Goal: Task Accomplishment & Management: Manage account settings

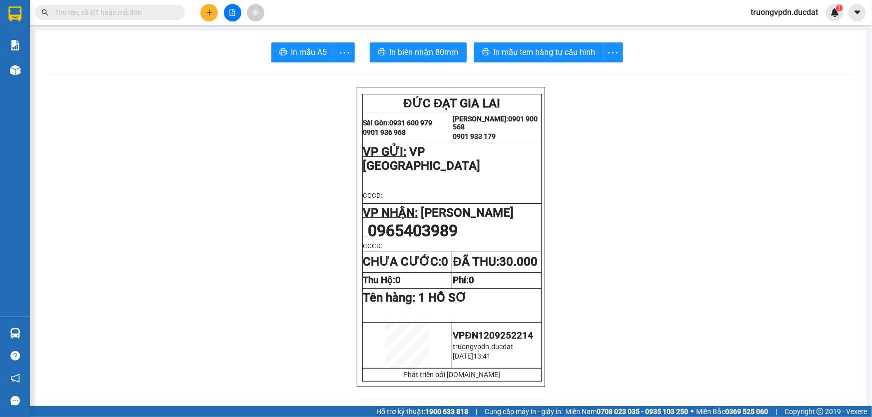
click at [204, 17] on button at bounding box center [208, 12] width 17 height 17
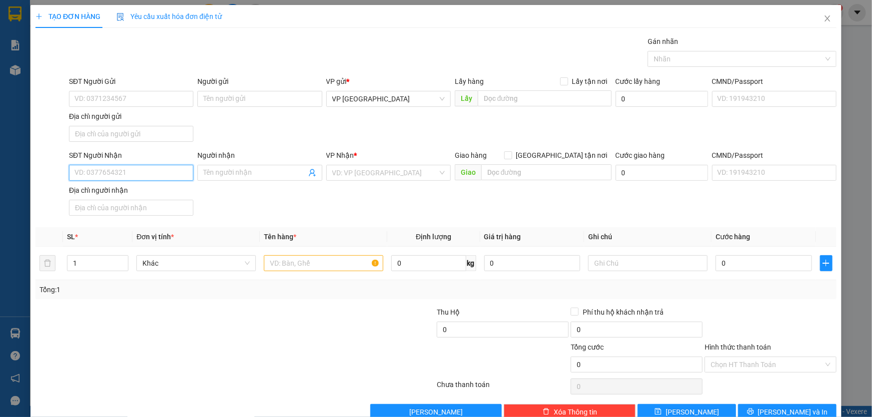
click at [96, 171] on input "SĐT Người Nhận" at bounding box center [131, 173] width 124 height 16
drag, startPoint x: 123, startPoint y: 195, endPoint x: 372, endPoint y: 270, distance: 260.0
click at [122, 195] on div "0868305557" at bounding box center [129, 192] width 111 height 11
type input "0868305557"
click at [326, 258] on input "text" at bounding box center [323, 263] width 119 height 16
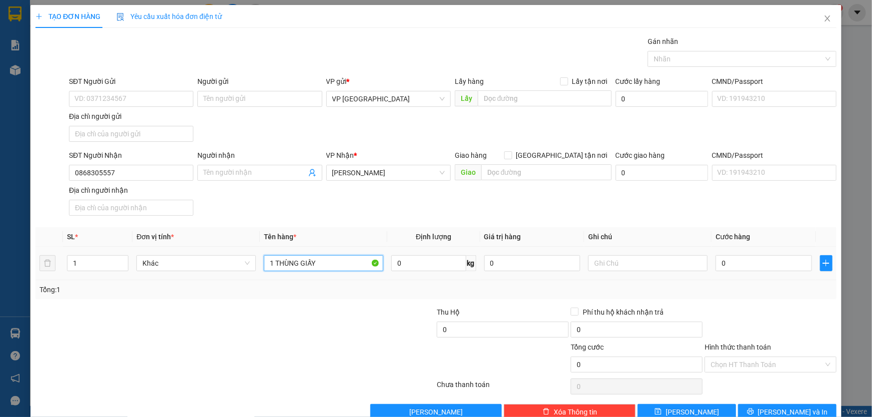
type input "1 THÙNG GIẤY"
type input "CC"
type input "5"
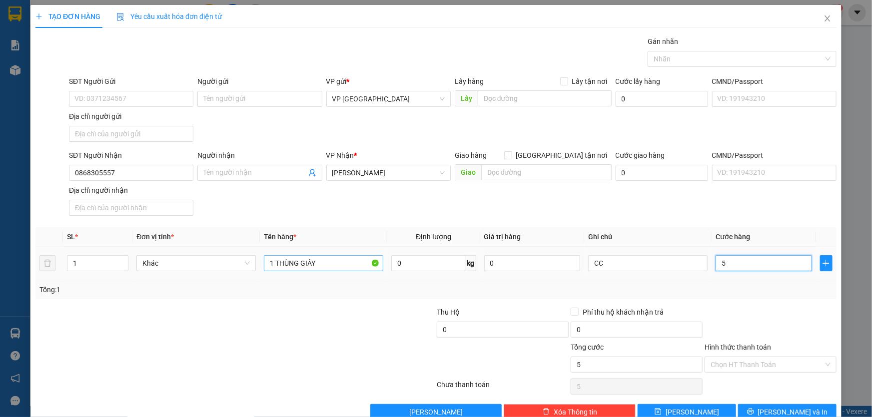
type input "50"
type input "500"
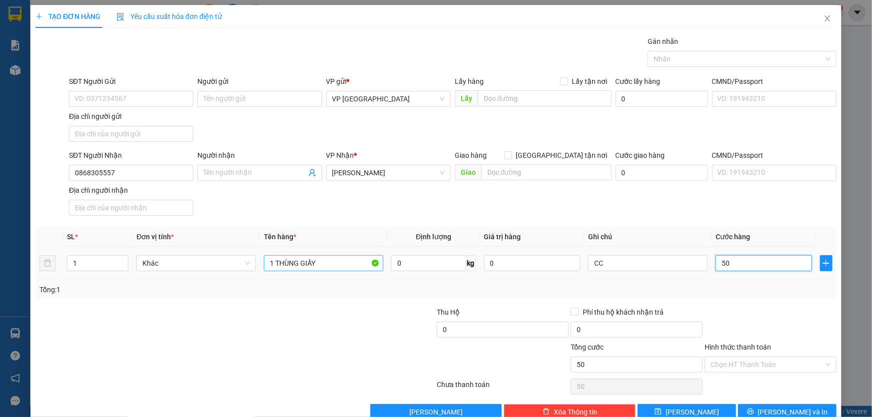
type input "500"
type input "5.000"
type input "50.000"
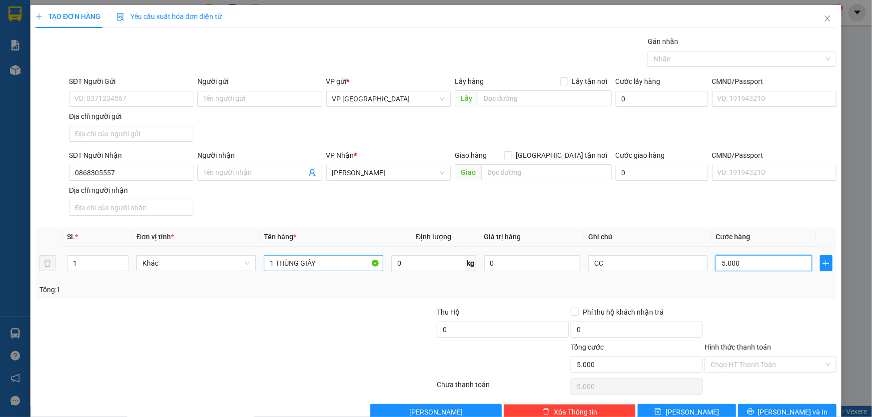
type input "50.000"
click at [771, 405] on button "[PERSON_NAME] và In" at bounding box center [787, 412] width 98 height 16
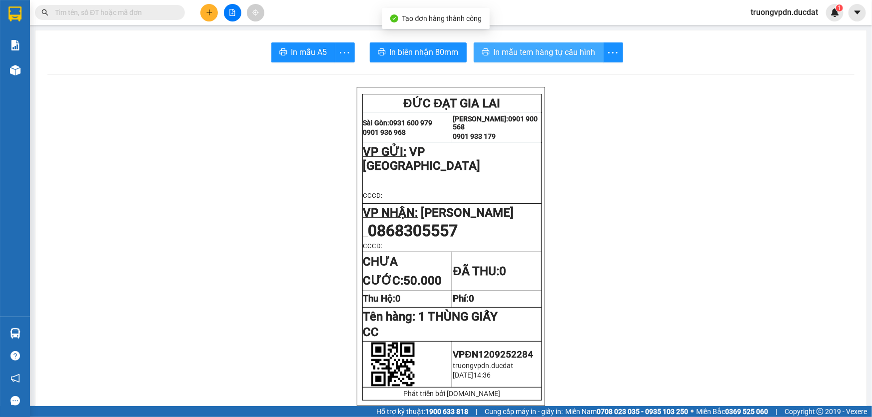
click at [569, 56] on span "In mẫu tem hàng tự cấu hình" at bounding box center [545, 52] width 102 height 12
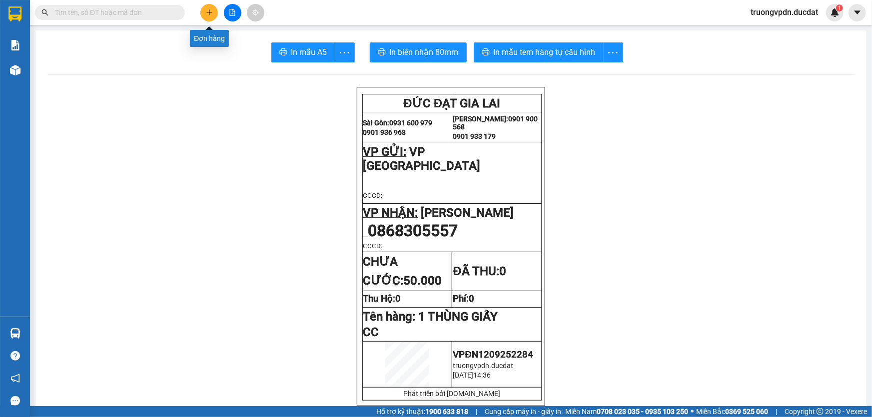
click at [206, 13] on icon "plus" at bounding box center [209, 12] width 7 height 7
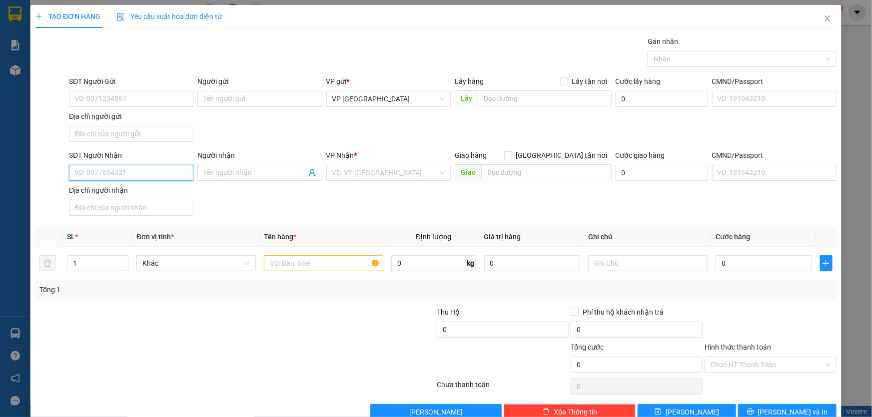
click at [118, 173] on input "SĐT Người Nhận" at bounding box center [131, 173] width 124 height 16
click at [128, 187] on div "0988561365" at bounding box center [129, 192] width 111 height 11
type input "0988561365"
click at [295, 265] on input "text" at bounding box center [323, 263] width 119 height 16
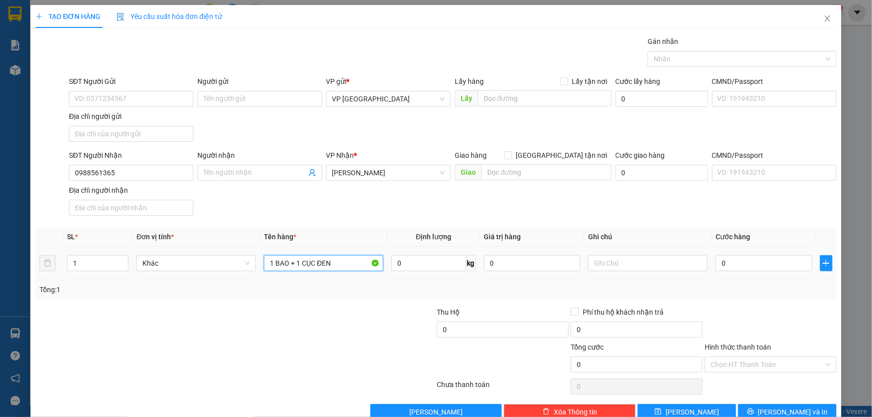
type input "1 BAO + 1 CỤC ĐEN"
type input "CC"
type input "9"
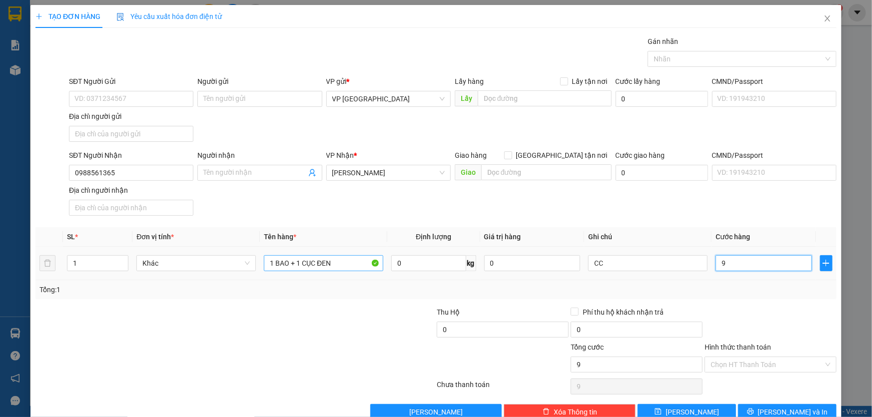
type input "90"
type input "900"
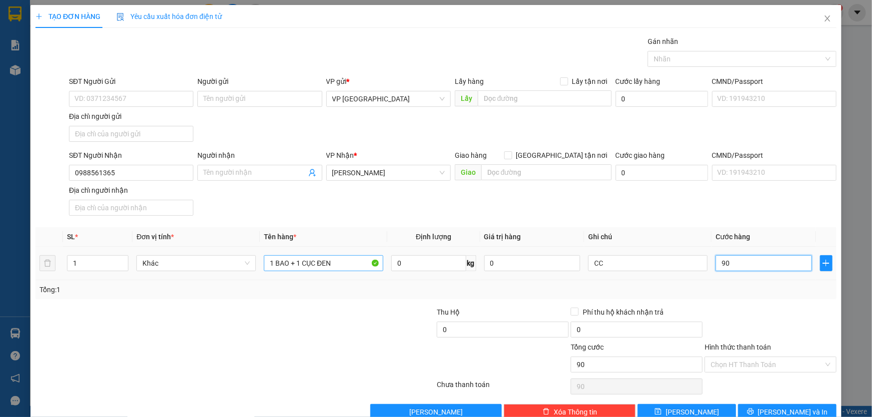
type input "900"
type input "9.000"
type input "90.000"
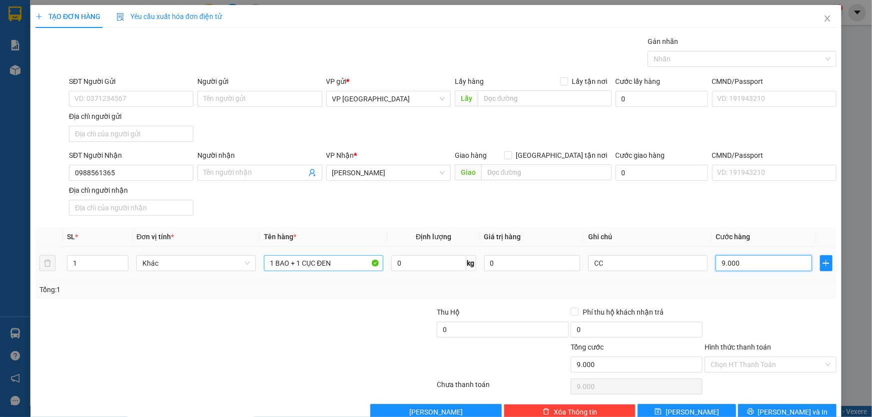
type input "90.000"
click at [803, 413] on button "[PERSON_NAME] và In" at bounding box center [787, 412] width 98 height 16
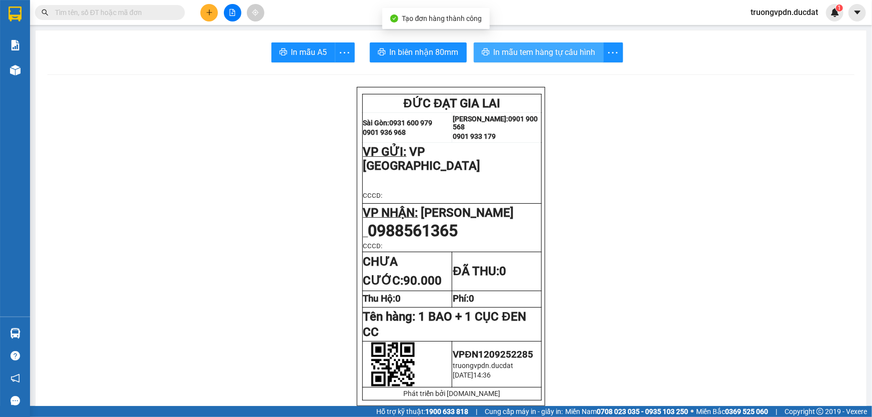
click at [578, 53] on span "In mẫu tem hàng tự cấu hình" at bounding box center [545, 52] width 102 height 12
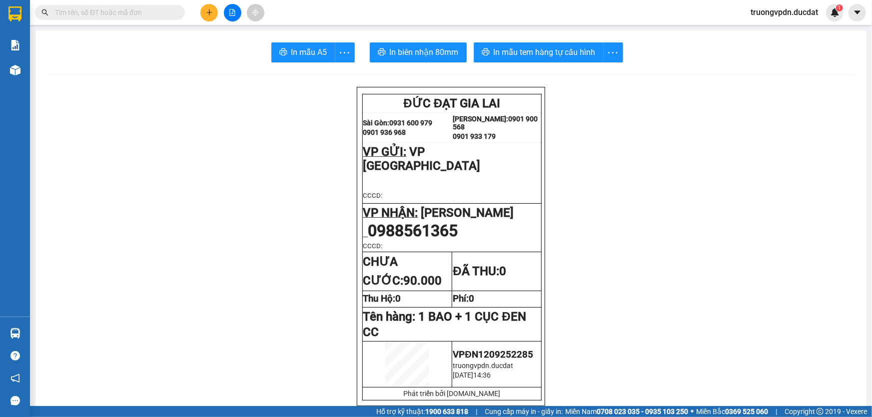
click at [210, 15] on icon "plus" at bounding box center [209, 12] width 7 height 7
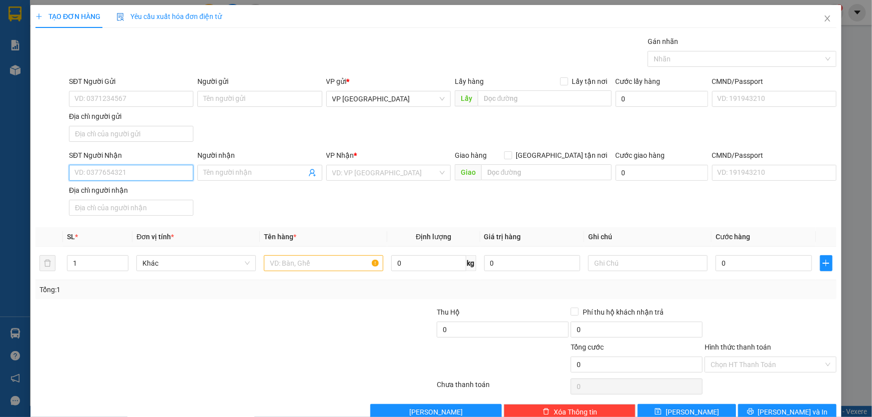
click at [111, 174] on input "SĐT Người Nhận" at bounding box center [131, 173] width 124 height 16
click at [120, 194] on div "0965803231" at bounding box center [129, 192] width 111 height 11
type input "0965803231"
click at [285, 259] on input "text" at bounding box center [323, 263] width 119 height 16
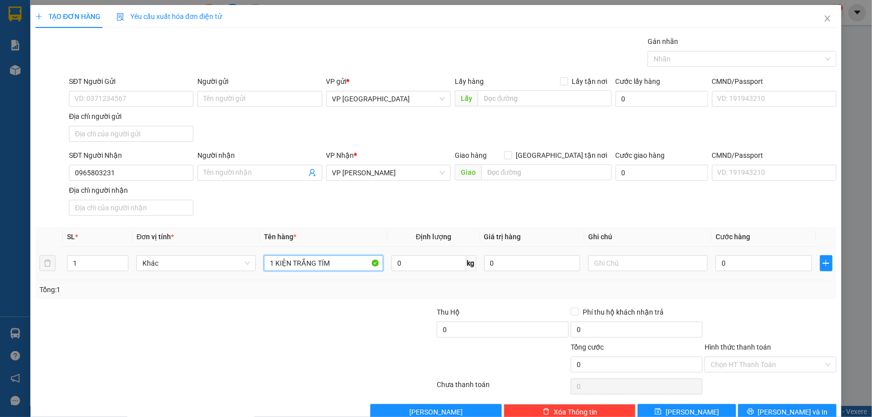
type input "1 KIỆN TRẮNG TÍM"
type input "CC"
type input "4"
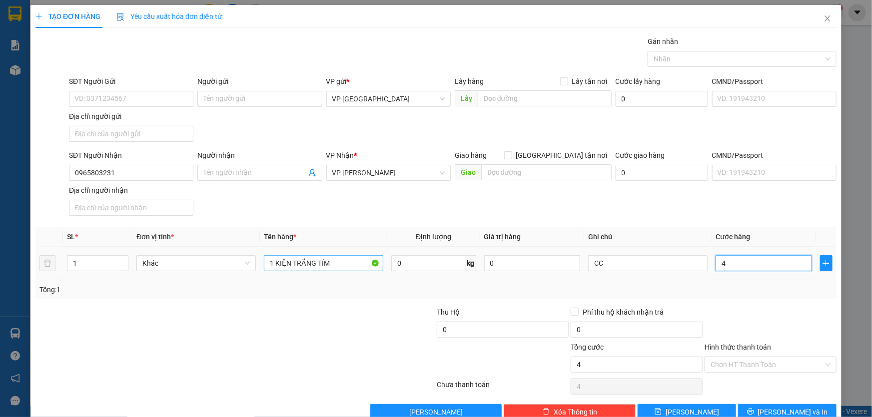
type input "40"
type input "400"
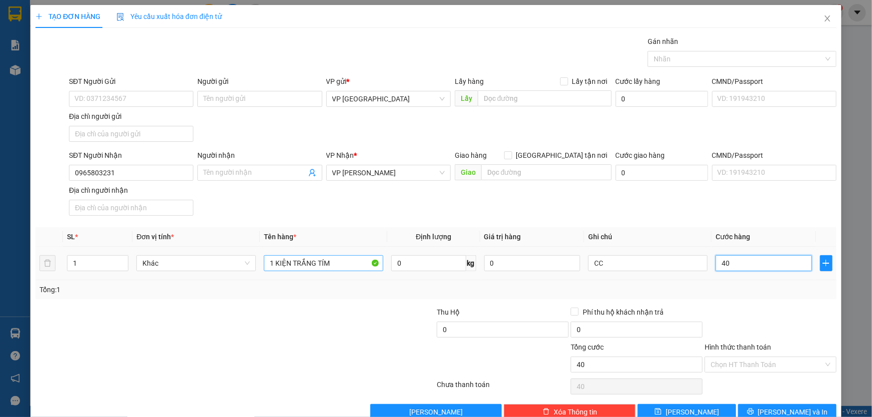
type input "400"
type input "4.000"
type input "40.000"
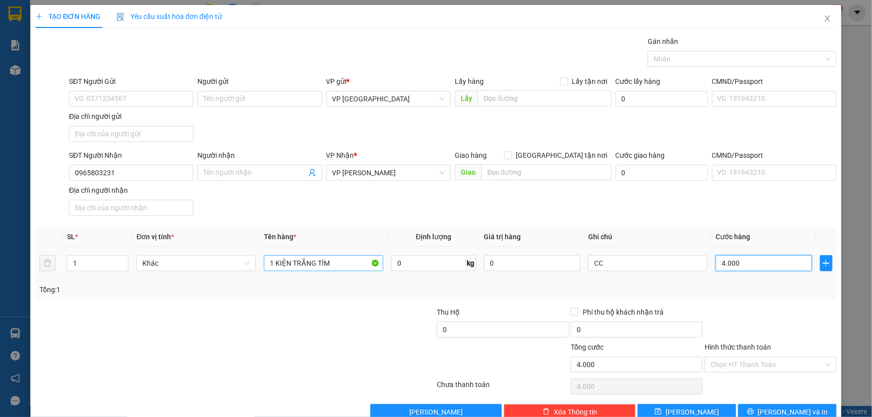
type input "40.000"
click at [785, 413] on span "[PERSON_NAME] và In" at bounding box center [793, 412] width 70 height 11
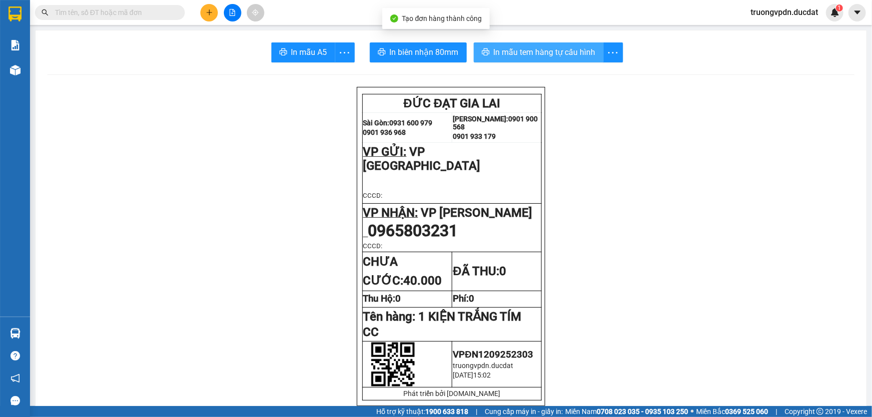
click at [590, 52] on span "In mẫu tem hàng tự cấu hình" at bounding box center [545, 52] width 102 height 12
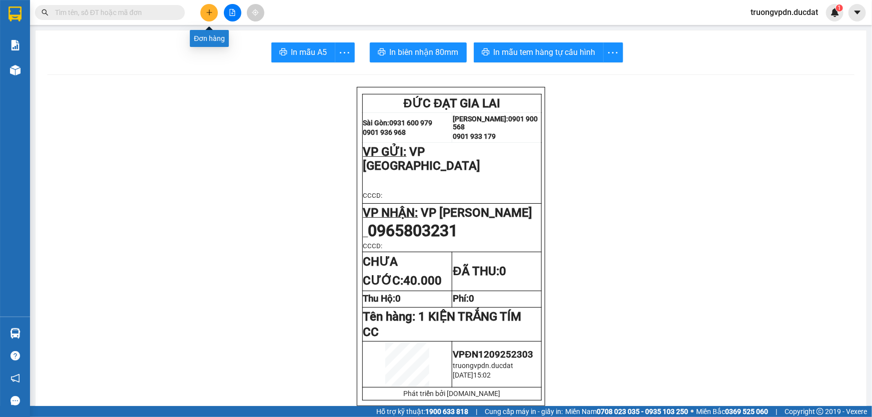
click at [207, 13] on icon "plus" at bounding box center [209, 12] width 7 height 7
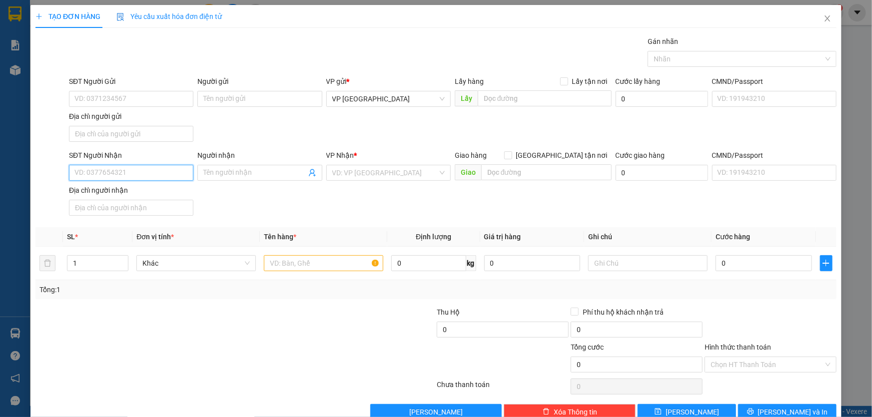
click at [149, 166] on input "SĐT Người Nhận" at bounding box center [131, 173] width 124 height 16
type input "0967060672"
click at [332, 163] on div "VP Nhận *" at bounding box center [388, 157] width 124 height 15
click at [360, 174] on input "search" at bounding box center [384, 172] width 105 height 15
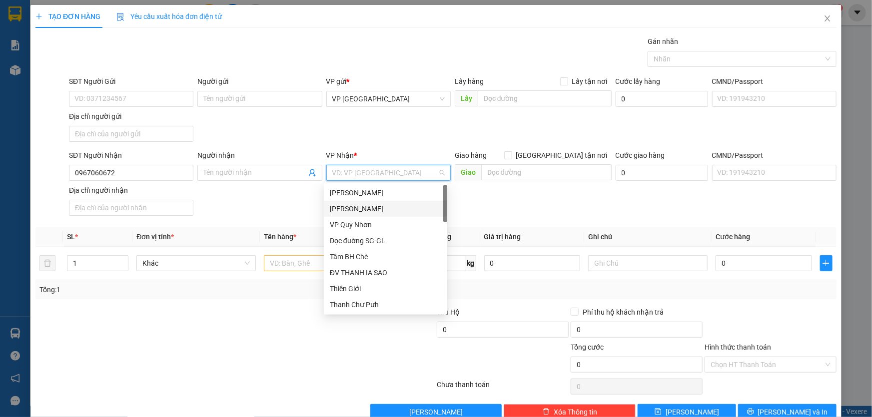
click at [355, 193] on div "[PERSON_NAME]" at bounding box center [385, 192] width 111 height 11
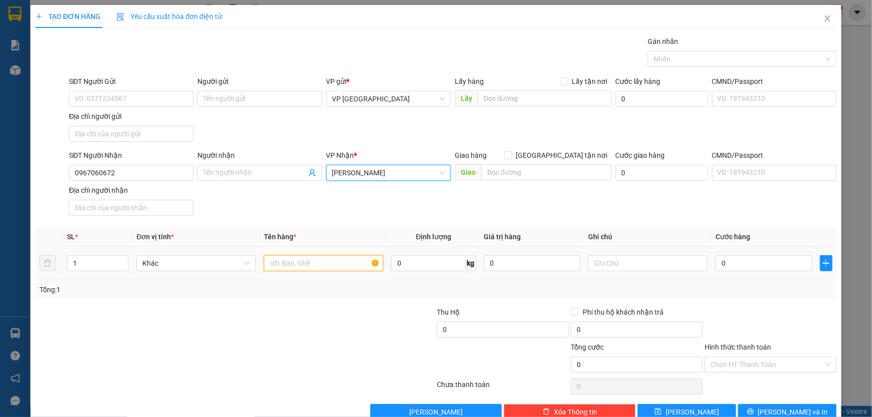
click at [313, 258] on input "text" at bounding box center [323, 263] width 119 height 16
click at [336, 263] on input "text" at bounding box center [323, 263] width 119 height 16
type input "3 THÙNG GIẤY"
type input "1"
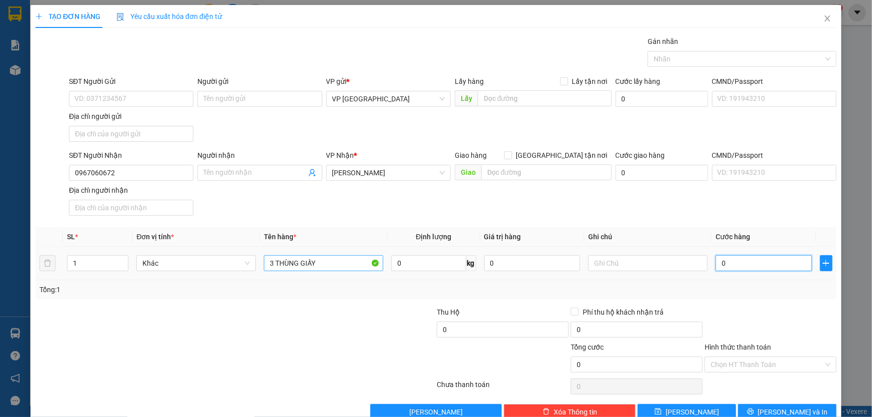
type input "1"
type input "14"
type input "140"
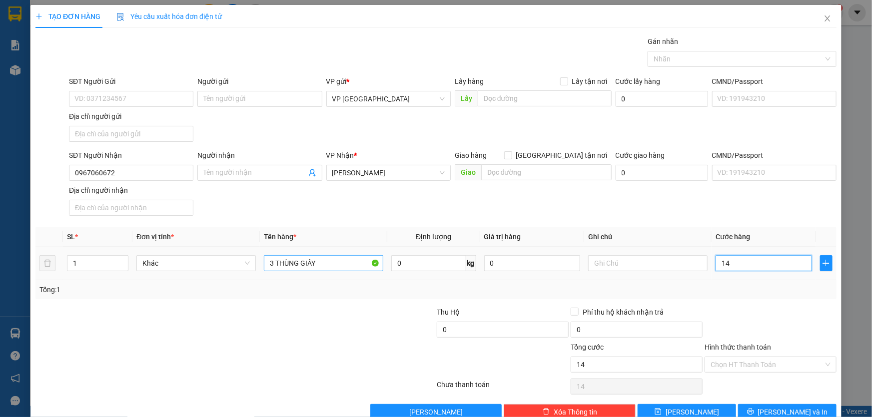
type input "140"
type input "1.400"
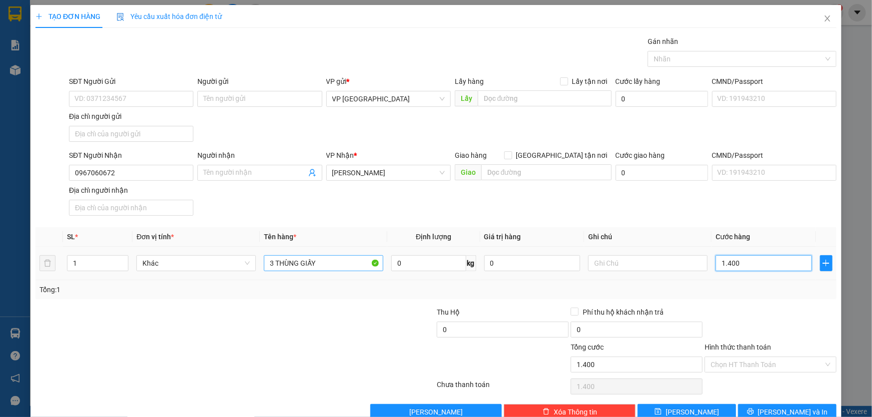
type input "14.000"
type input "140.000"
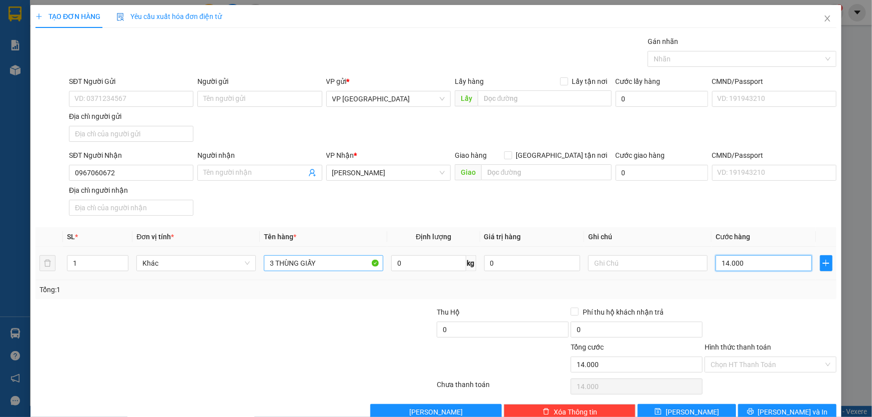
type input "140.000"
click at [777, 369] on input "Hình thức thanh toán" at bounding box center [767, 364] width 113 height 15
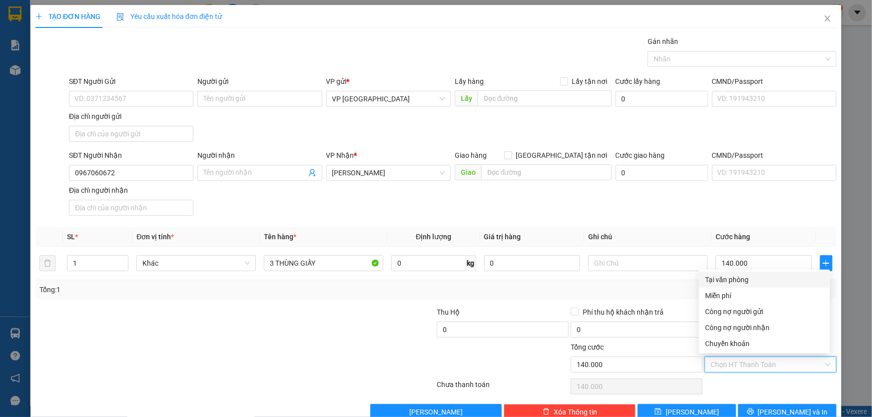
click at [748, 281] on div "Tại văn phòng" at bounding box center [764, 279] width 119 height 11
type input "0"
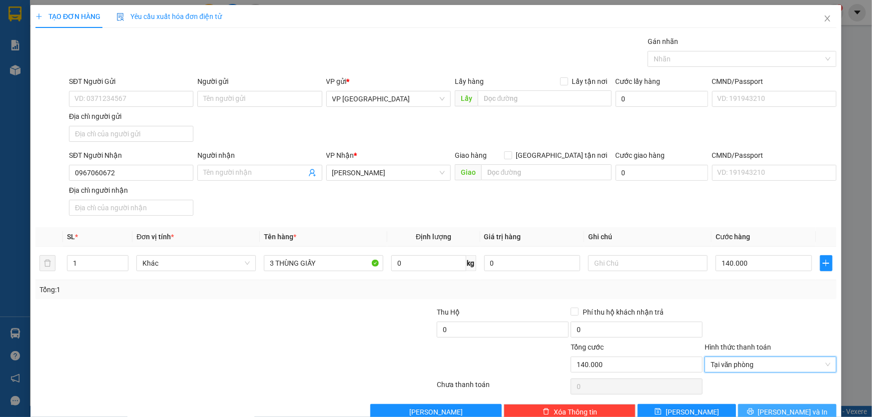
click at [781, 407] on span "[PERSON_NAME] và In" at bounding box center [793, 412] width 70 height 11
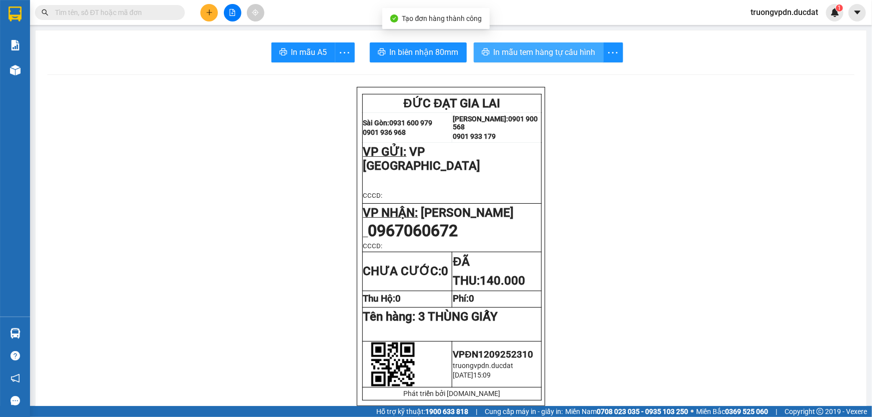
click at [552, 47] on span "In mẫu tem hàng tự cấu hình" at bounding box center [545, 52] width 102 height 12
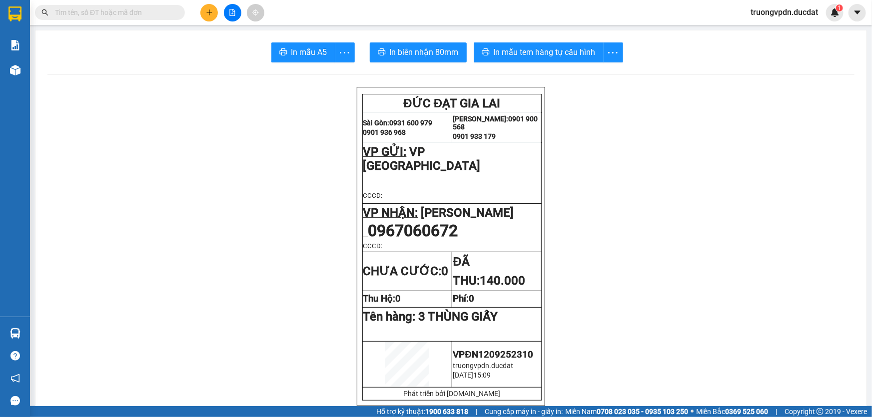
click at [212, 17] on button at bounding box center [208, 12] width 17 height 17
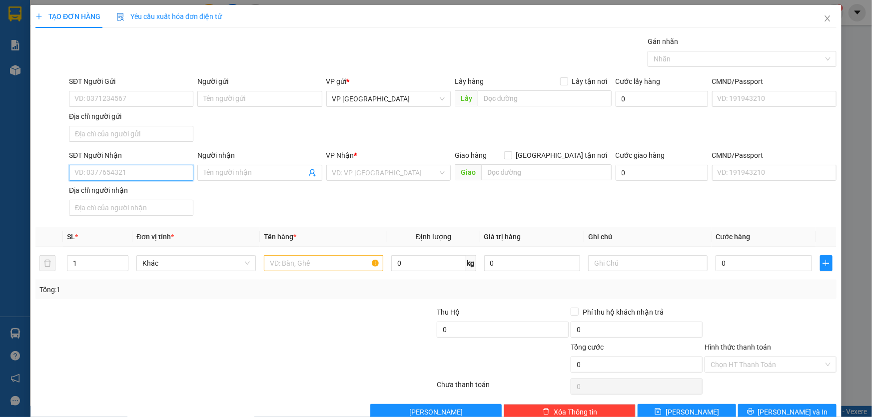
click at [116, 174] on input "SĐT Người Nhận" at bounding box center [131, 173] width 124 height 16
click at [108, 160] on div "SĐT Người Nhận 5046" at bounding box center [131, 167] width 124 height 35
click at [111, 187] on div "0382145046" at bounding box center [129, 192] width 111 height 11
type input "0382145046"
click at [324, 268] on input "text" at bounding box center [323, 263] width 119 height 16
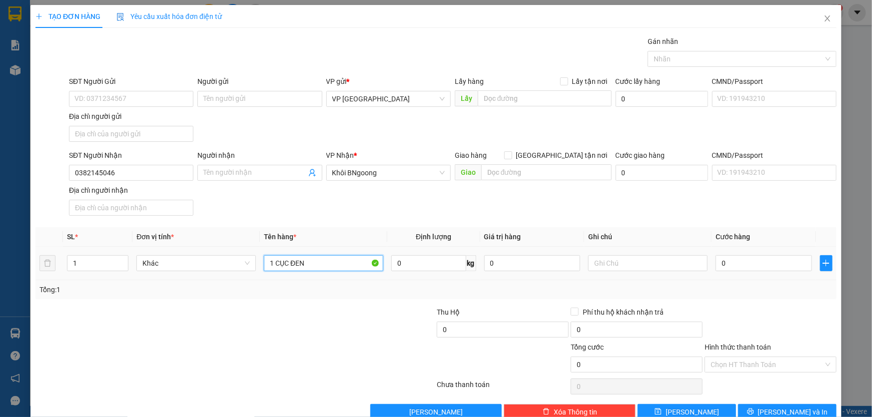
type input "1 CỤC ĐEN"
type input "CC"
type input "5"
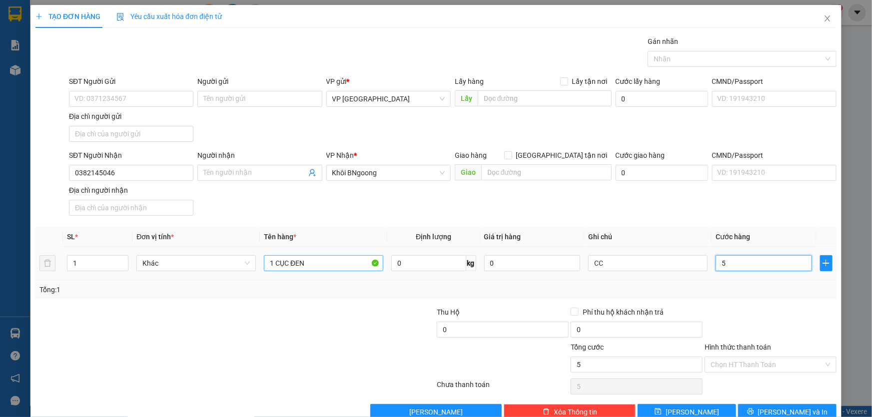
type input "50"
type input "500"
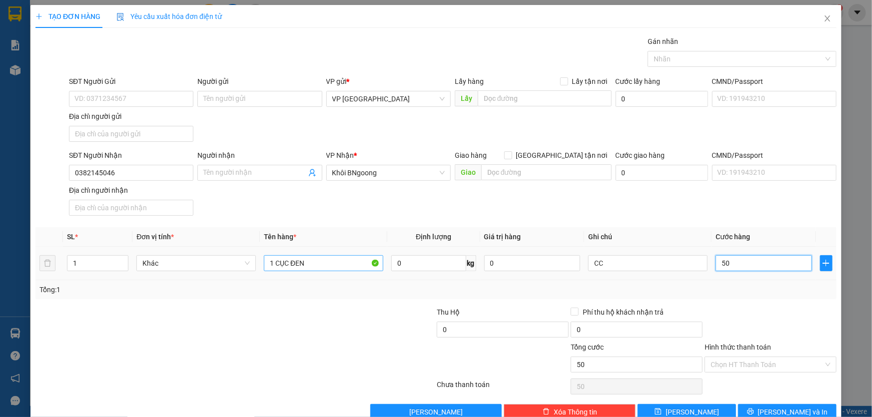
type input "500"
type input "5.000"
type input "50.000"
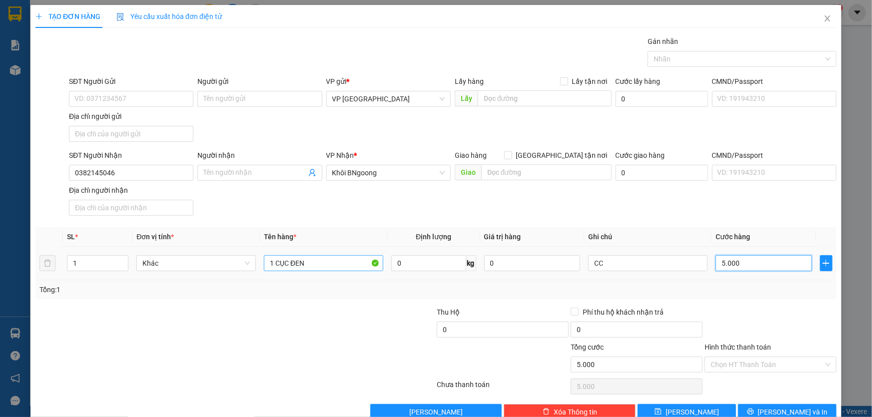
type input "50.000"
click at [809, 404] on button "[PERSON_NAME] và In" at bounding box center [787, 412] width 98 height 16
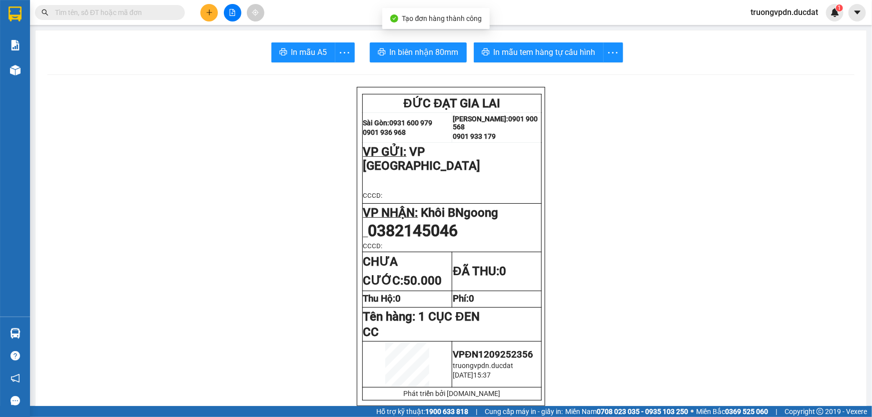
click at [513, 57] on span "In mẫu tem hàng tự cấu hình" at bounding box center [545, 52] width 102 height 12
click at [206, 14] on icon "plus" at bounding box center [209, 12] width 7 height 7
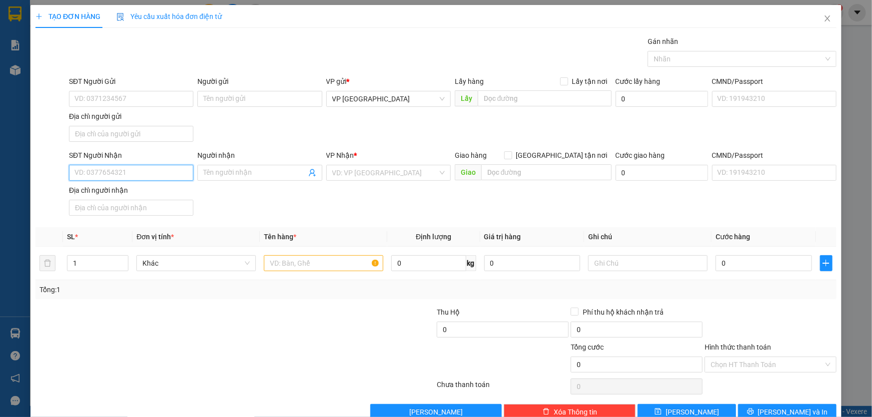
click at [106, 173] on input "SĐT Người Nhận" at bounding box center [131, 173] width 124 height 16
click at [107, 192] on div "0931624888" at bounding box center [129, 192] width 111 height 11
type input "0931624888"
click at [304, 265] on input "text" at bounding box center [323, 263] width 119 height 16
click at [321, 263] on input "text" at bounding box center [323, 263] width 119 height 16
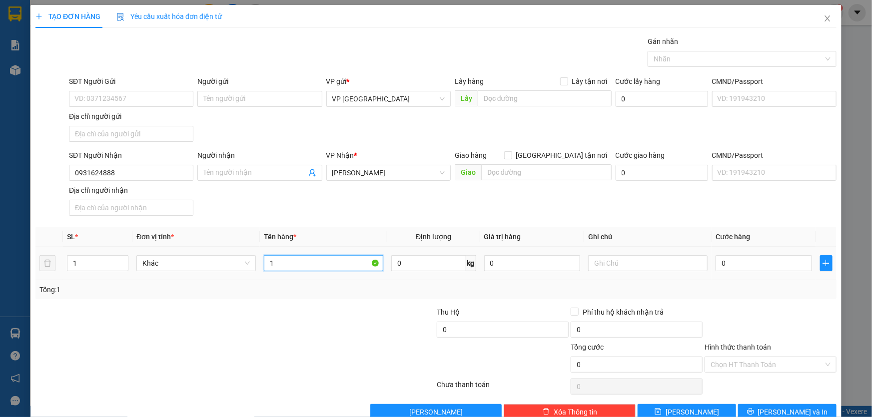
type input "1"
type input "2 THÙNG GIẤY"
type input "9"
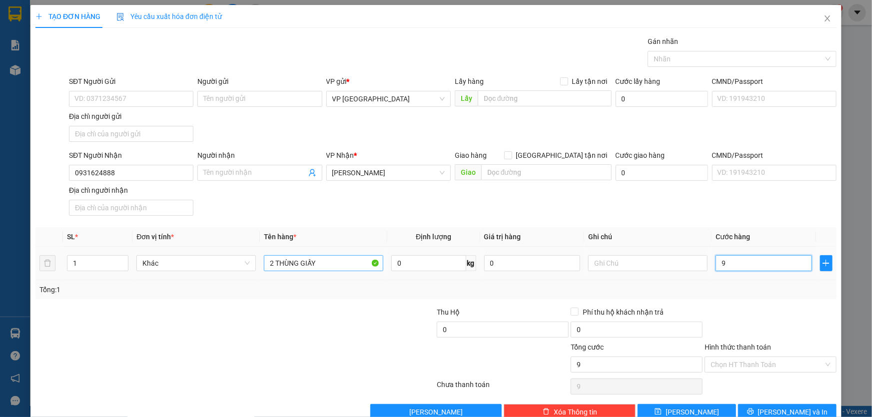
type input "90"
type input "900"
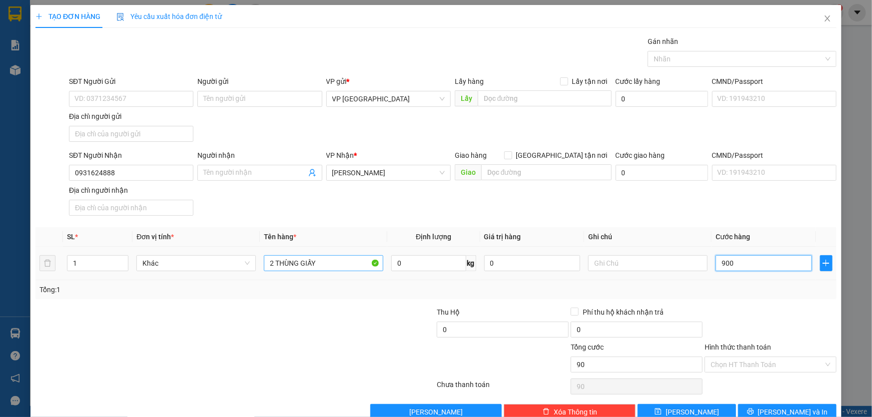
type input "900"
type input "9.000"
type input "90.000"
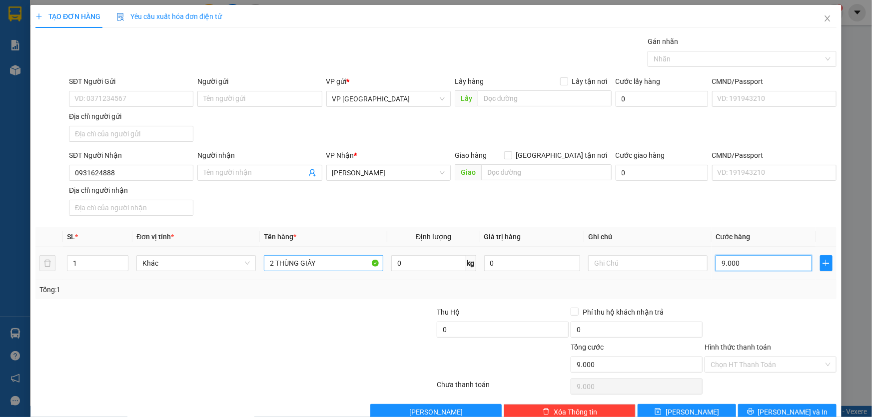
type input "90.000"
click at [783, 367] on input "Hình thức thanh toán" at bounding box center [767, 364] width 113 height 15
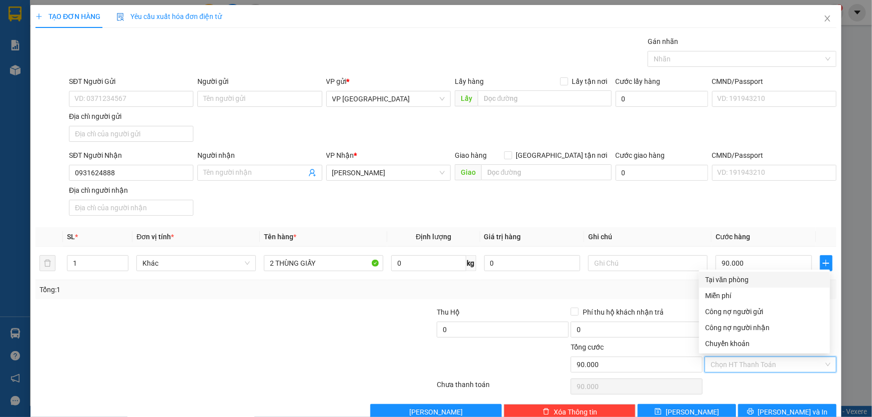
click at [736, 280] on div "Tại văn phòng" at bounding box center [764, 279] width 119 height 11
type input "0"
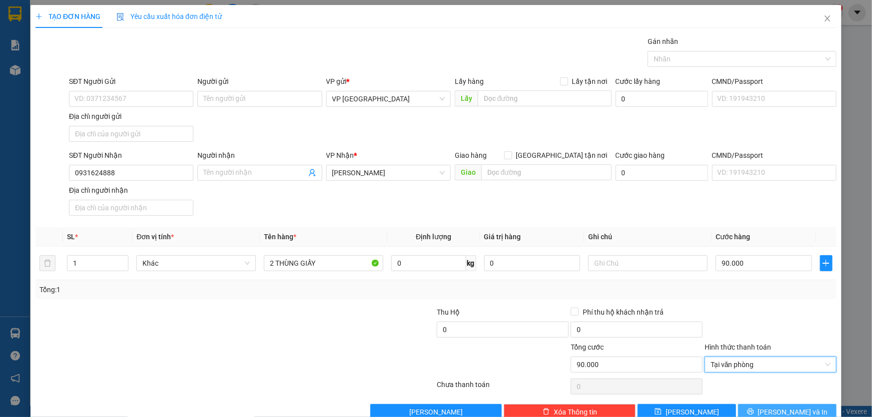
click at [770, 415] on button "[PERSON_NAME] và In" at bounding box center [787, 412] width 98 height 16
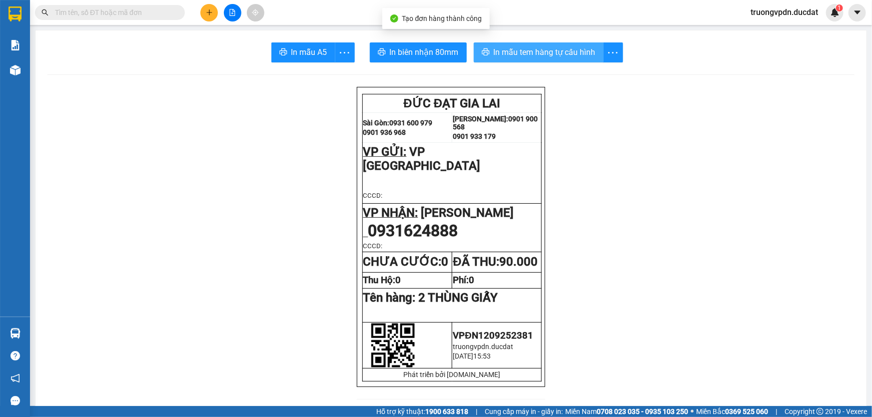
click at [575, 47] on span "In mẫu tem hàng tự cấu hình" at bounding box center [545, 52] width 102 height 12
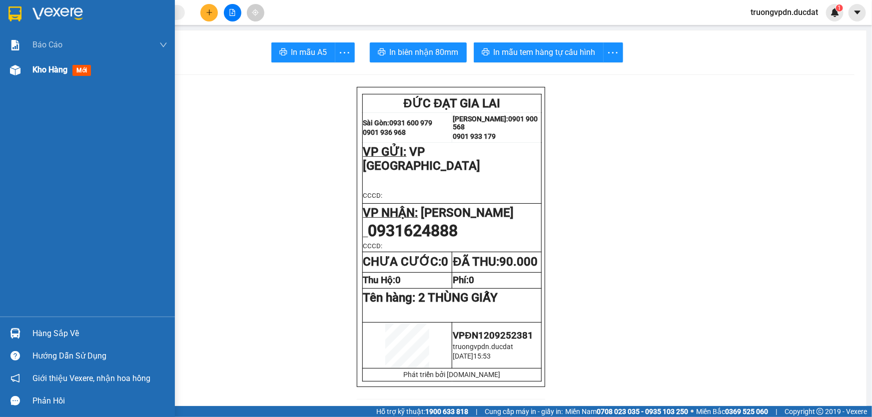
click at [36, 69] on span "Kho hàng" at bounding box center [49, 69] width 35 height 9
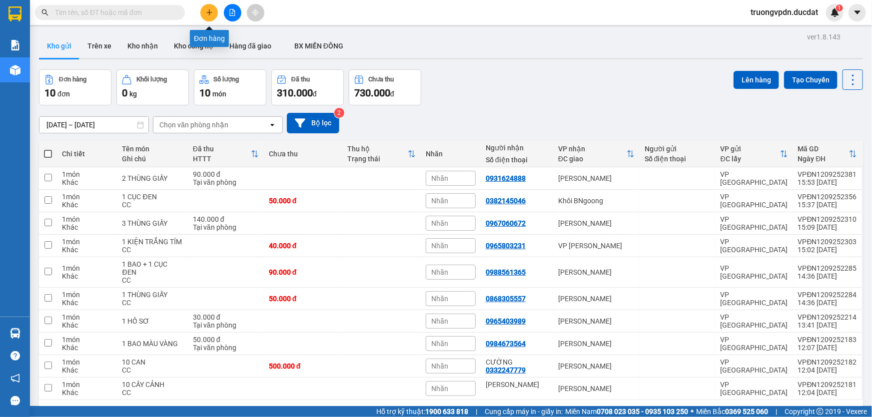
click at [202, 13] on button at bounding box center [208, 12] width 17 height 17
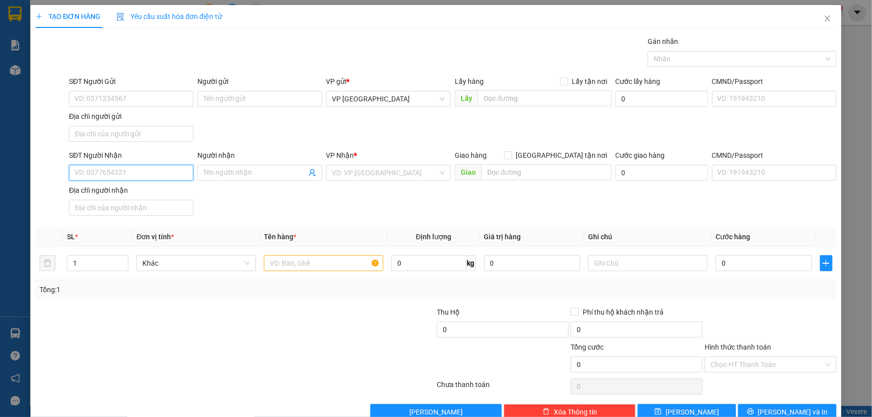
click at [162, 172] on input "SĐT Người Nhận" at bounding box center [131, 173] width 124 height 16
click at [109, 187] on div "0853883456" at bounding box center [129, 192] width 111 height 11
type input "0853883456"
click at [271, 260] on input "text" at bounding box center [323, 263] width 119 height 16
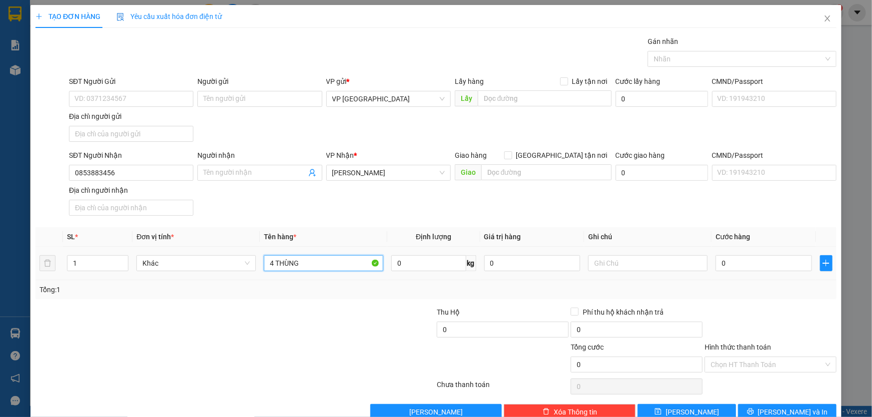
type input "4 THÙNG"
type input "CC"
type input "2"
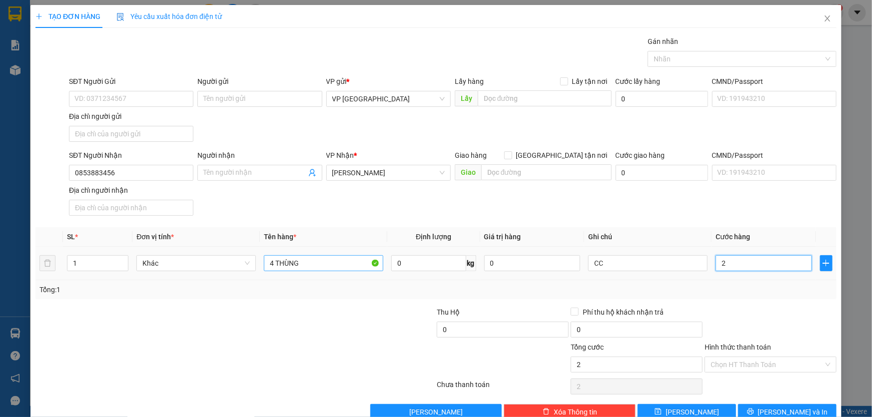
type input "28"
type input "280"
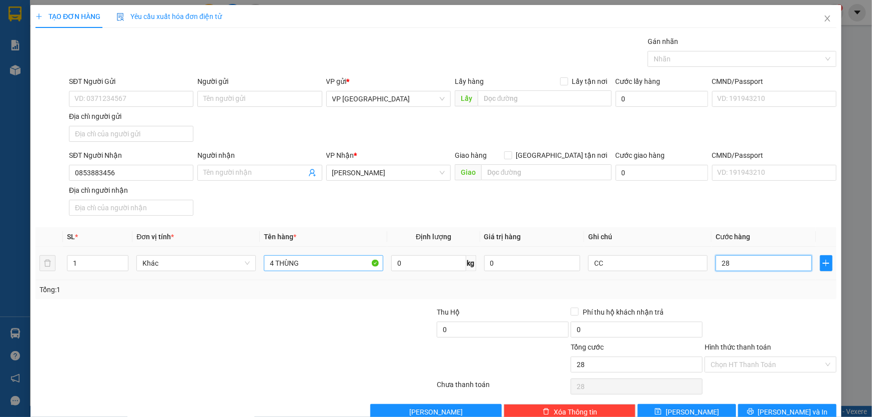
type input "280"
type input "2.800"
type input "28.000"
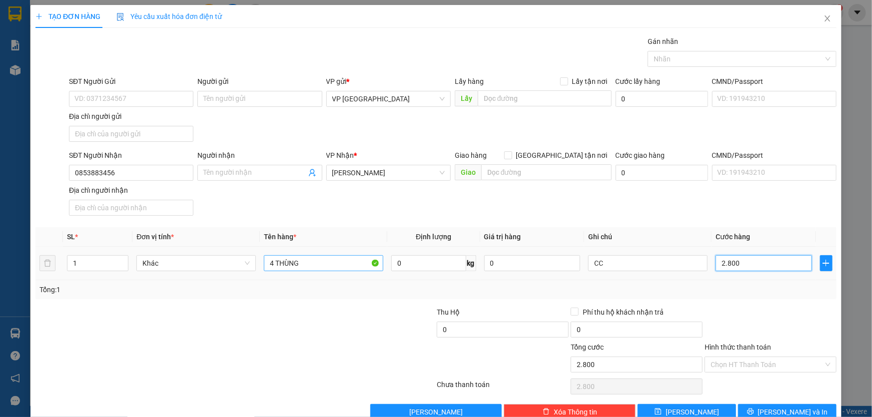
type input "28.000"
type input "280.000"
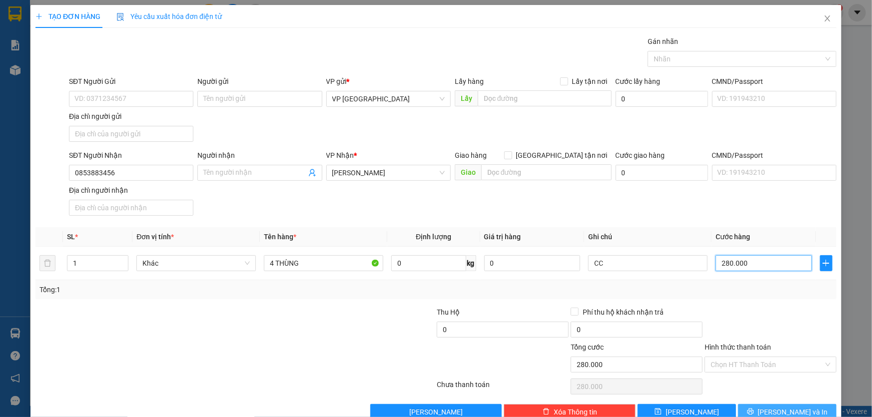
type input "280.000"
click at [789, 410] on span "[PERSON_NAME] và In" at bounding box center [793, 412] width 70 height 11
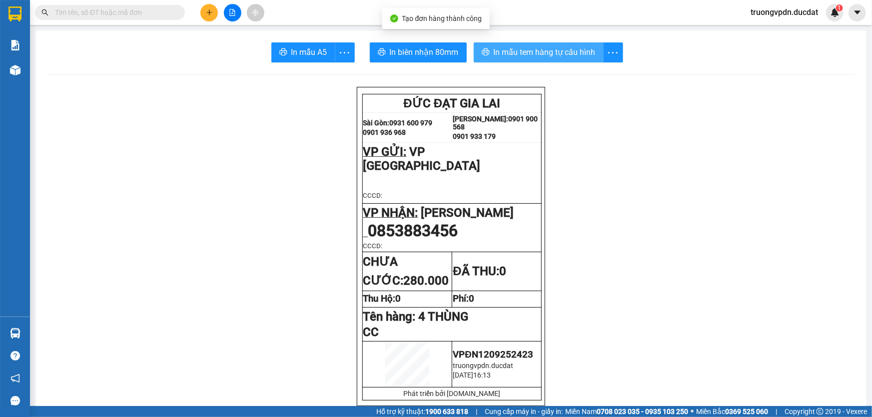
click at [568, 50] on span "In mẫu tem hàng tự cấu hình" at bounding box center [545, 52] width 102 height 12
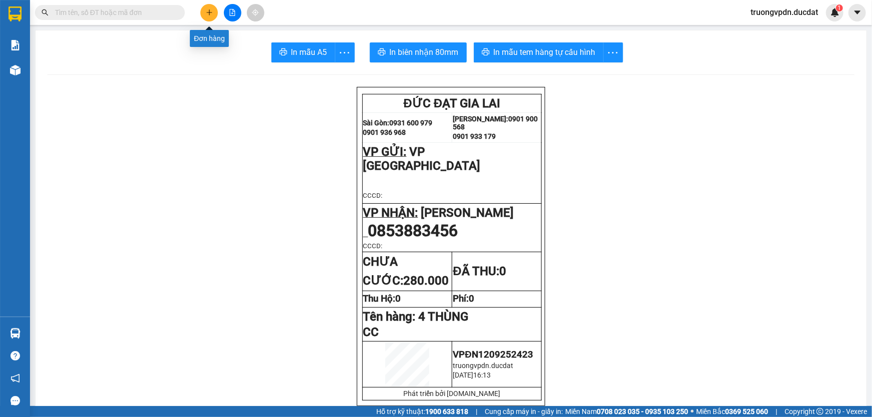
click at [209, 14] on icon "plus" at bounding box center [209, 11] width 0 height 5
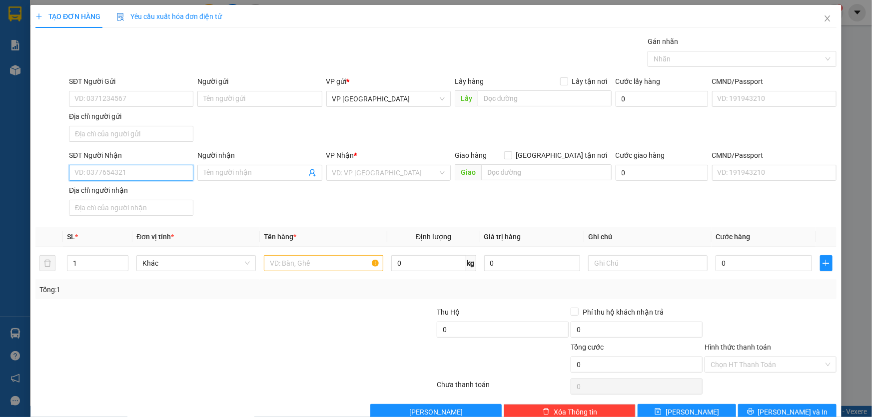
click at [153, 168] on input "SĐT Người Nhận" at bounding box center [131, 173] width 124 height 16
click at [123, 195] on div "0905218743 - NAM" at bounding box center [129, 192] width 111 height 11
type input "0905218743"
type input "NAM"
type input "0905218743"
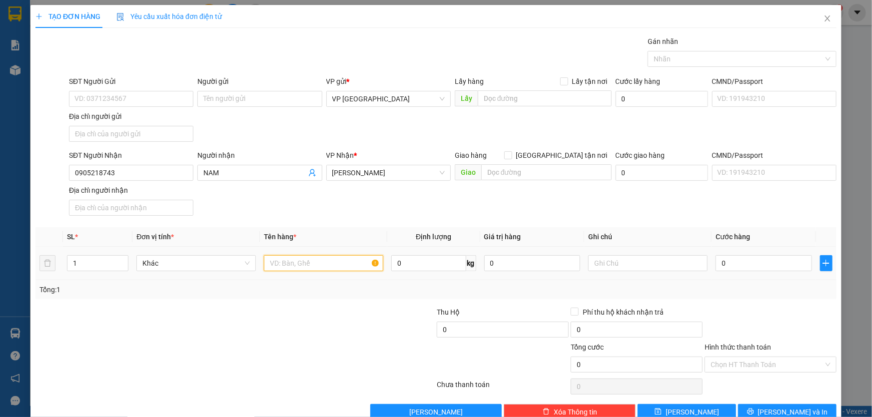
click at [281, 266] on input "text" at bounding box center [323, 263] width 119 height 16
type input "1 THÙNG GIẤY"
click at [616, 267] on input "CC" at bounding box center [647, 263] width 119 height 16
type input "C"
type input "3"
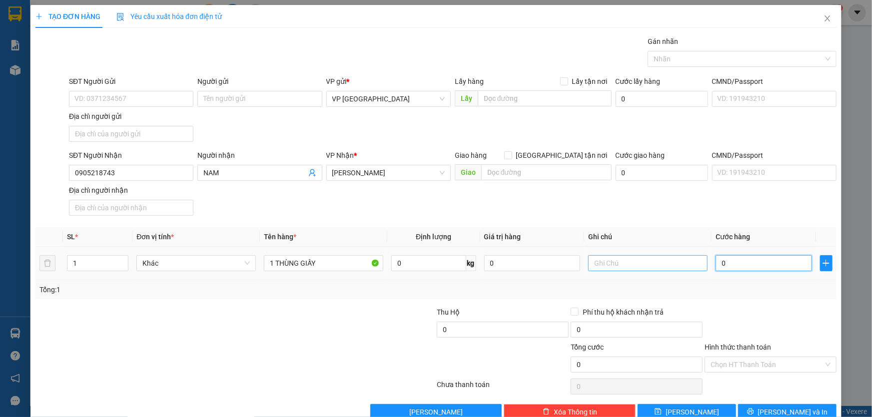
type input "3"
type input "30"
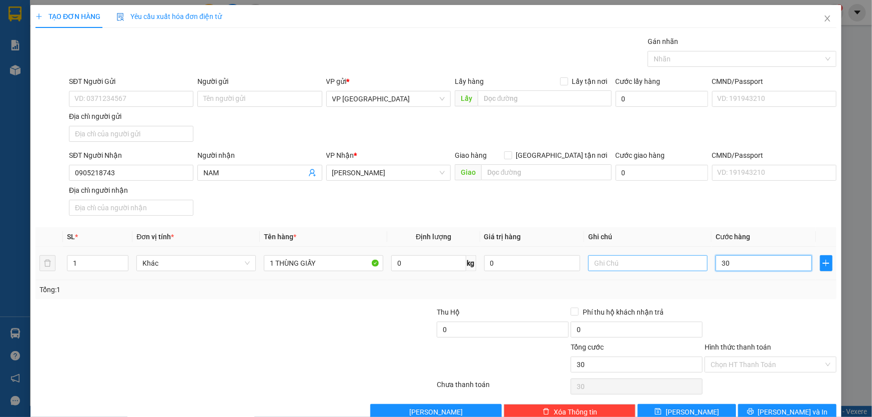
type input "300"
type input "3.000"
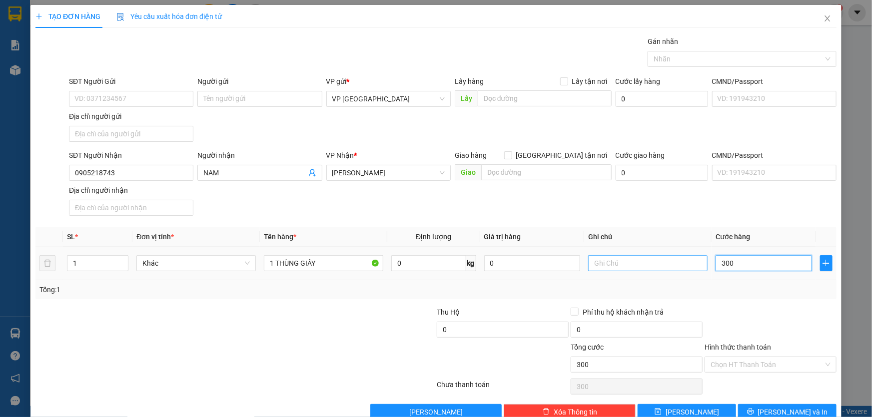
type input "3.000"
type input "30.000"
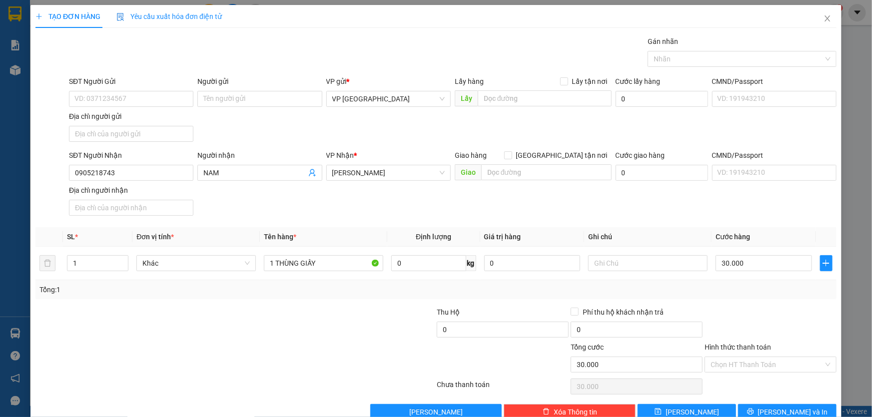
click at [763, 350] on label "Hình thức thanh toán" at bounding box center [738, 347] width 66 height 8
click at [763, 357] on input "Hình thức thanh toán" at bounding box center [767, 364] width 113 height 15
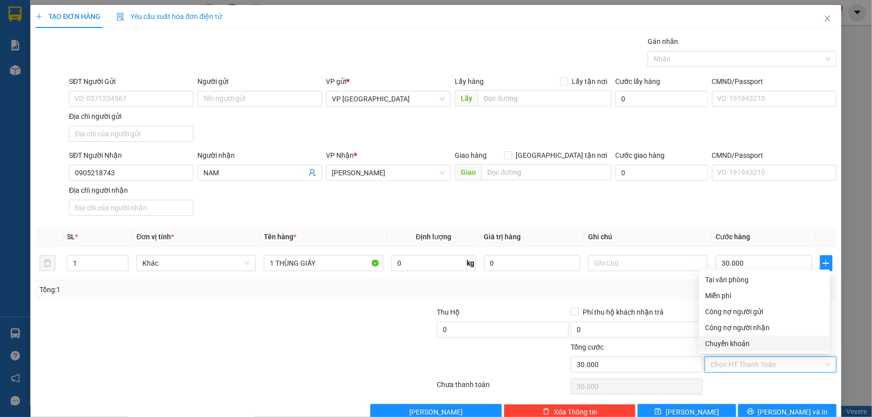
click at [764, 363] on input "Hình thức thanh toán" at bounding box center [767, 364] width 113 height 15
click at [750, 277] on div "Tại văn phòng" at bounding box center [764, 279] width 119 height 11
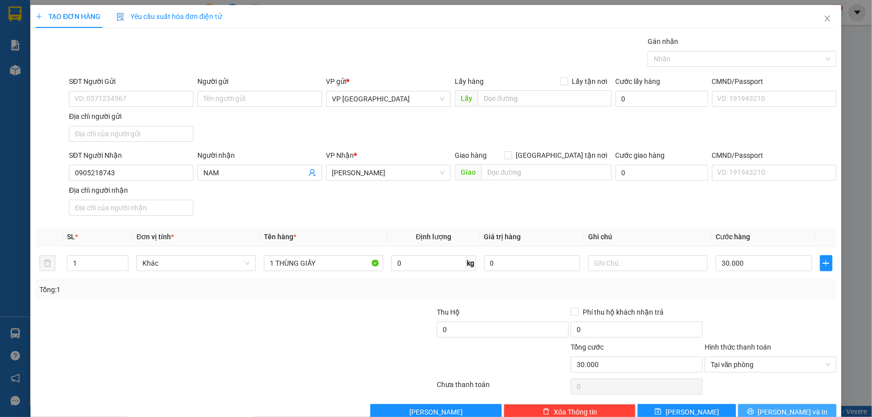
click at [786, 410] on span "[PERSON_NAME] và In" at bounding box center [793, 412] width 70 height 11
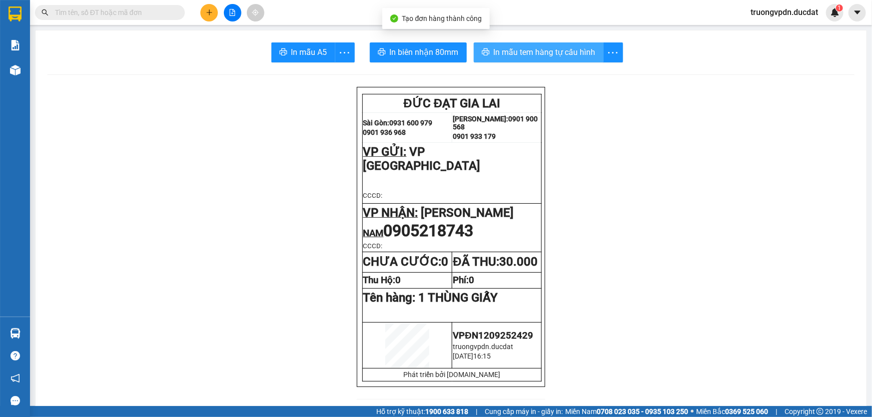
click at [562, 51] on span "In mẫu tem hàng tự cấu hình" at bounding box center [545, 52] width 102 height 12
click at [219, 8] on div at bounding box center [232, 12] width 75 height 17
click at [215, 9] on button at bounding box center [208, 12] width 17 height 17
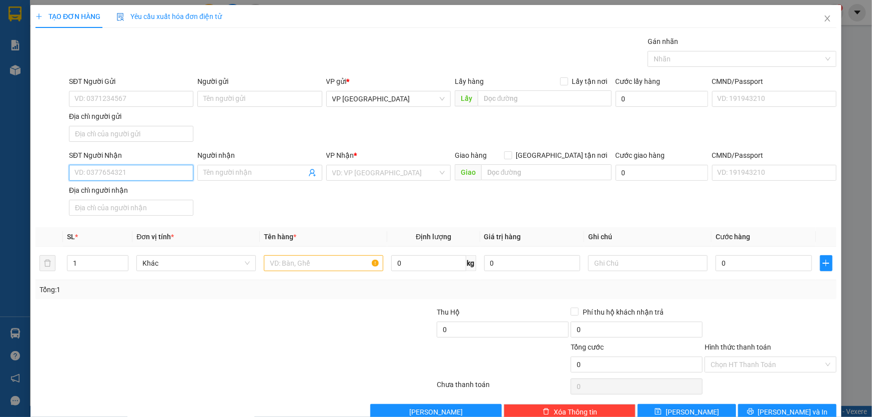
click at [139, 171] on input "SĐT Người Nhận" at bounding box center [131, 173] width 124 height 16
click at [104, 191] on div "0937000057" at bounding box center [129, 192] width 111 height 11
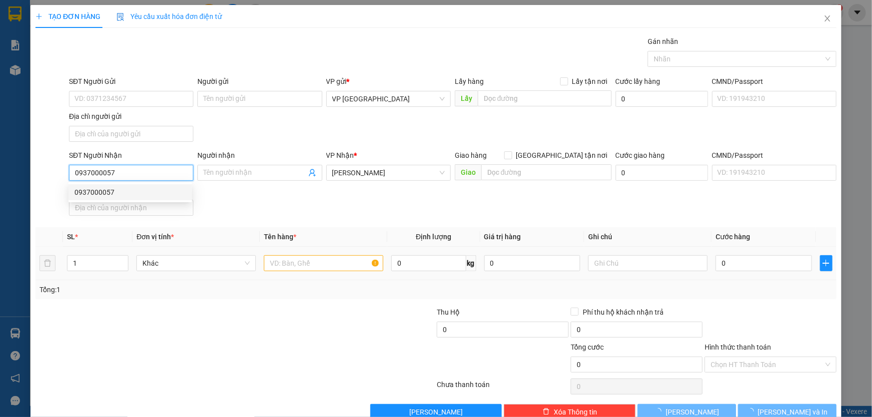
type input "0937000057"
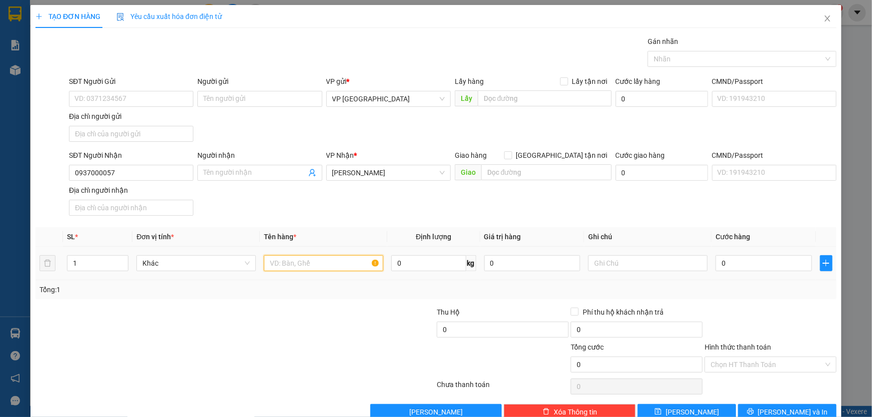
click at [330, 264] on input "text" at bounding box center [323, 263] width 119 height 16
type input "1 KIỆN GIẤY"
type input "CC"
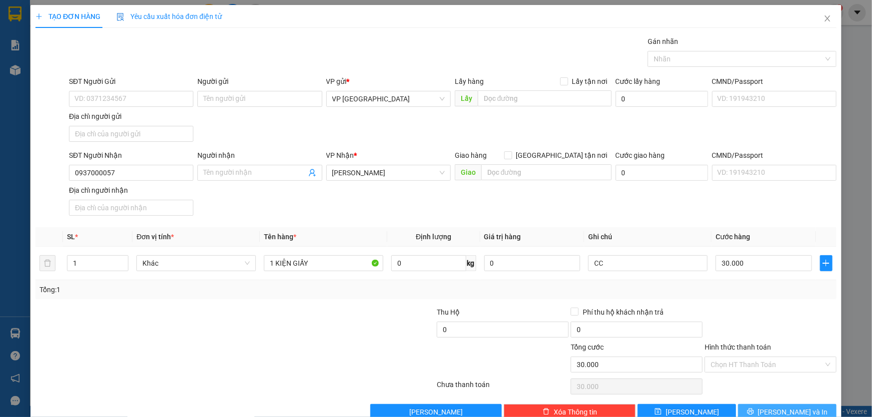
click at [794, 408] on span "[PERSON_NAME] và In" at bounding box center [793, 412] width 70 height 11
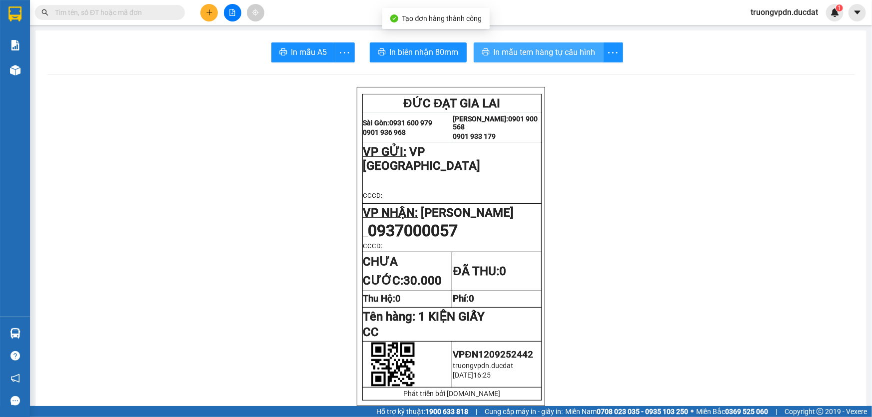
click at [545, 51] on span "In mẫu tem hàng tự cấu hình" at bounding box center [545, 52] width 102 height 12
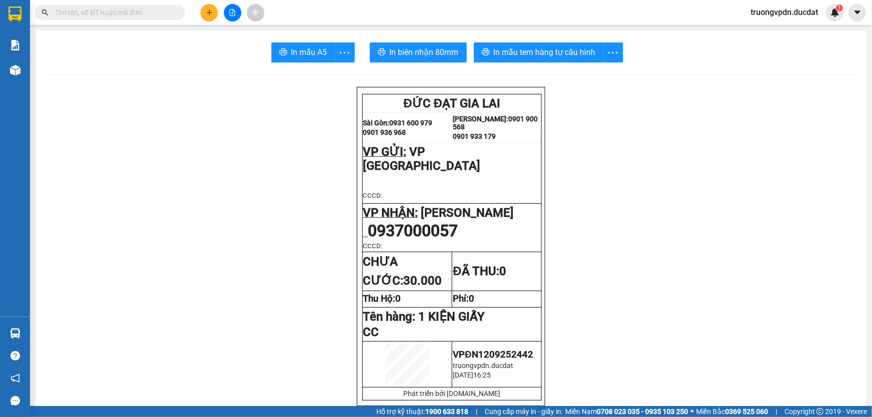
click at [206, 5] on button at bounding box center [208, 12] width 17 height 17
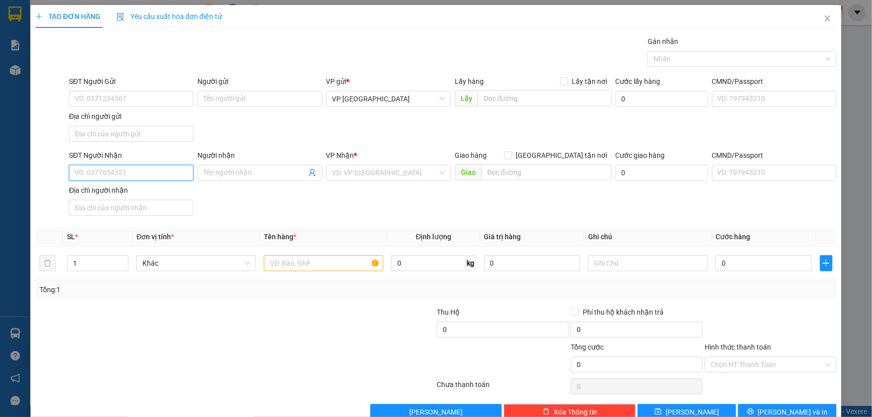
click at [145, 176] on input "SĐT Người Nhận" at bounding box center [131, 173] width 124 height 16
type input "0975782483"
click at [389, 171] on input "search" at bounding box center [384, 172] width 105 height 15
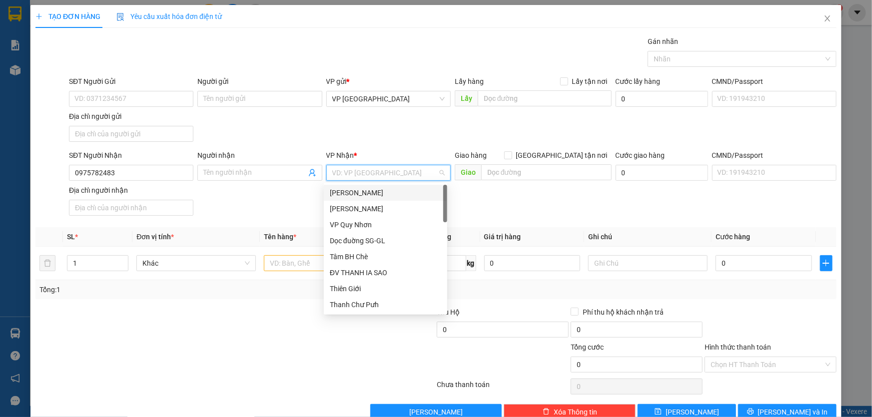
drag, startPoint x: 355, startPoint y: 190, endPoint x: 315, endPoint y: 221, distance: 50.6
click at [354, 190] on div "[PERSON_NAME]" at bounding box center [385, 192] width 111 height 11
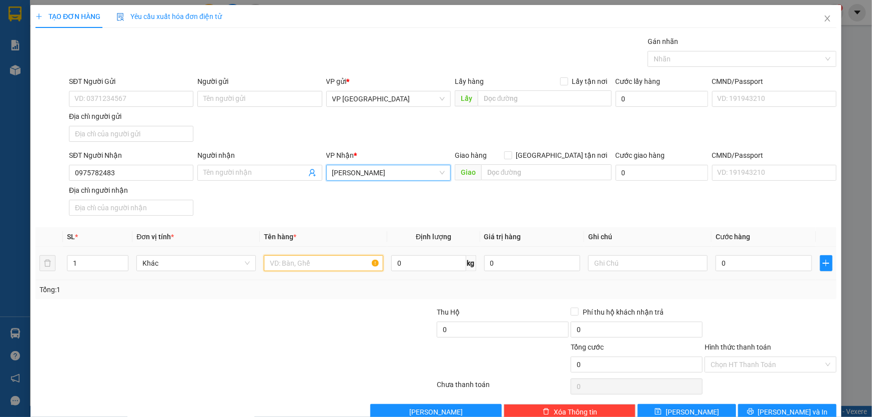
click at [287, 263] on input "text" at bounding box center [323, 263] width 119 height 16
type input "1 XM 36K8-9847 + CV CK"
type input "CC"
type input "4"
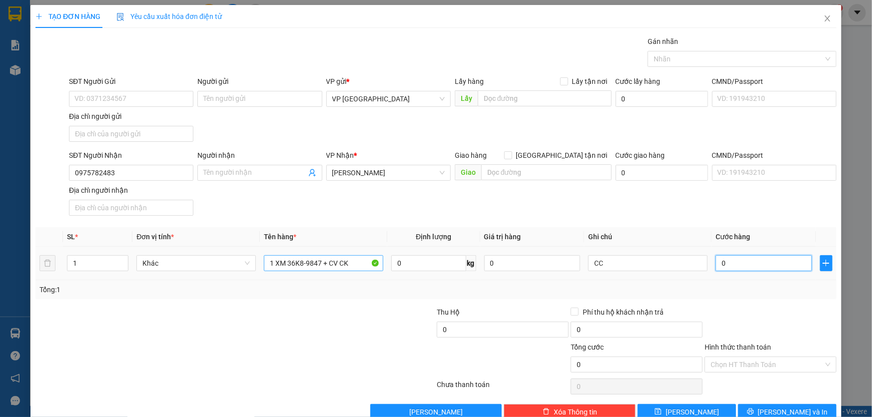
type input "4"
type input "40"
type input "400"
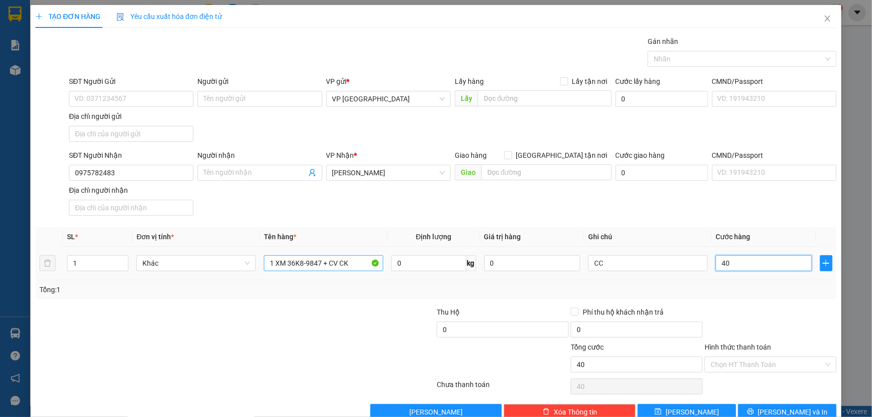
type input "400"
type input "4.000"
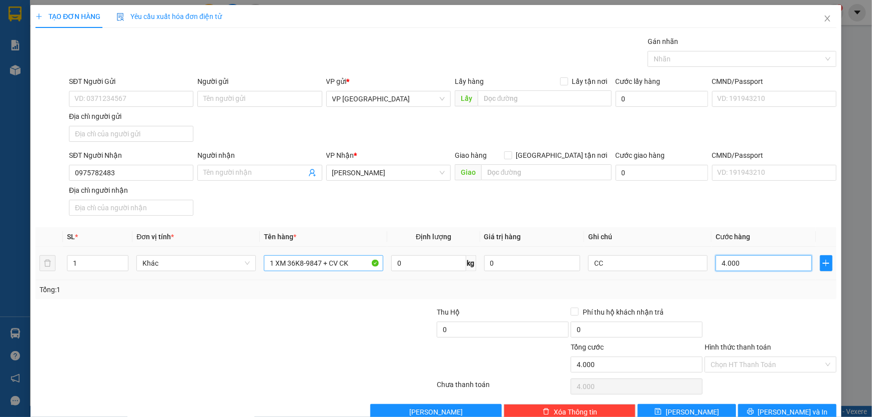
type input "40.000"
type input "400.000"
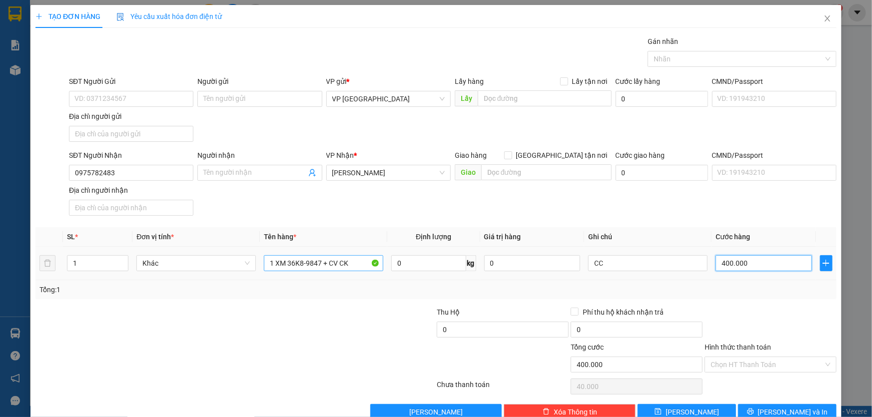
type input "400.000"
click at [634, 270] on input "CC" at bounding box center [647, 263] width 119 height 16
type input "CC KO B"
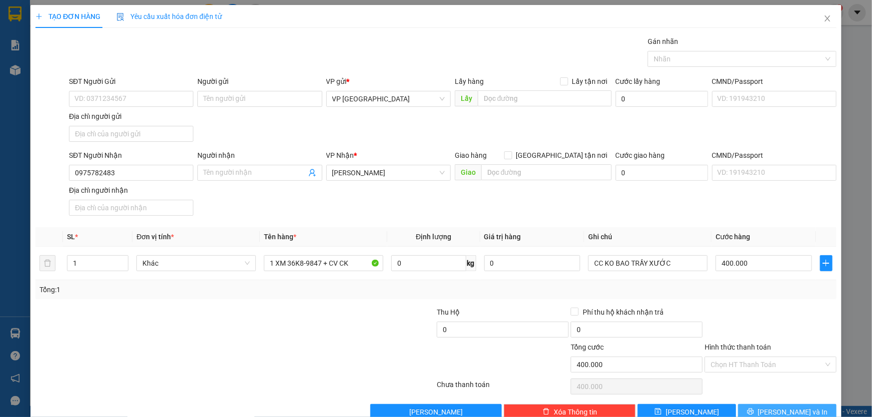
click at [788, 407] on span "[PERSON_NAME] và In" at bounding box center [793, 412] width 70 height 11
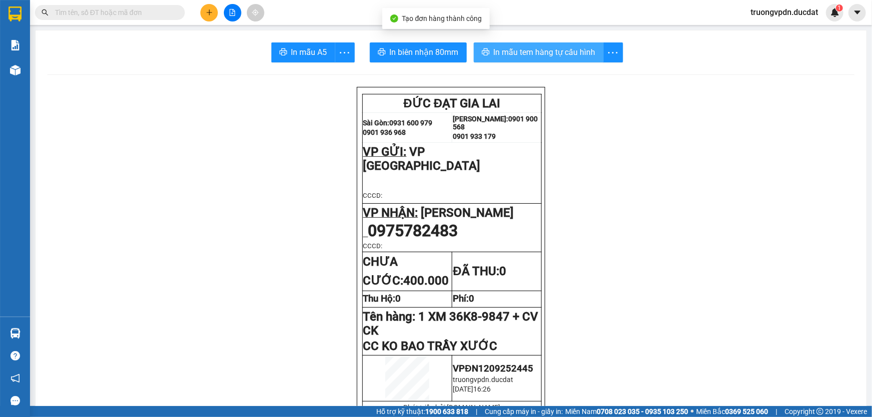
click at [560, 54] on span "In mẫu tem hàng tự cấu hình" at bounding box center [545, 52] width 102 height 12
click at [210, 10] on icon "plus" at bounding box center [209, 12] width 7 height 7
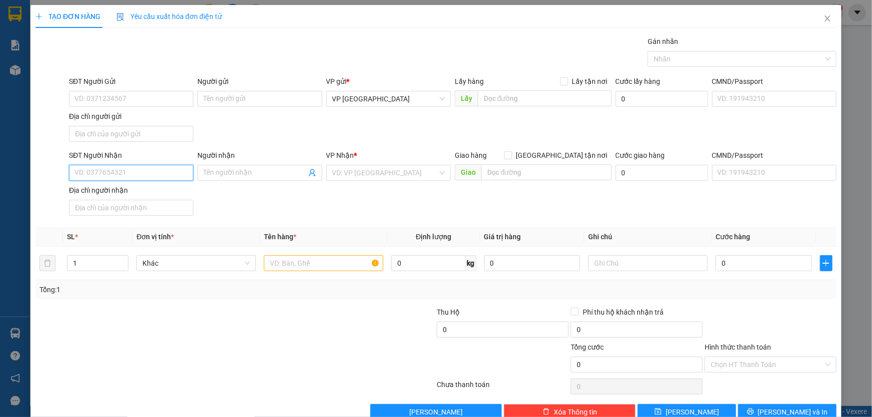
click at [172, 172] on input "SĐT Người Nhận" at bounding box center [131, 173] width 124 height 16
type input "0984537853"
drag, startPoint x: 157, startPoint y: 194, endPoint x: 180, endPoint y: 191, distance: 23.2
click at [157, 194] on div "0984537853 - vũ" at bounding box center [129, 192] width 111 height 11
type input "vũ"
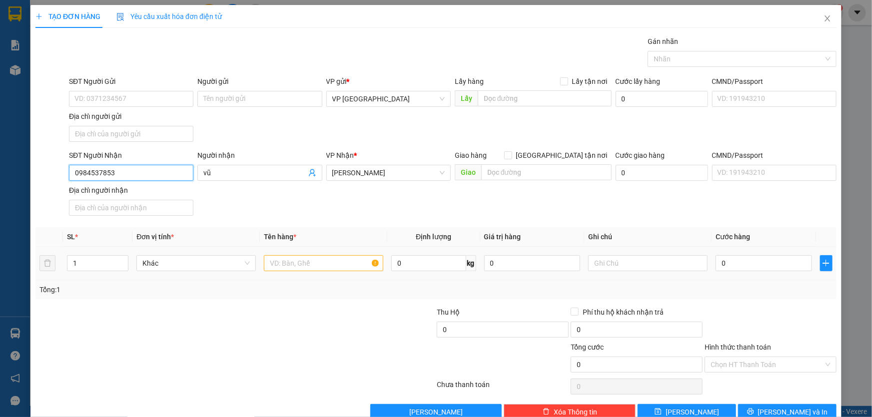
type input "0984537853"
click at [325, 267] on input "text" at bounding box center [323, 263] width 119 height 16
type input "1 THÙNG GIẤY"
type input "5"
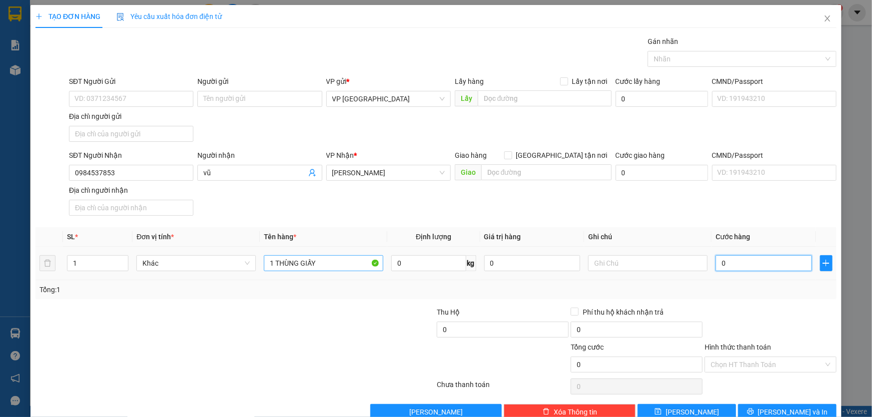
type input "5"
type input "50"
type input "500"
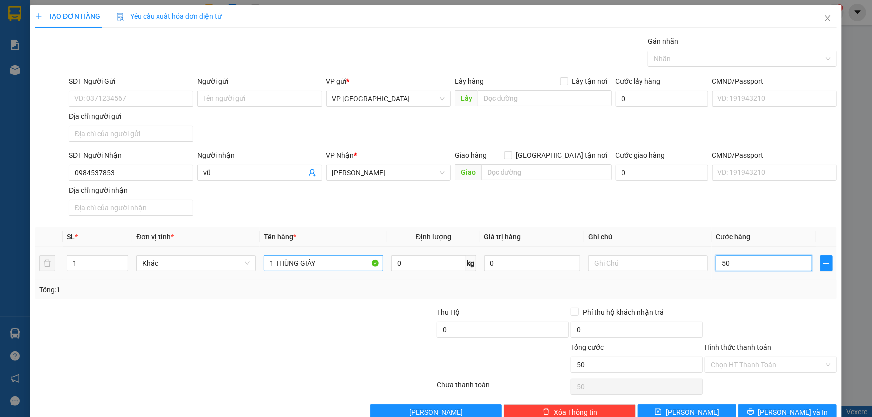
type input "500"
click at [790, 370] on input "Hình thức thanh toán" at bounding box center [767, 364] width 113 height 15
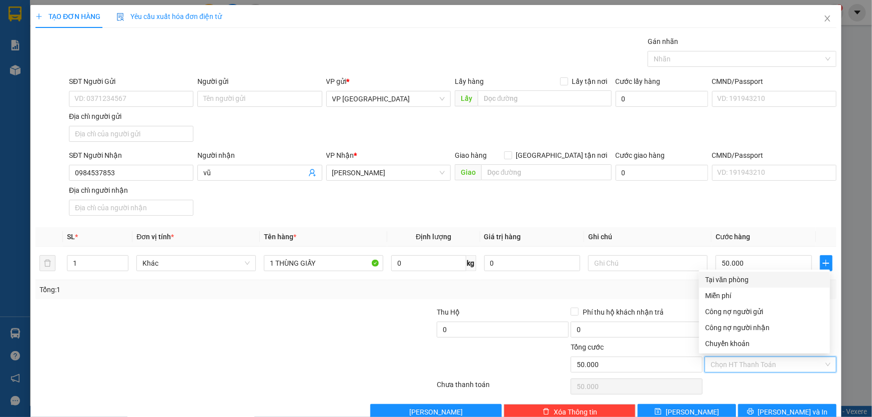
drag, startPoint x: 750, startPoint y: 277, endPoint x: 807, endPoint y: 374, distance: 112.9
click at [750, 277] on div "Tại văn phòng" at bounding box center [764, 279] width 119 height 11
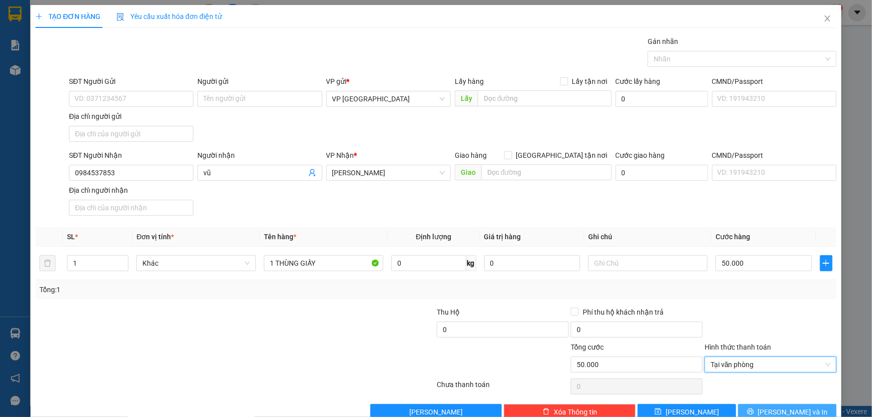
click at [777, 410] on span "[PERSON_NAME] và In" at bounding box center [793, 412] width 70 height 11
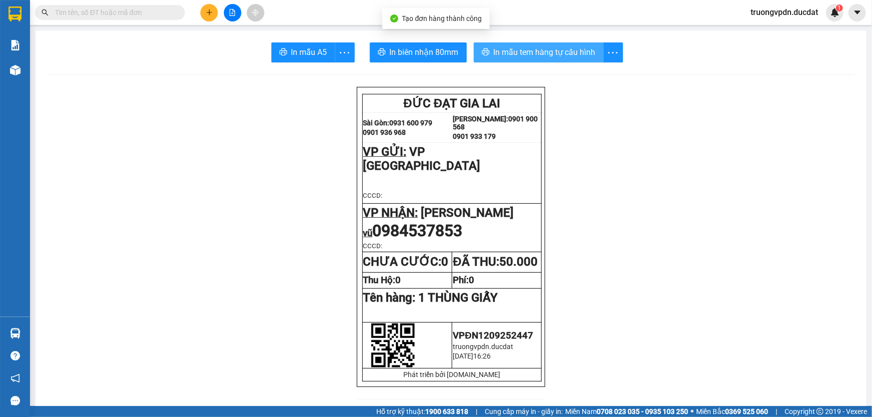
click at [553, 51] on span "In mẫu tem hàng tự cấu hình" at bounding box center [545, 52] width 102 height 12
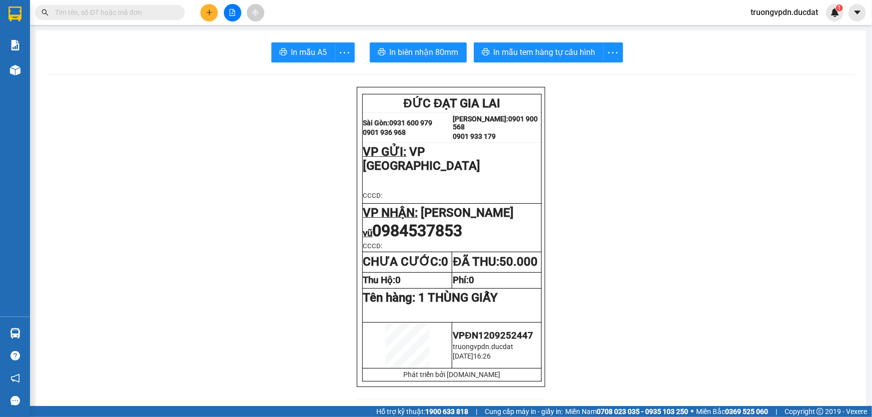
click at [208, 8] on button at bounding box center [208, 12] width 17 height 17
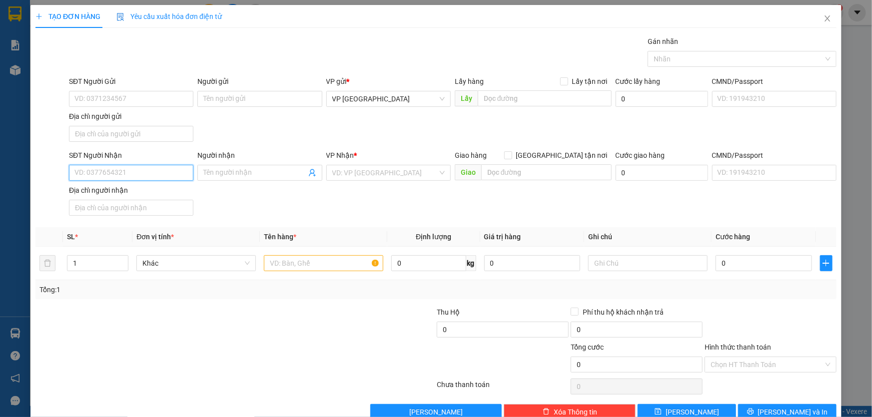
click at [110, 171] on input "SĐT Người Nhận" at bounding box center [131, 173] width 124 height 16
click at [366, 175] on input "search" at bounding box center [384, 172] width 105 height 15
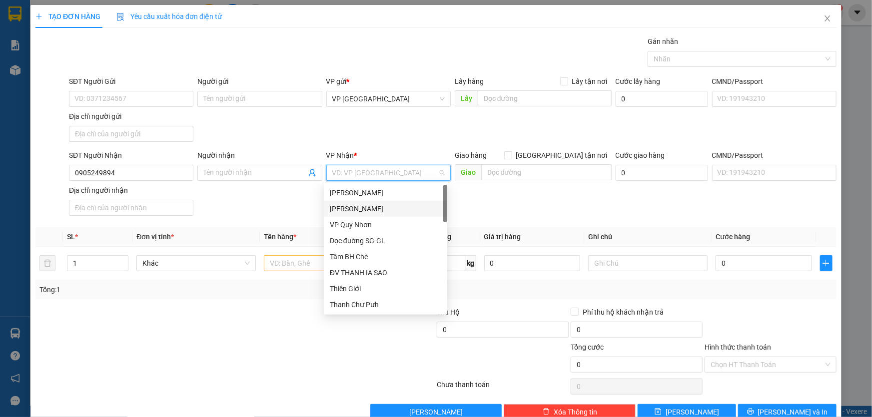
click at [366, 206] on div "[PERSON_NAME]" at bounding box center [385, 208] width 111 height 11
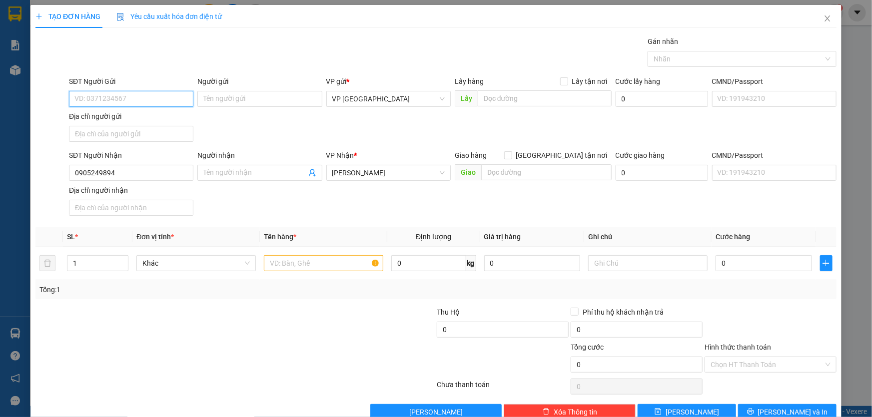
click at [141, 94] on input "SĐT Người Gửi" at bounding box center [131, 99] width 124 height 16
click at [142, 113] on div "0916499081 - TÙNG" at bounding box center [129, 118] width 111 height 11
click at [302, 265] on input "text" at bounding box center [323, 263] width 119 height 16
click at [758, 365] on input "Hình thức thanh toán" at bounding box center [767, 364] width 113 height 15
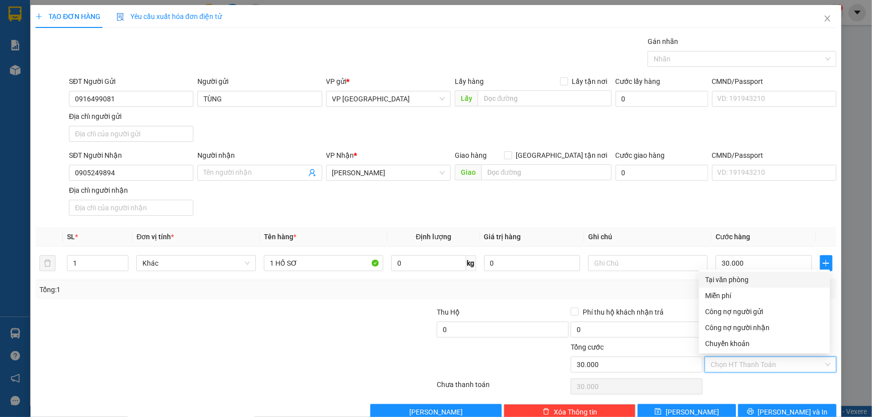
click at [743, 279] on div "Tại văn phòng" at bounding box center [764, 279] width 119 height 11
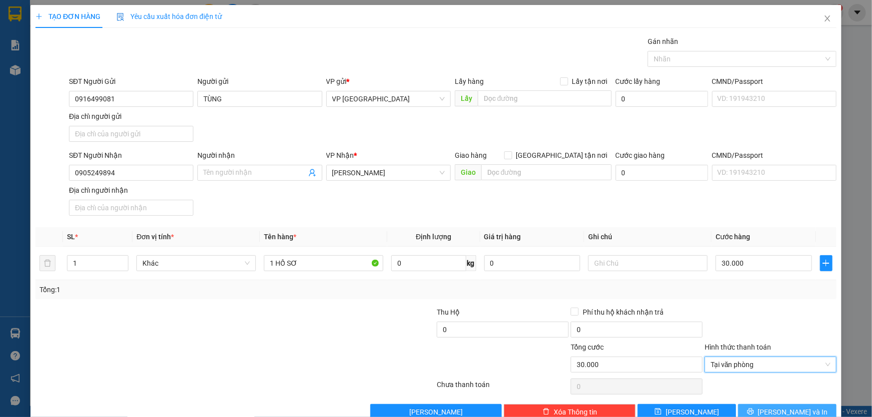
click at [799, 407] on span "[PERSON_NAME] và In" at bounding box center [793, 412] width 70 height 11
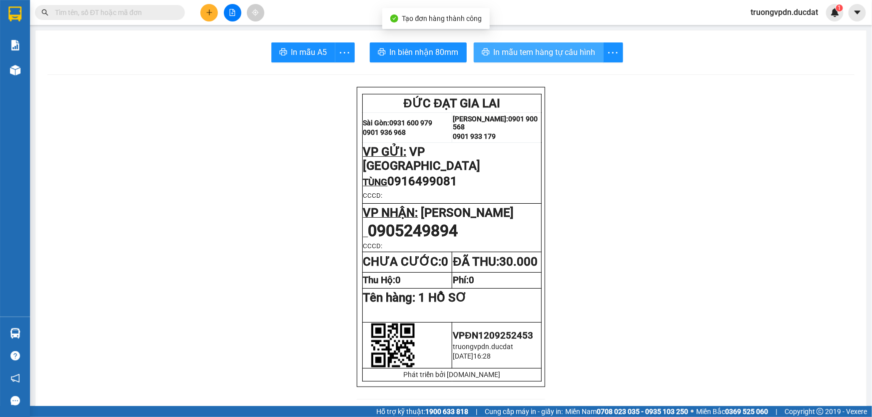
click at [552, 54] on span "In mẫu tem hàng tự cấu hình" at bounding box center [545, 52] width 102 height 12
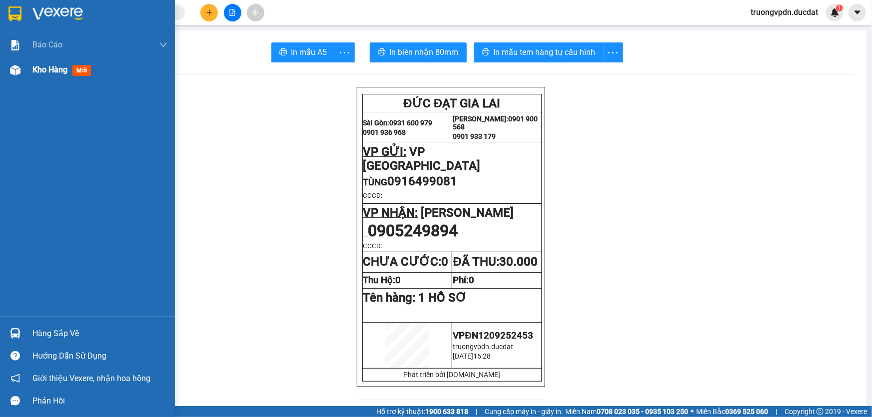
click at [53, 74] on span "Kho hàng" at bounding box center [49, 69] width 35 height 9
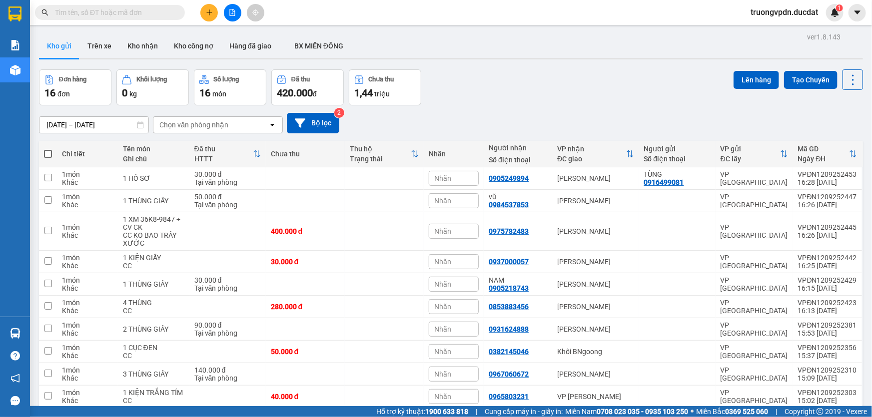
click at [747, 417] on button "2" at bounding box center [754, 424] width 15 height 15
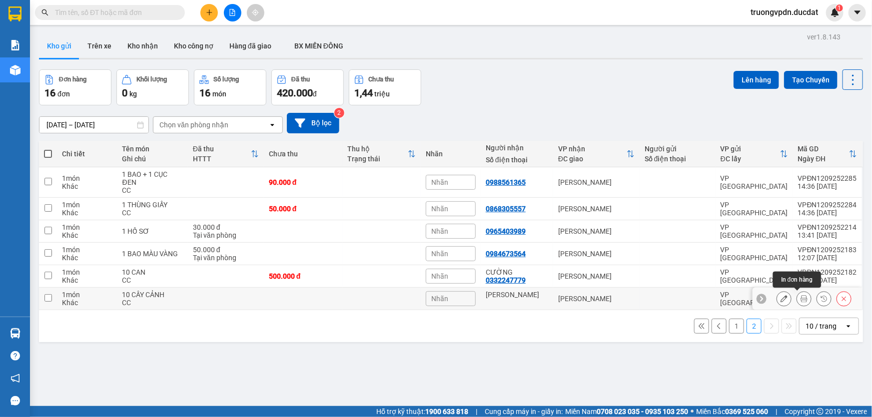
click at [800, 295] on icon at bounding box center [803, 298] width 7 height 7
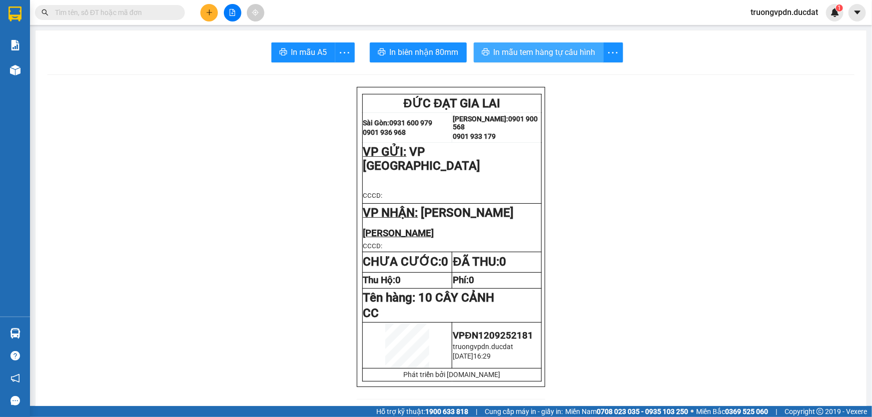
click at [536, 46] on span "In mẫu tem hàng tự cấu hình" at bounding box center [545, 52] width 102 height 12
click at [202, 14] on button at bounding box center [208, 12] width 17 height 17
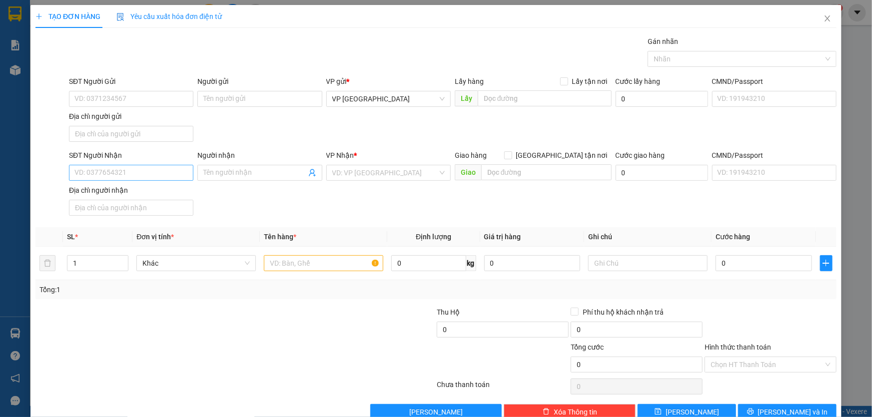
click at [158, 176] on div "SĐT Người Nhận VD: 0377654321" at bounding box center [131, 167] width 124 height 35
click at [132, 166] on input "SĐT Người Nhận" at bounding box center [131, 173] width 124 height 16
click at [114, 189] on div "0914099051" at bounding box center [129, 192] width 111 height 11
click at [294, 258] on input "text" at bounding box center [323, 263] width 119 height 16
click at [770, 405] on button "[PERSON_NAME] và In" at bounding box center [787, 412] width 98 height 16
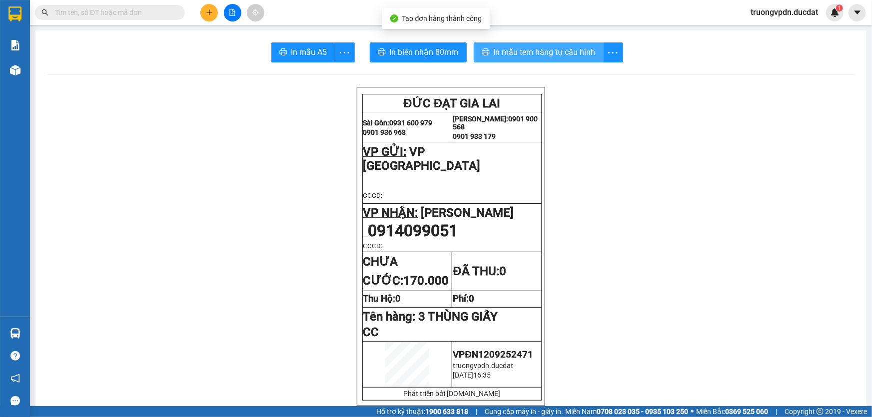
click at [532, 56] on span "In mẫu tem hàng tự cấu hình" at bounding box center [545, 52] width 102 height 12
click at [208, 9] on icon "plus" at bounding box center [209, 12] width 7 height 7
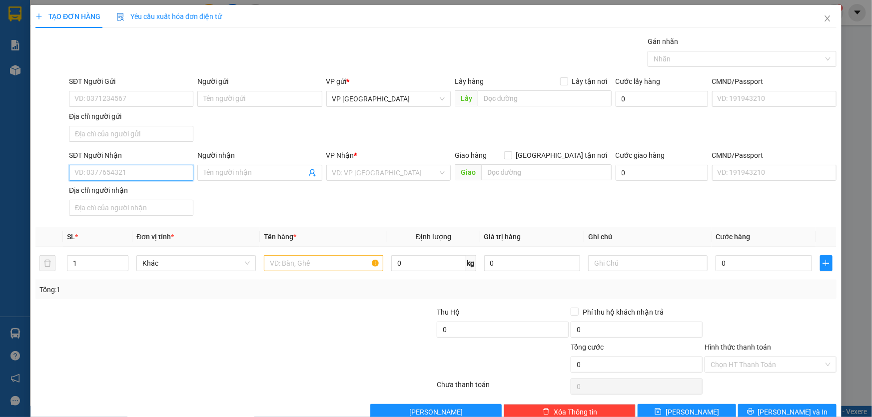
click at [126, 176] on input "SĐT Người Nhận" at bounding box center [131, 173] width 124 height 16
drag, startPoint x: 56, startPoint y: 187, endPoint x: 0, endPoint y: 218, distance: 64.0
click at [25, 205] on div "TẠO ĐƠN HÀNG Yêu cầu xuất hóa đơn điện tử Transit Pickup Surcharge Ids Transit …" at bounding box center [436, 208] width 872 height 417
click at [265, 195] on div "CHÈ - 0967808026" at bounding box center [257, 192] width 111 height 11
click at [355, 175] on input "search" at bounding box center [384, 172] width 105 height 15
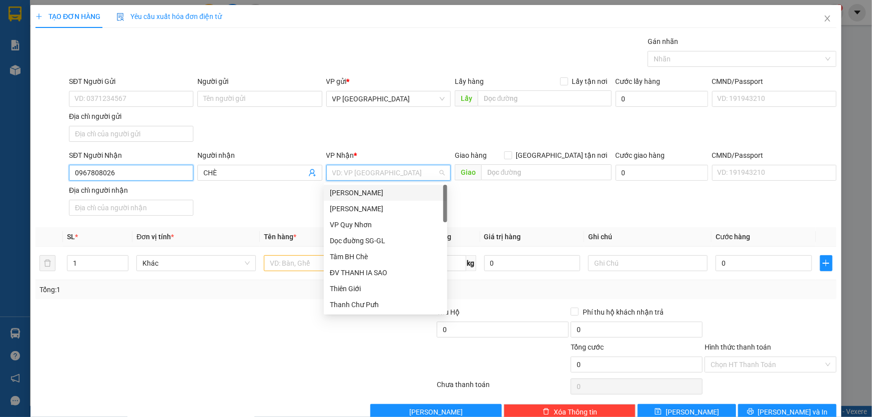
click at [127, 176] on input "0967808026" at bounding box center [131, 173] width 124 height 16
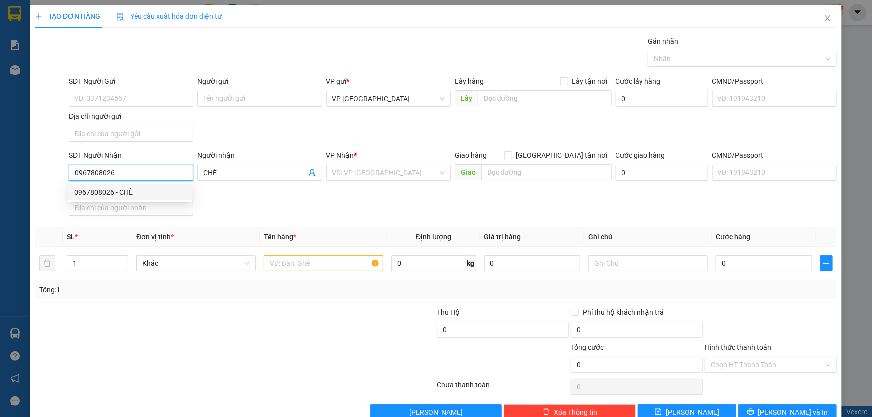
click at [150, 189] on div "0967808026 - CHÈ" at bounding box center [129, 192] width 111 height 11
click at [324, 265] on input "text" at bounding box center [323, 263] width 119 height 16
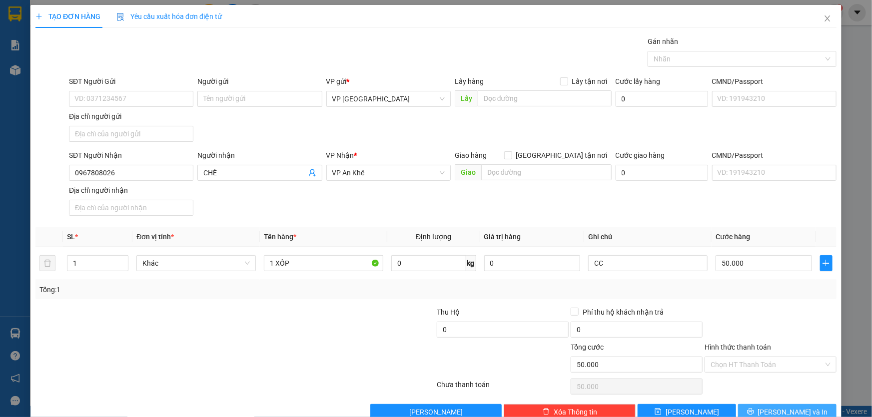
click at [767, 407] on button "[PERSON_NAME] và In" at bounding box center [787, 412] width 98 height 16
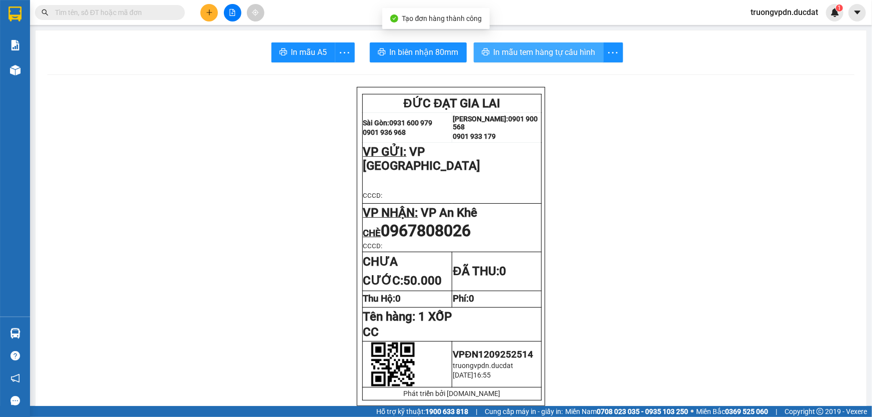
click at [541, 46] on span "In mẫu tem hàng tự cấu hình" at bounding box center [545, 52] width 102 height 12
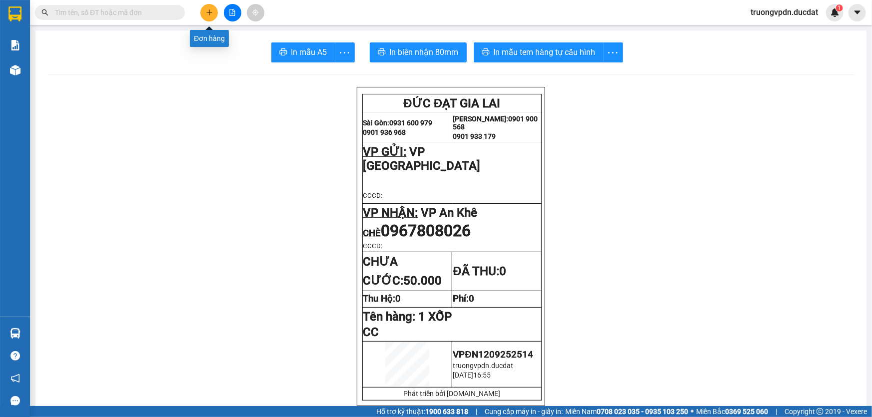
click at [211, 5] on button at bounding box center [208, 12] width 17 height 17
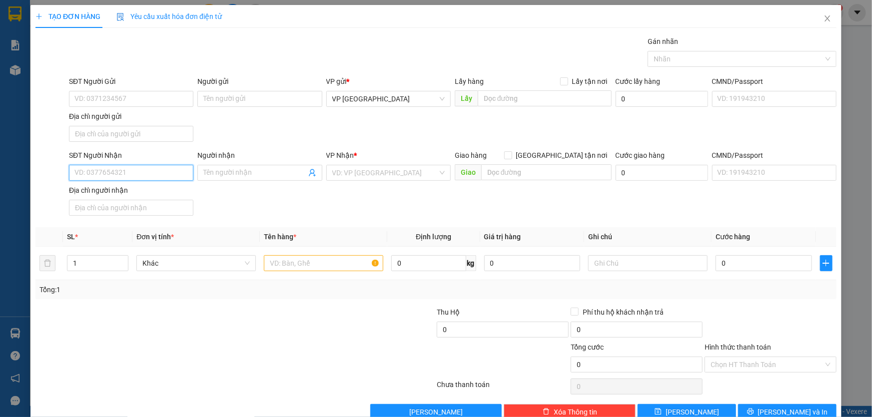
click at [125, 176] on input "SĐT Người Nhận" at bounding box center [131, 173] width 124 height 16
drag, startPoint x: 134, startPoint y: 194, endPoint x: 358, endPoint y: 230, distance: 226.8
click at [134, 196] on div "0919119504" at bounding box center [129, 192] width 111 height 11
click at [328, 260] on input "text" at bounding box center [323, 263] width 119 height 16
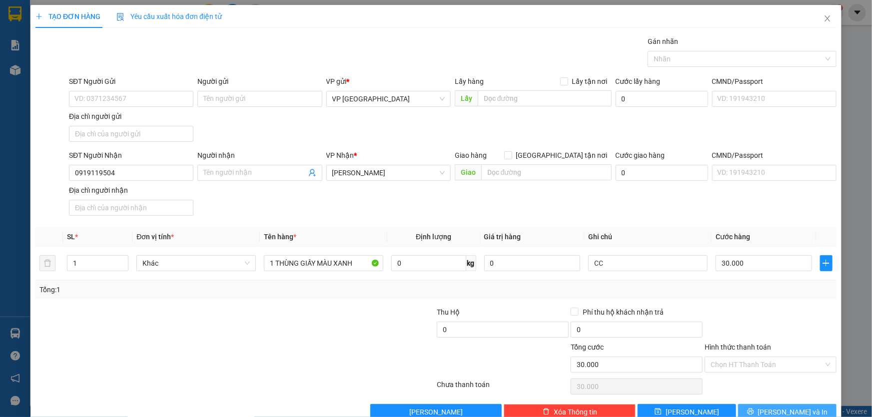
click at [767, 405] on button "[PERSON_NAME] và In" at bounding box center [787, 412] width 98 height 16
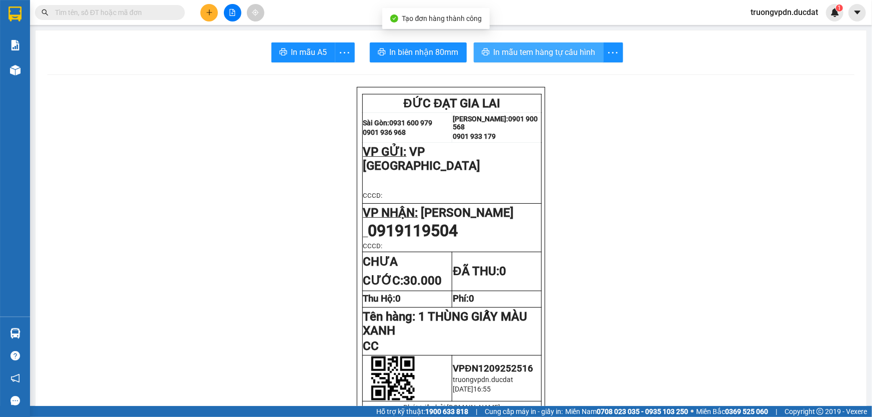
click at [519, 49] on span "In mẫu tem hàng tự cấu hình" at bounding box center [545, 52] width 102 height 12
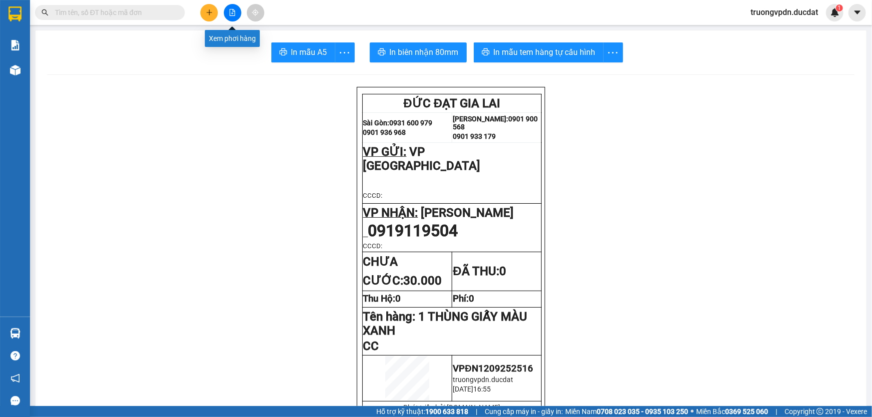
click at [216, 9] on button at bounding box center [208, 12] width 17 height 17
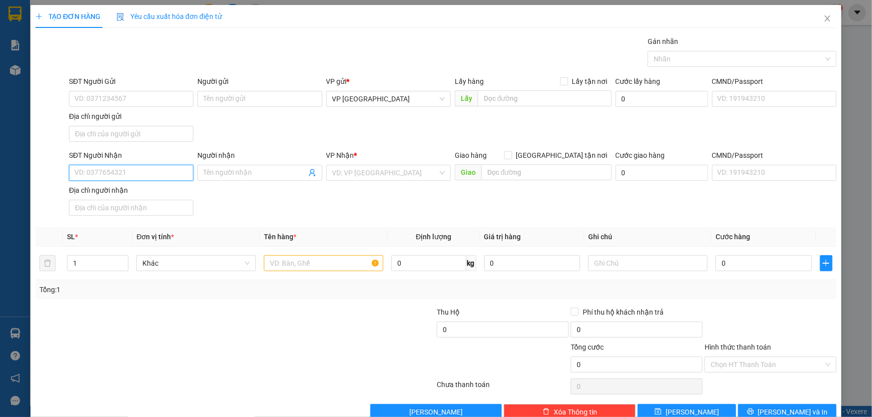
click at [132, 176] on input "SĐT Người Nhận" at bounding box center [131, 173] width 124 height 16
drag, startPoint x: 135, startPoint y: 192, endPoint x: 295, endPoint y: 277, distance: 180.9
click at [135, 191] on div "0983225735 - PHƯƠNG CÔ KỶ" at bounding box center [129, 192] width 111 height 11
click at [295, 263] on input "text" at bounding box center [323, 263] width 119 height 16
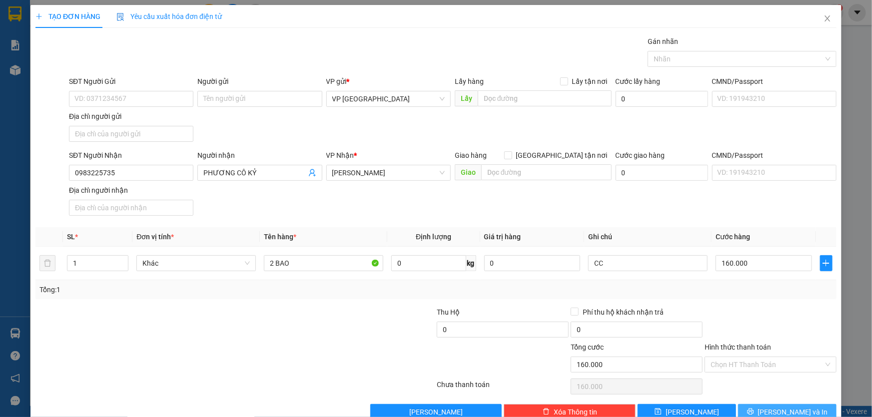
click at [785, 412] on span "[PERSON_NAME] và In" at bounding box center [793, 412] width 70 height 11
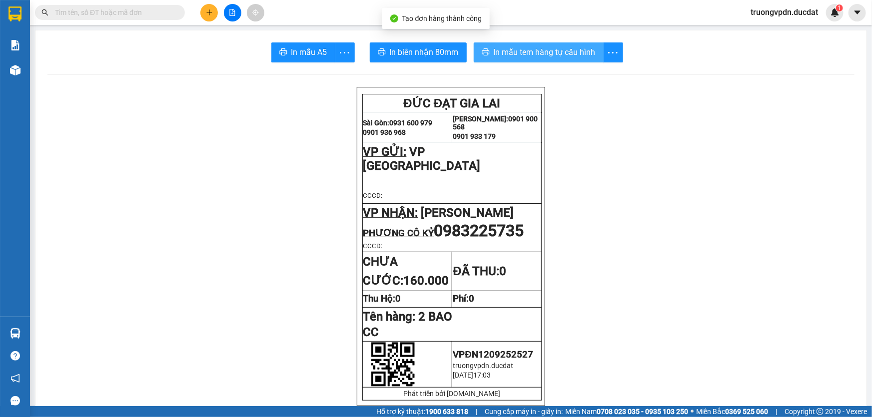
click at [542, 43] on button "In mẫu tem hàng tự cấu hình" at bounding box center [539, 52] width 130 height 20
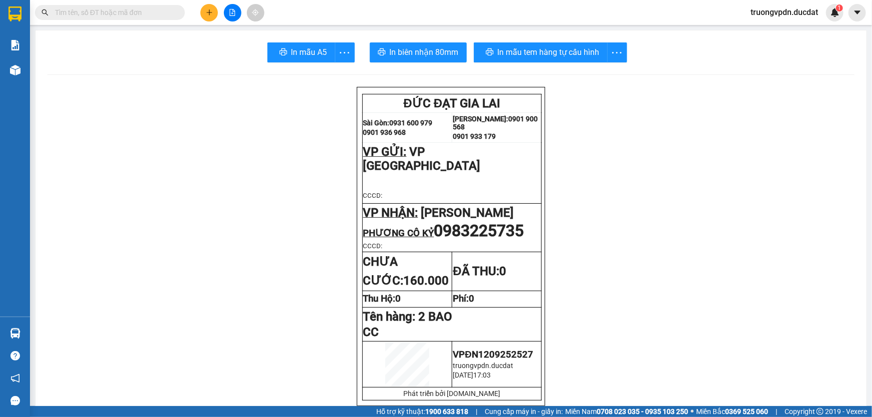
click at [206, 10] on icon "plus" at bounding box center [209, 12] width 7 height 7
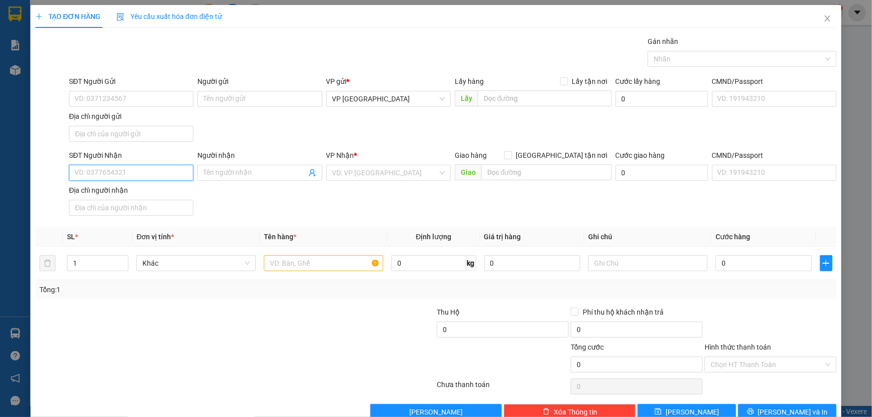
click at [139, 177] on input "SĐT Người Nhận" at bounding box center [131, 173] width 124 height 16
drag, startPoint x: 105, startPoint y: 189, endPoint x: 390, endPoint y: 252, distance: 291.8
click at [105, 189] on div "0382145046" at bounding box center [129, 192] width 111 height 11
click at [334, 267] on input "text" at bounding box center [323, 263] width 119 height 16
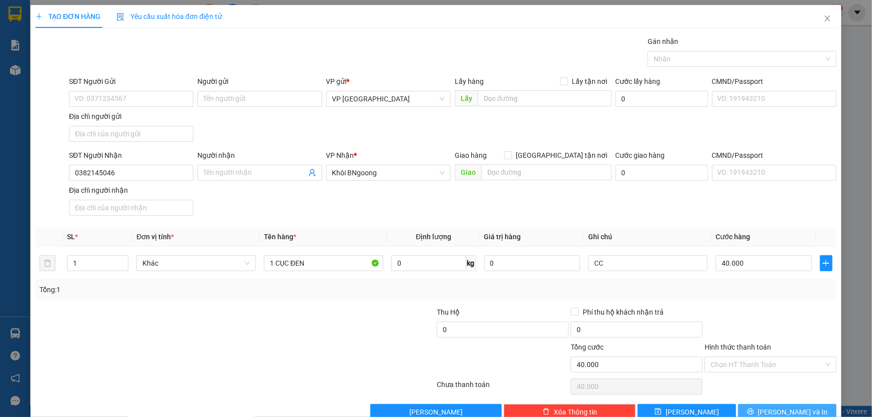
click at [753, 411] on icon "printer" at bounding box center [750, 412] width 6 height 6
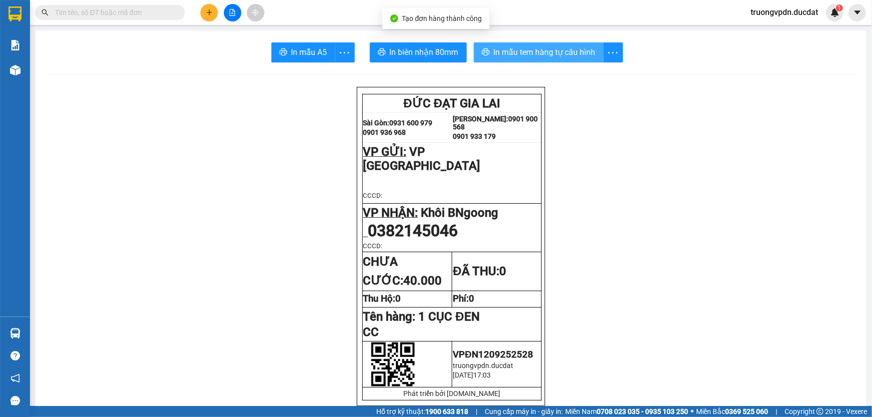
click at [529, 42] on button "In mẫu tem hàng tự cấu hình" at bounding box center [539, 52] width 130 height 20
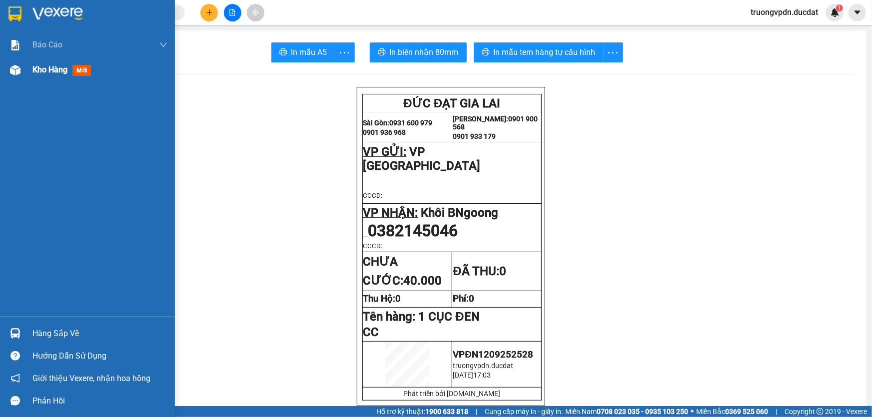
click at [28, 74] on div "Kho hàng mới" at bounding box center [87, 69] width 175 height 25
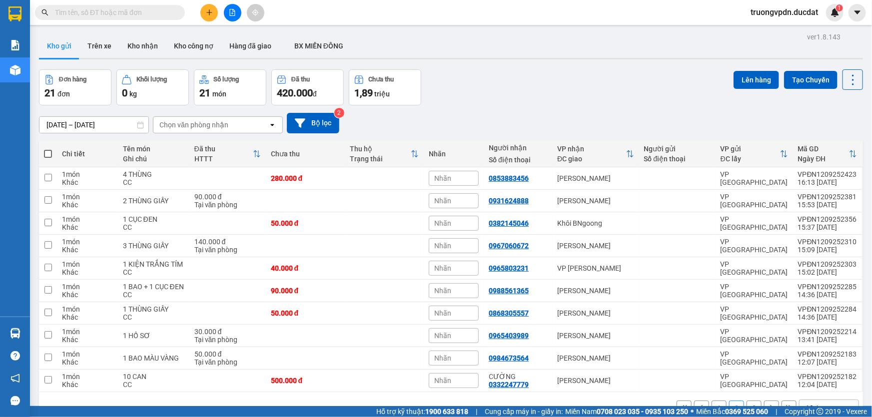
drag, startPoint x: 714, startPoint y: 370, endPoint x: 675, endPoint y: 321, distance: 62.3
click at [713, 401] on button "1" at bounding box center [719, 408] width 15 height 15
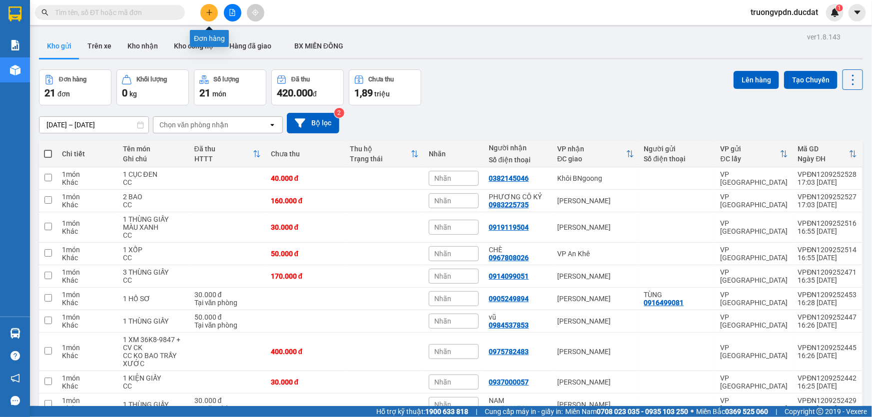
click at [210, 11] on icon "plus" at bounding box center [209, 12] width 7 height 7
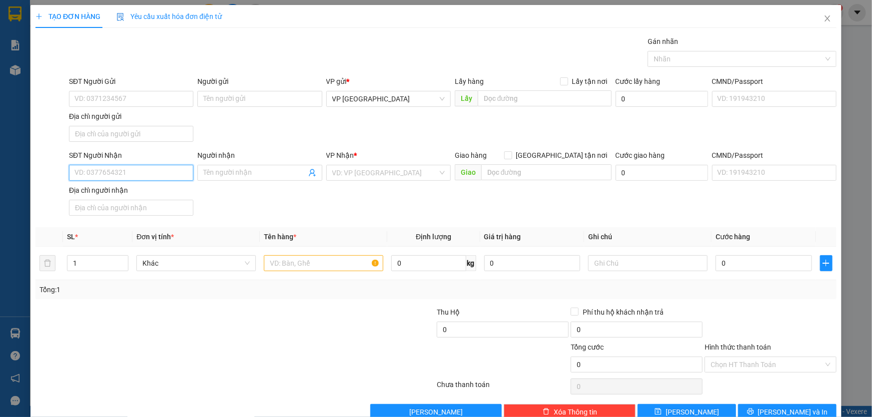
click at [142, 176] on input "SĐT Người Nhận" at bounding box center [131, 173] width 124 height 16
click at [112, 187] on div "0362976216" at bounding box center [129, 192] width 111 height 11
click at [302, 262] on input "text" at bounding box center [323, 263] width 119 height 16
click at [754, 366] on input "Hình thức thanh toán" at bounding box center [767, 364] width 113 height 15
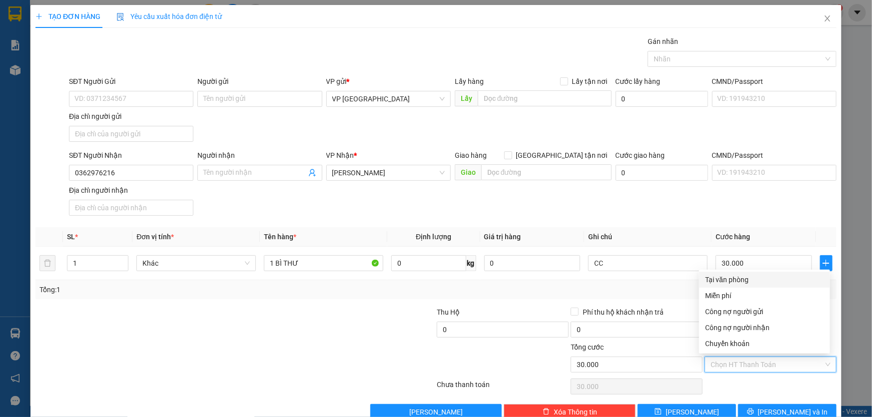
click at [744, 276] on div "Tại văn phòng" at bounding box center [764, 279] width 119 height 11
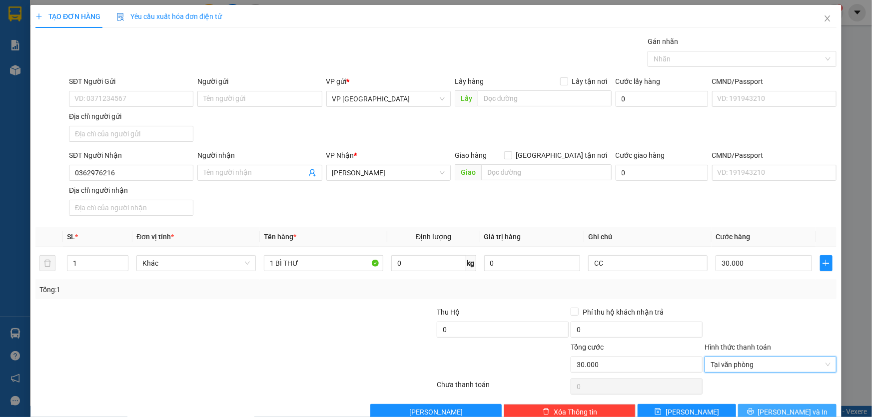
click at [772, 407] on span "[PERSON_NAME] và In" at bounding box center [793, 412] width 70 height 11
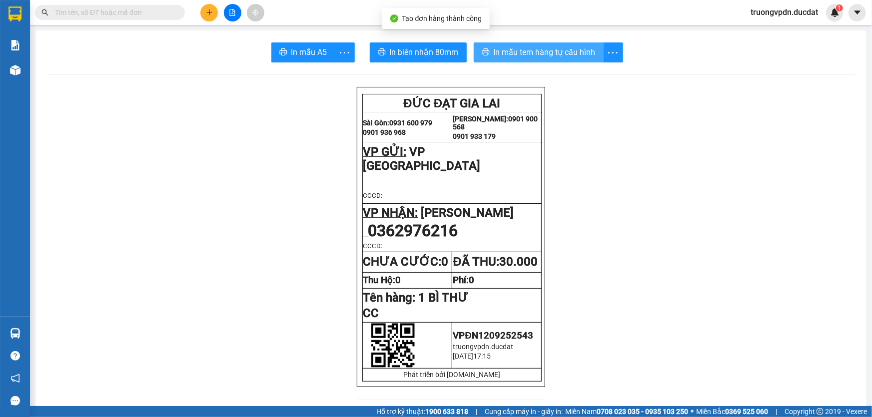
click at [542, 57] on span "In mẫu tem hàng tự cấu hình" at bounding box center [545, 52] width 102 height 12
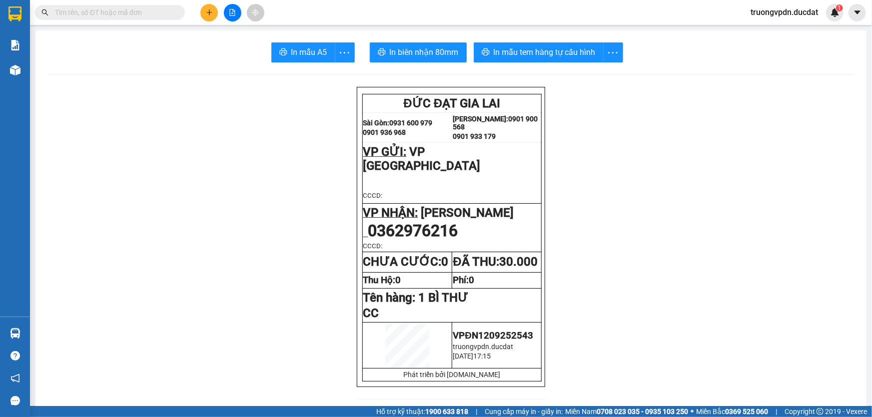
drag, startPoint x: 455, startPoint y: 224, endPoint x: 371, endPoint y: 222, distance: 83.5
click at [382, 224] on span "0362976216" at bounding box center [413, 230] width 90 height 19
drag, startPoint x: 496, startPoint y: 212, endPoint x: 485, endPoint y: 209, distance: 10.9
click at [496, 221] on p "0362976216" at bounding box center [452, 230] width 178 height 19
drag, startPoint x: 367, startPoint y: 217, endPoint x: 458, endPoint y: 217, distance: 90.9
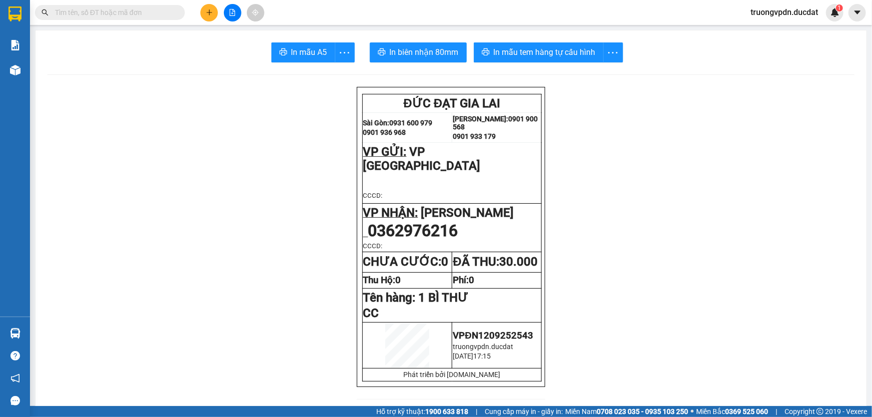
click at [458, 225] on span "0362976216" at bounding box center [414, 232] width 93 height 14
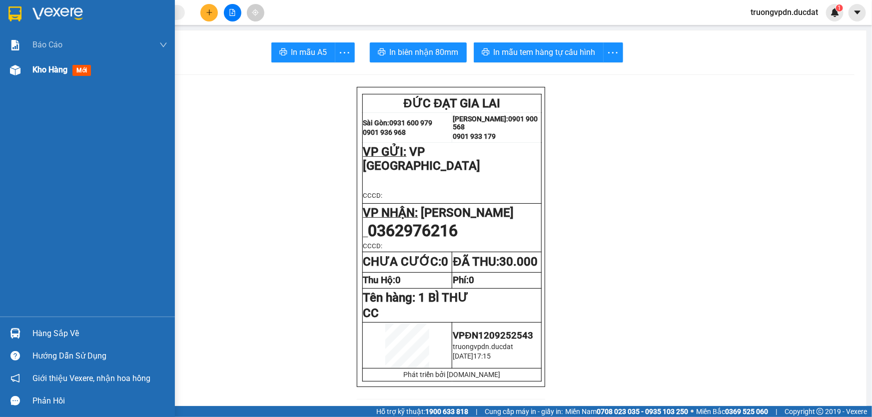
click at [50, 71] on span "Kho hàng" at bounding box center [49, 69] width 35 height 9
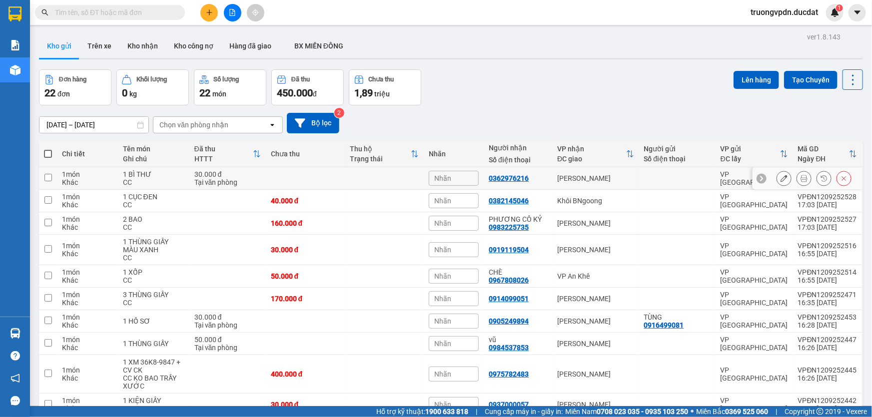
click at [841, 173] on button at bounding box center [844, 178] width 14 height 17
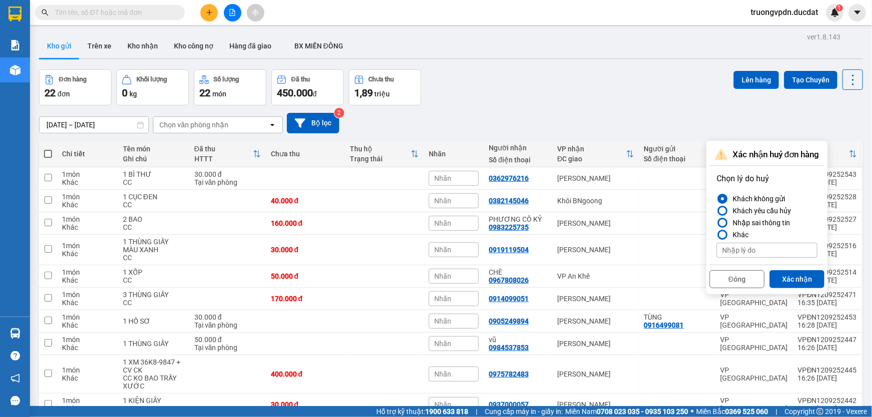
click at [759, 219] on div "Nhập sai thông tin" at bounding box center [759, 223] width 61 height 12
click at [717, 223] on input "Nhập sai thông tin" at bounding box center [717, 223] width 0 height 0
click at [797, 281] on button "Xác nhận" at bounding box center [796, 279] width 55 height 18
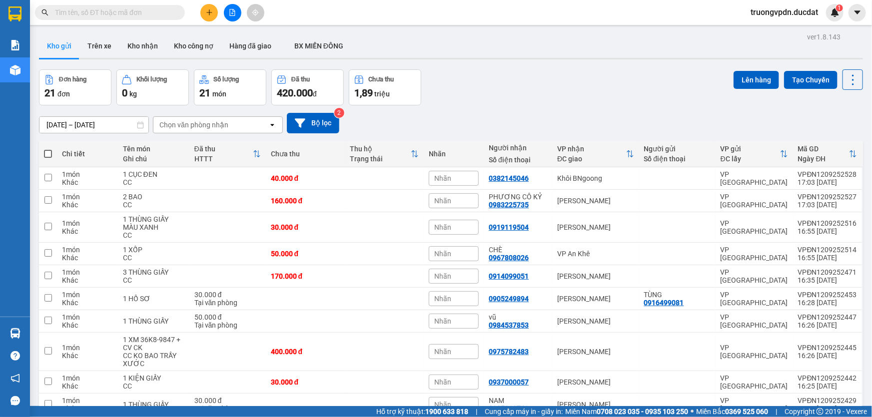
click at [201, 15] on button at bounding box center [208, 12] width 17 height 17
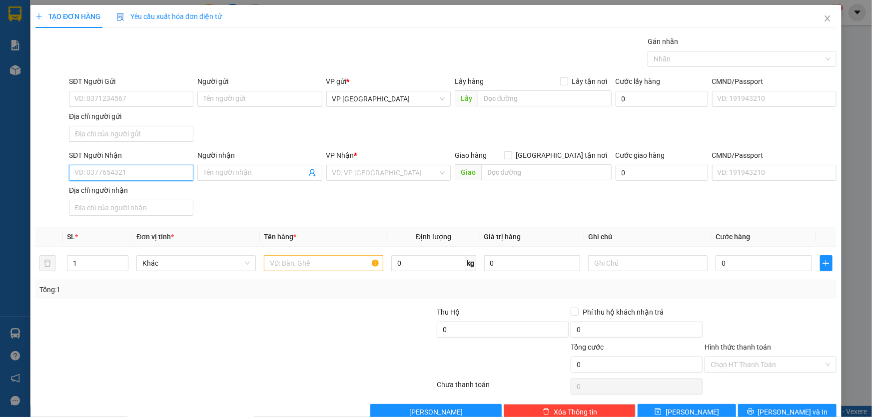
paste input "0362976216"
click at [113, 191] on div "0362976216" at bounding box center [129, 192] width 111 height 11
click at [302, 262] on input "text" at bounding box center [323, 263] width 119 height 16
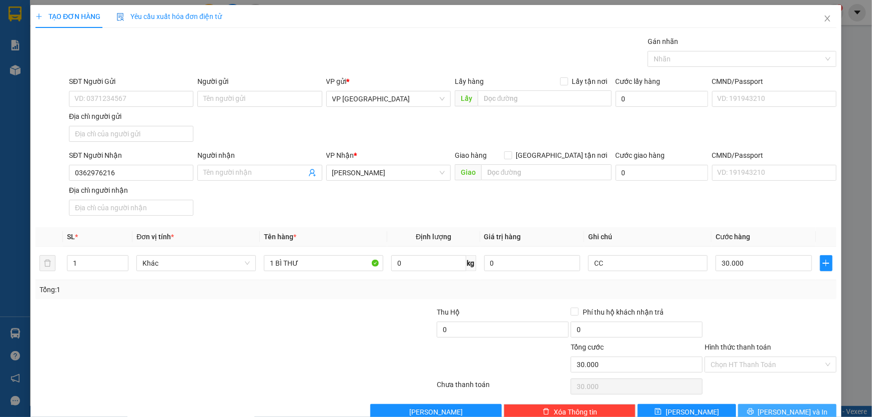
click at [808, 414] on button "[PERSON_NAME] và In" at bounding box center [787, 412] width 98 height 16
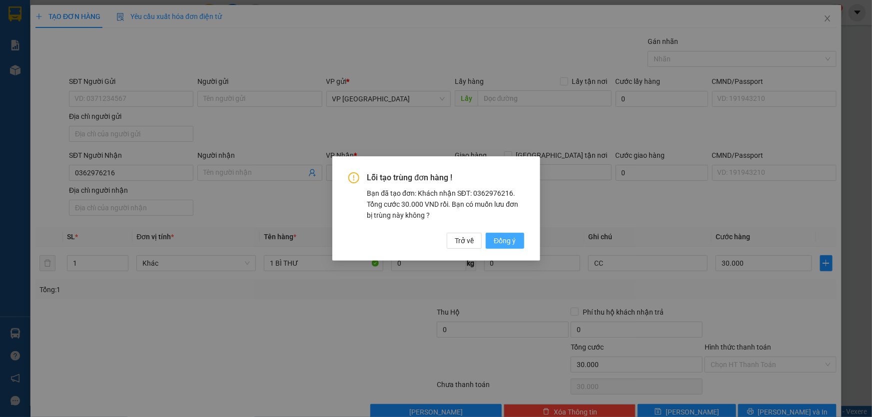
click at [502, 241] on span "Đồng ý" at bounding box center [505, 240] width 22 height 11
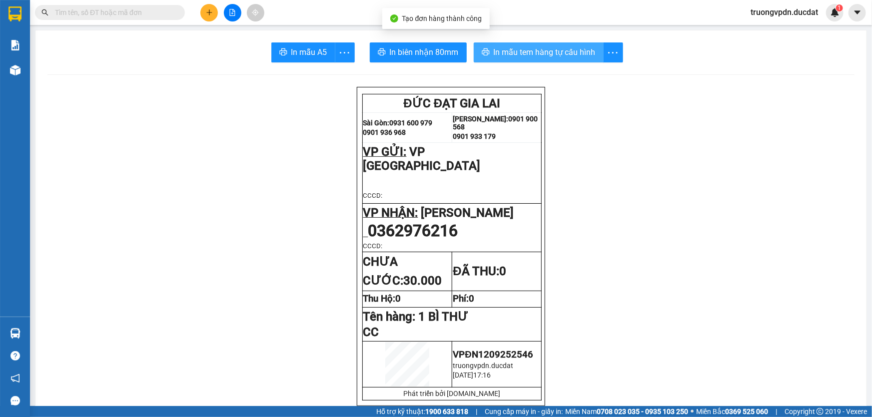
click at [549, 56] on span "In mẫu tem hàng tự cấu hình" at bounding box center [545, 52] width 102 height 12
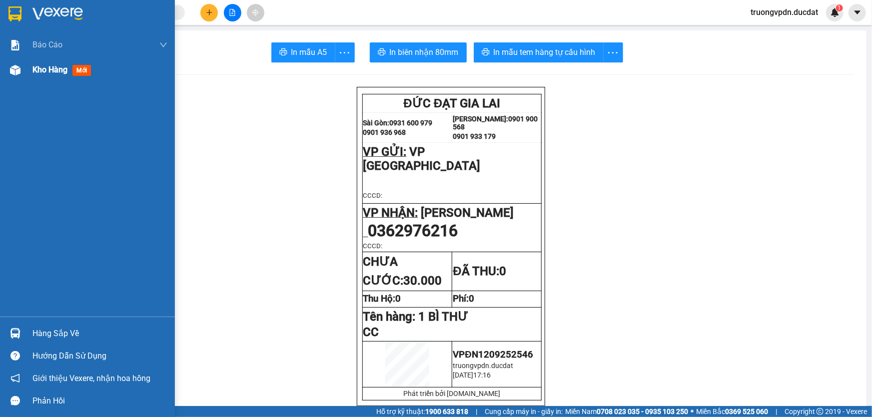
click at [34, 69] on span "Kho hàng" at bounding box center [49, 69] width 35 height 9
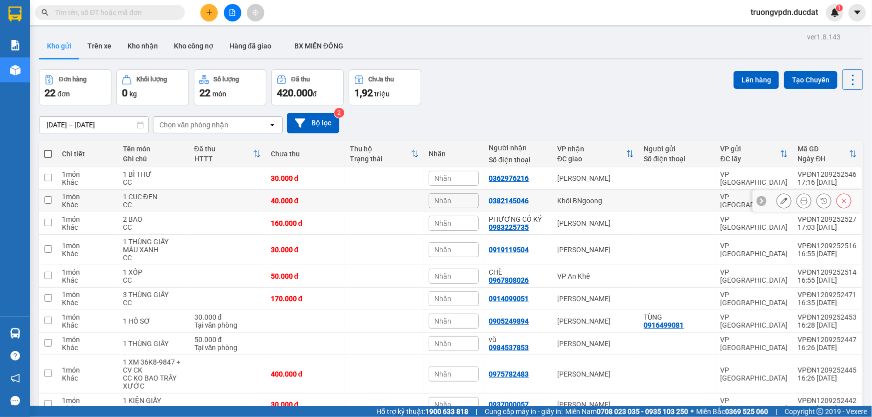
click at [585, 197] on div "Khôi BNgoong" at bounding box center [595, 201] width 77 height 8
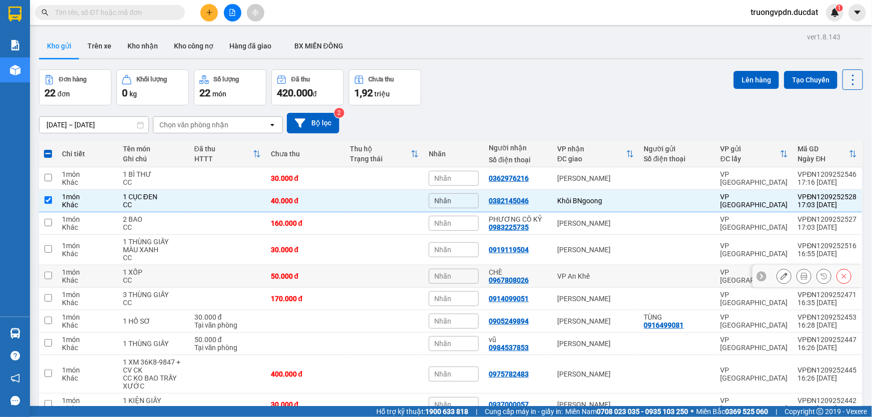
click at [601, 265] on td "VP An Khê" at bounding box center [595, 276] width 87 height 22
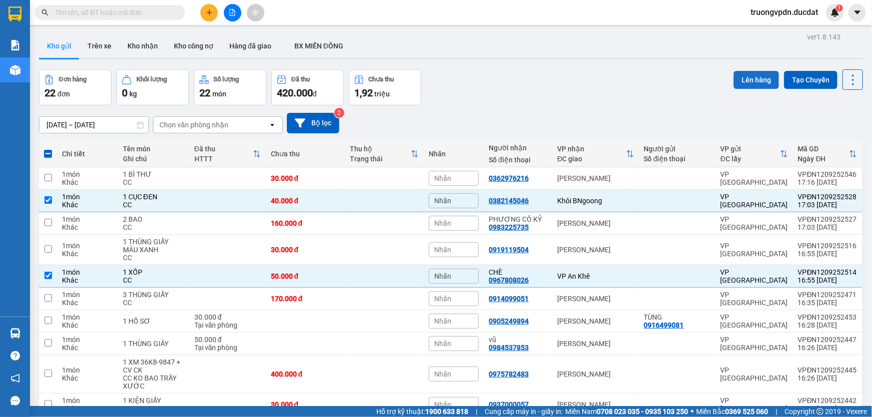
click at [742, 71] on button "Lên hàng" at bounding box center [756, 80] width 45 height 18
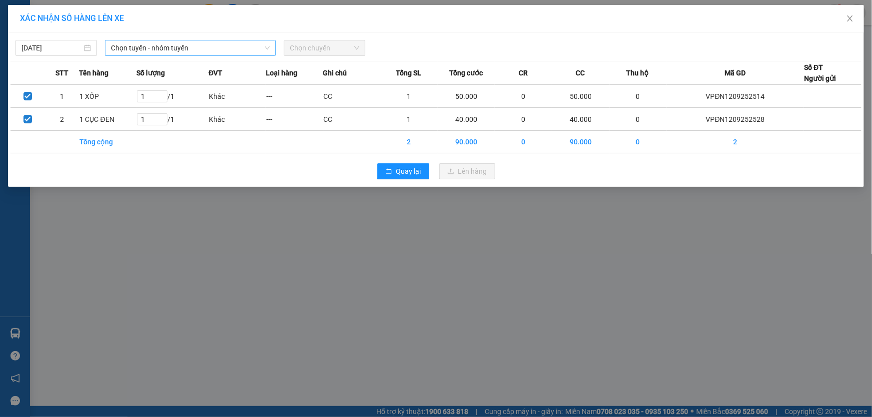
click at [151, 48] on span "Chọn tuyến - nhóm tuyến" at bounding box center [190, 47] width 159 height 15
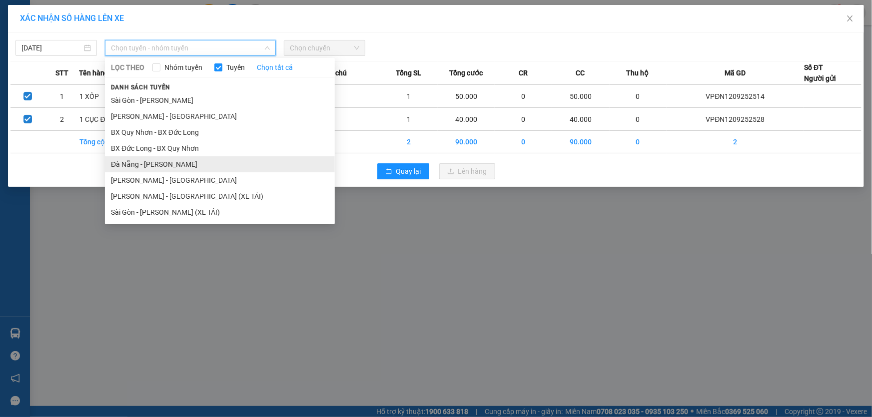
click at [145, 165] on li "Đà Nẵng - [PERSON_NAME]" at bounding box center [220, 164] width 230 height 16
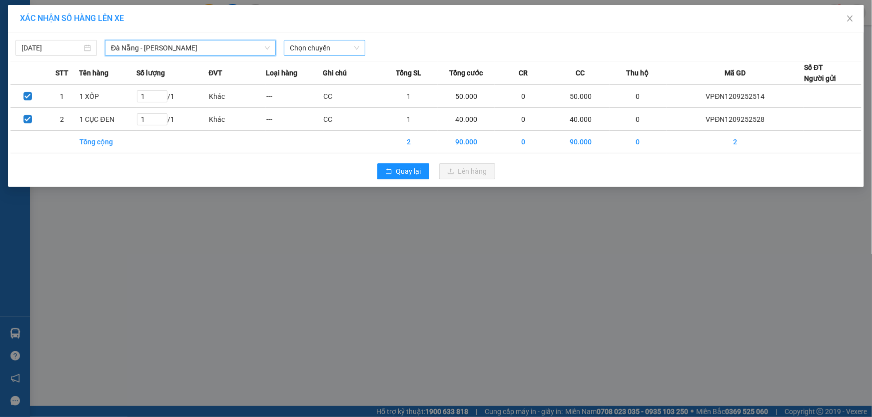
click at [338, 50] on span "Chọn chuyến" at bounding box center [324, 47] width 69 height 15
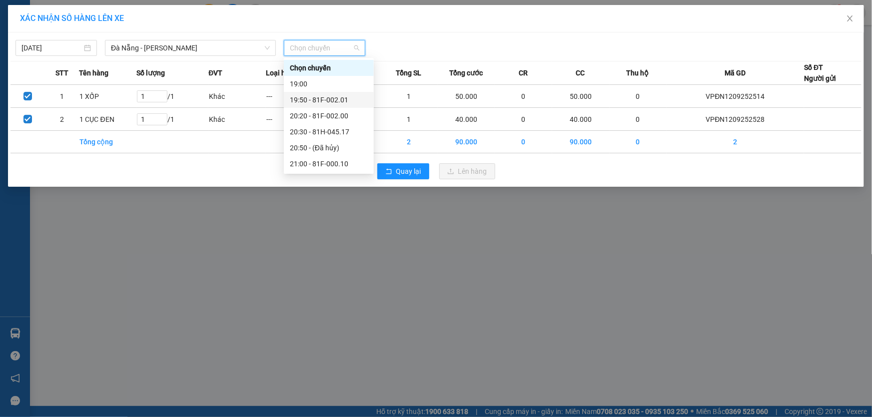
click at [343, 99] on div "19:50 - 81F-002.01" at bounding box center [329, 99] width 78 height 11
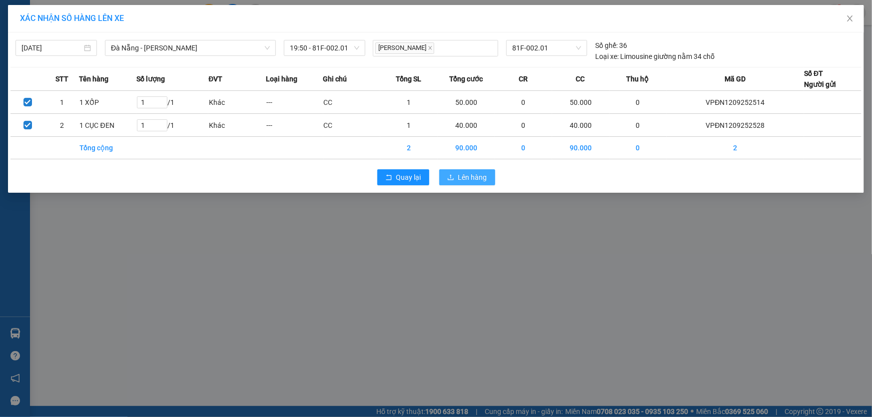
click at [464, 176] on span "Lên hàng" at bounding box center [472, 177] width 29 height 11
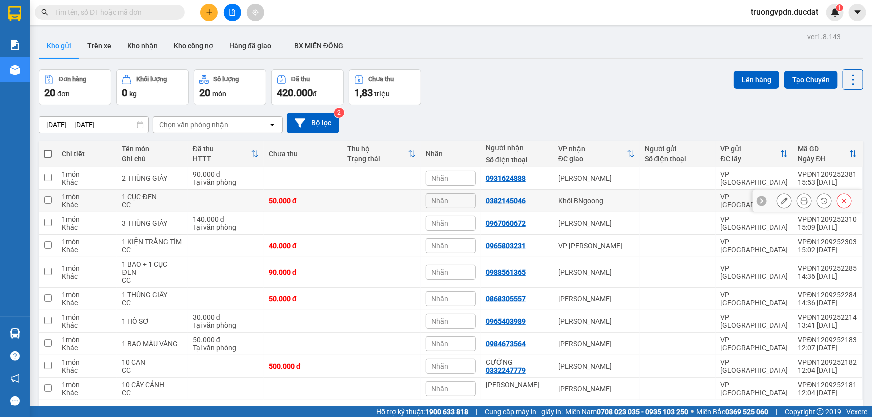
click at [589, 197] on div "Khôi BNgoong" at bounding box center [596, 201] width 76 height 8
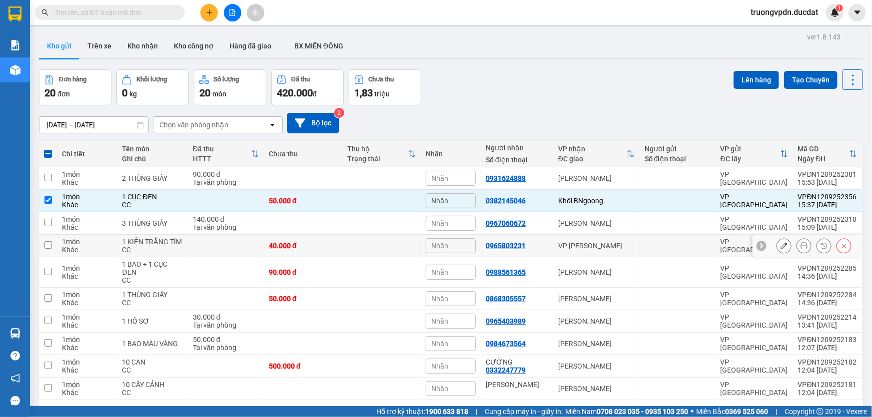
click at [589, 235] on td "VP [PERSON_NAME]" at bounding box center [596, 246] width 86 height 22
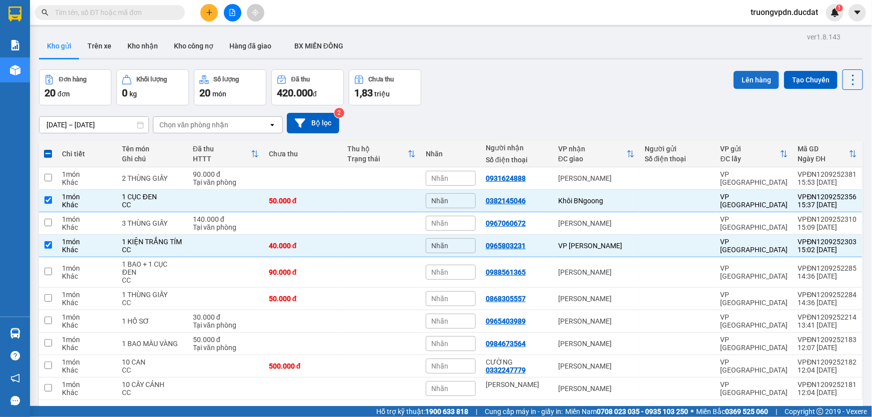
click at [756, 71] on button "Lên hàng" at bounding box center [756, 80] width 45 height 18
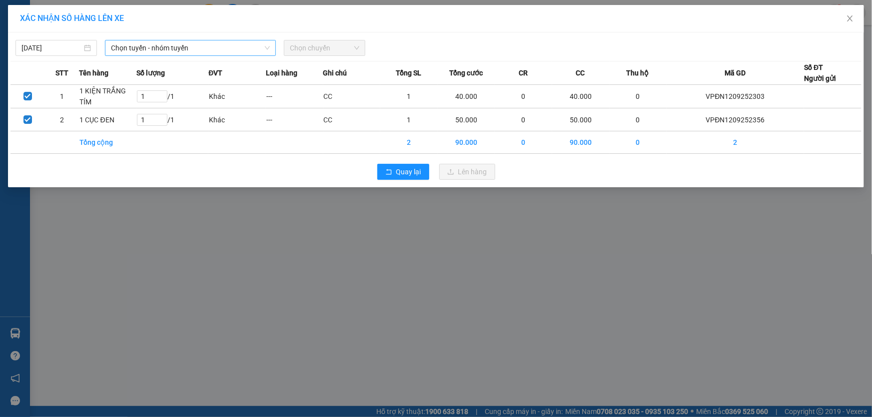
click at [174, 43] on span "Chọn tuyến - nhóm tuyến" at bounding box center [190, 47] width 159 height 15
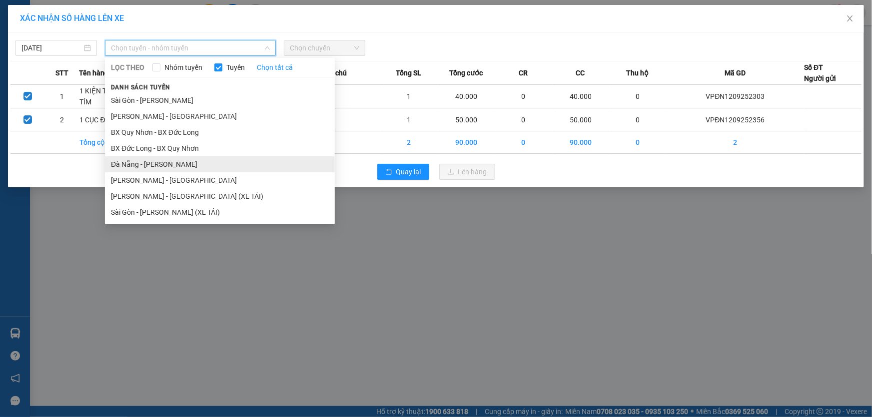
click at [140, 165] on li "Đà Nẵng - [PERSON_NAME]" at bounding box center [220, 164] width 230 height 16
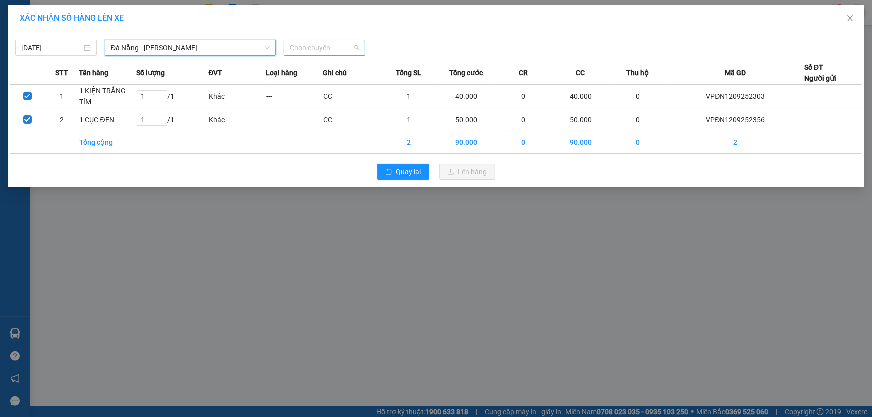
click at [313, 53] on span "Chọn chuyến" at bounding box center [324, 47] width 69 height 15
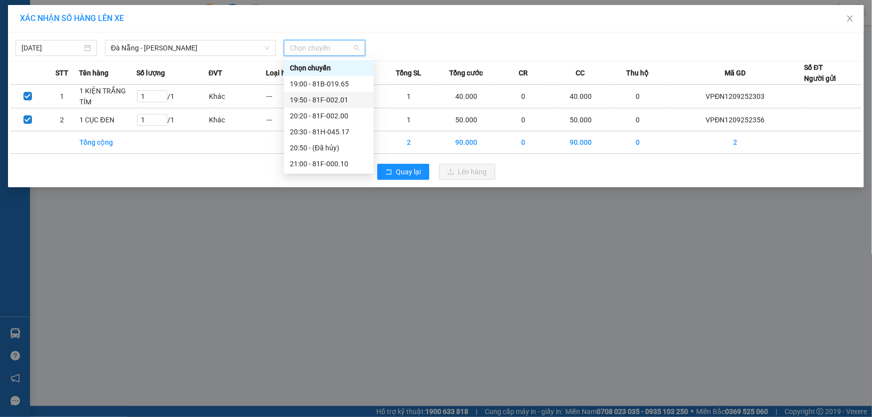
drag, startPoint x: 340, startPoint y: 98, endPoint x: 474, endPoint y: 184, distance: 158.7
click at [340, 98] on div "19:50 - 81F-002.01" at bounding box center [329, 99] width 78 height 11
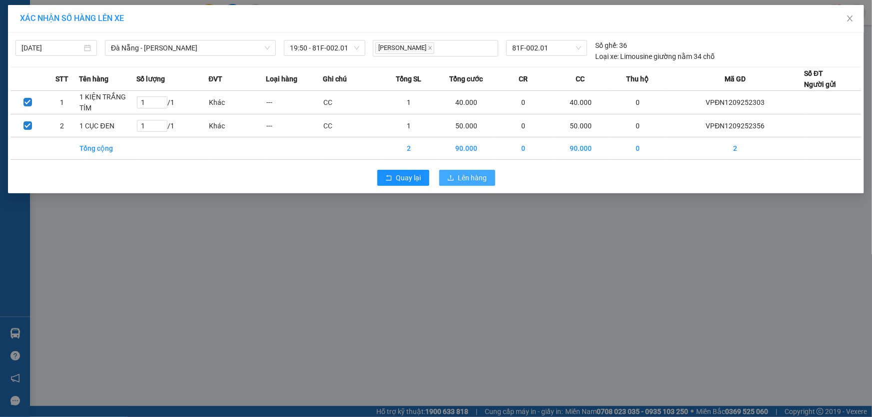
click at [470, 181] on span "Lên hàng" at bounding box center [472, 177] width 29 height 11
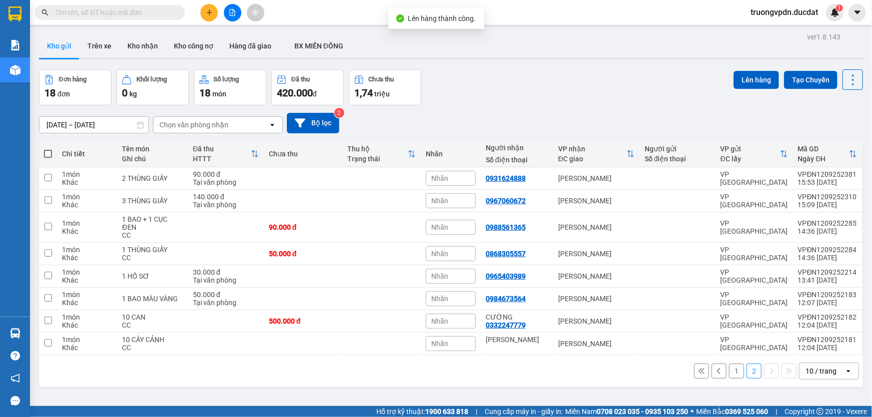
click at [732, 364] on button "1" at bounding box center [736, 371] width 15 height 15
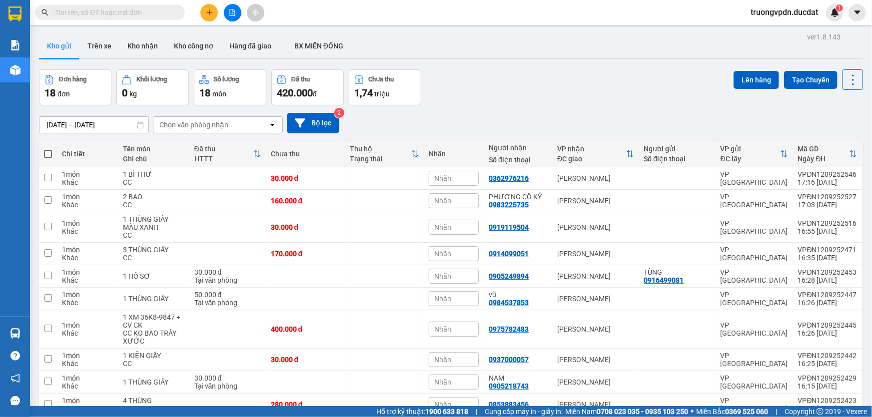
click at [48, 150] on span at bounding box center [48, 154] width 8 height 8
click at [48, 149] on input "checkbox" at bounding box center [48, 149] width 0 height 0
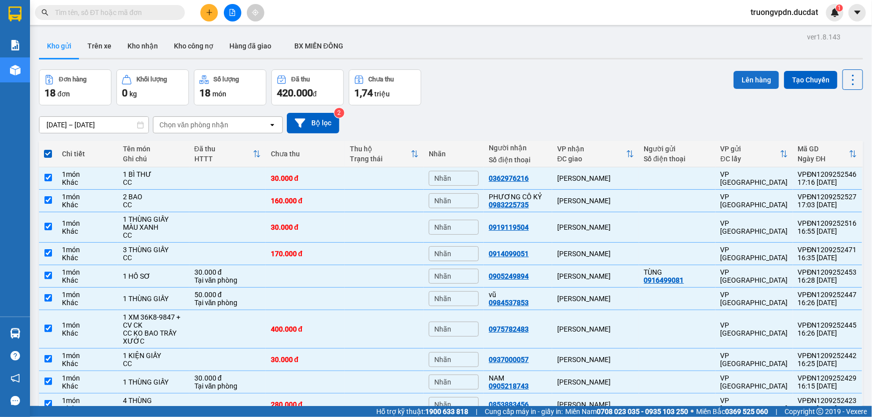
click at [734, 71] on button "Lên hàng" at bounding box center [756, 80] width 45 height 18
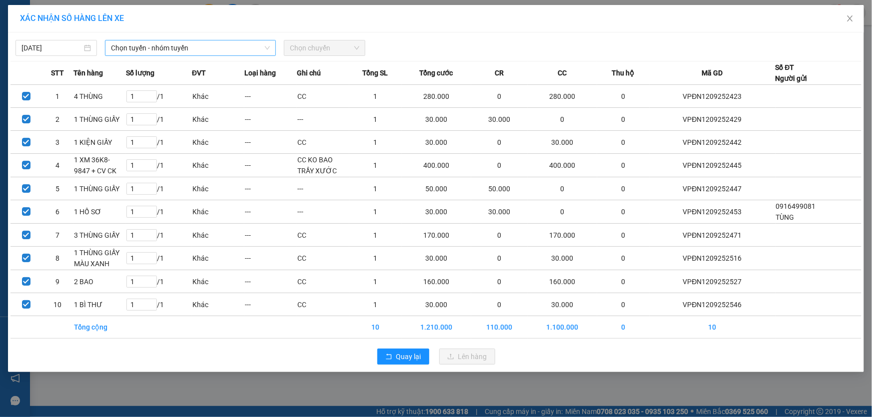
drag, startPoint x: 161, startPoint y: 50, endPoint x: 245, endPoint y: 56, distance: 84.2
click at [161, 50] on span "Chọn tuyến - nhóm tuyến" at bounding box center [190, 47] width 159 height 15
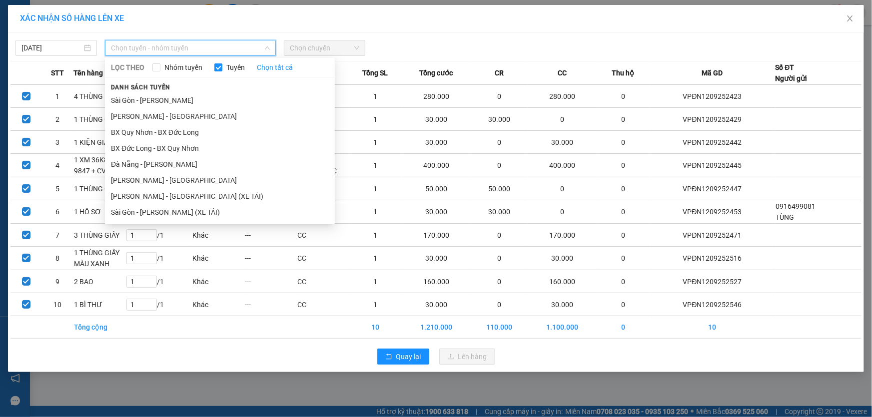
drag, startPoint x: 150, startPoint y: 164, endPoint x: 378, endPoint y: 43, distance: 258.6
click at [150, 163] on li "Đà Nẵng - [PERSON_NAME]" at bounding box center [220, 164] width 230 height 16
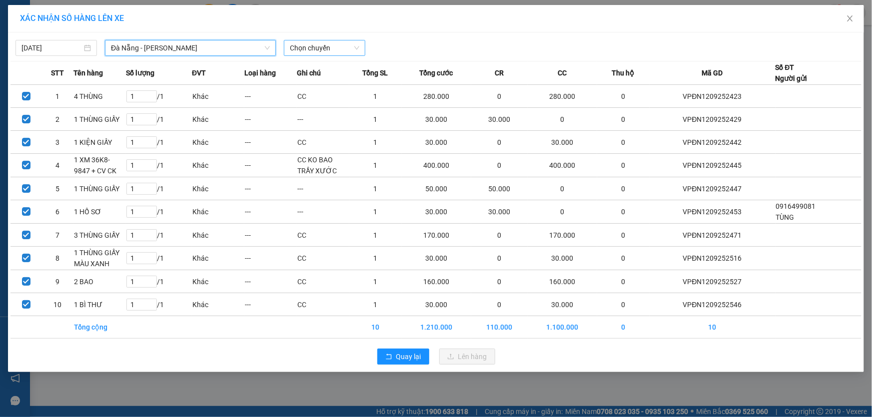
click at [343, 52] on span "Chọn chuyến" at bounding box center [324, 47] width 69 height 15
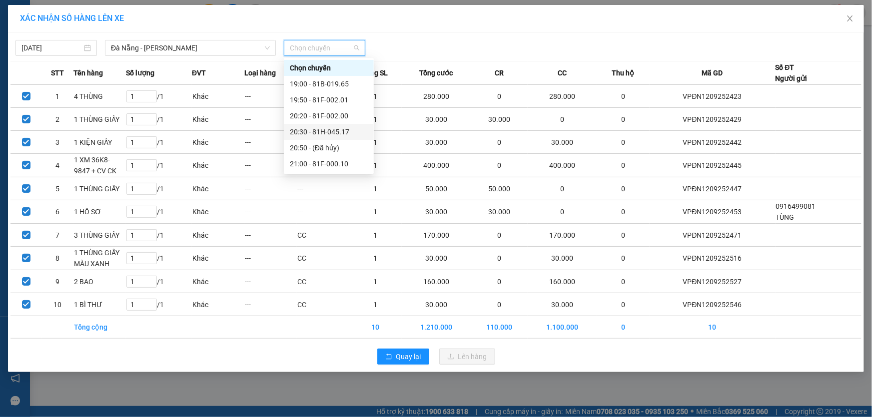
click at [341, 131] on div "20:30 - 81H-045.17" at bounding box center [329, 131] width 78 height 11
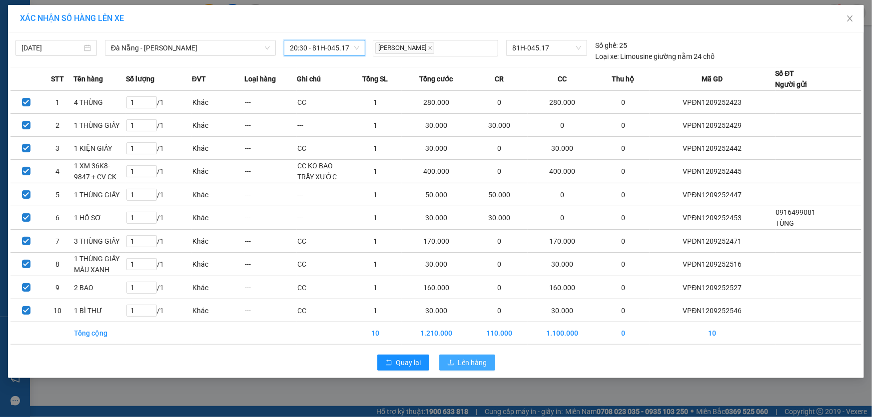
click at [469, 358] on span "Lên hàng" at bounding box center [472, 362] width 29 height 11
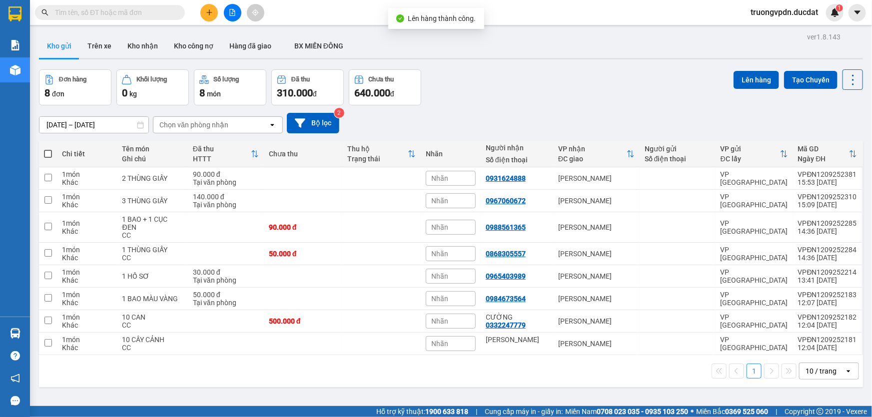
click at [49, 151] on span at bounding box center [48, 154] width 8 height 8
click at [48, 149] on input "checkbox" at bounding box center [48, 149] width 0 height 0
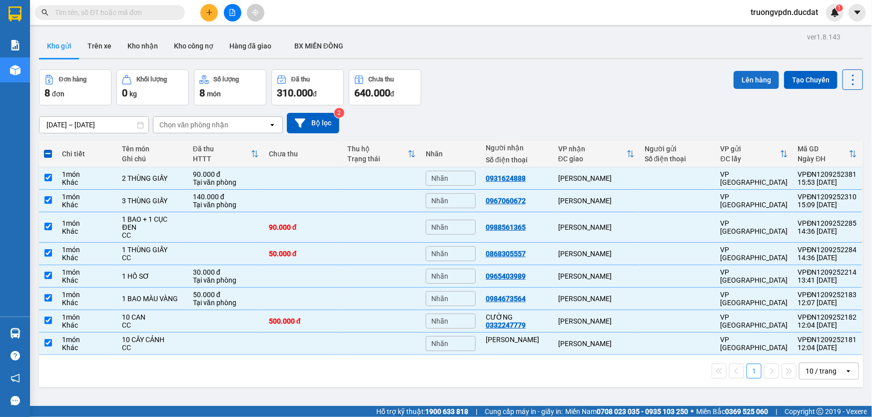
click at [743, 71] on button "Lên hàng" at bounding box center [756, 80] width 45 height 18
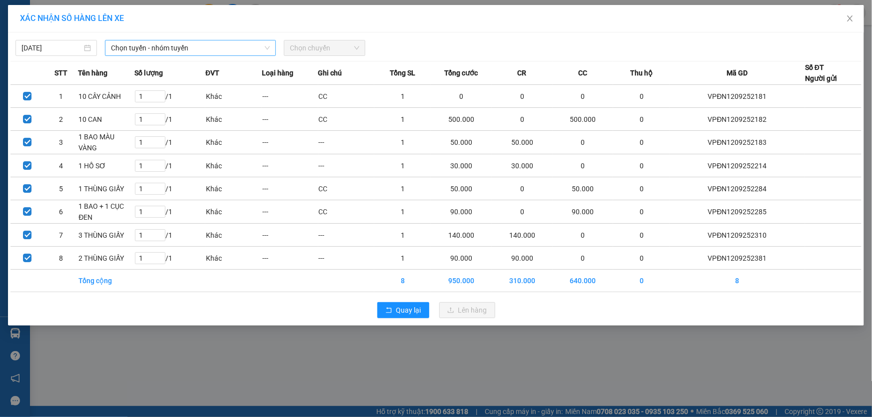
click at [178, 42] on span "Chọn tuyến - nhóm tuyến" at bounding box center [190, 47] width 159 height 15
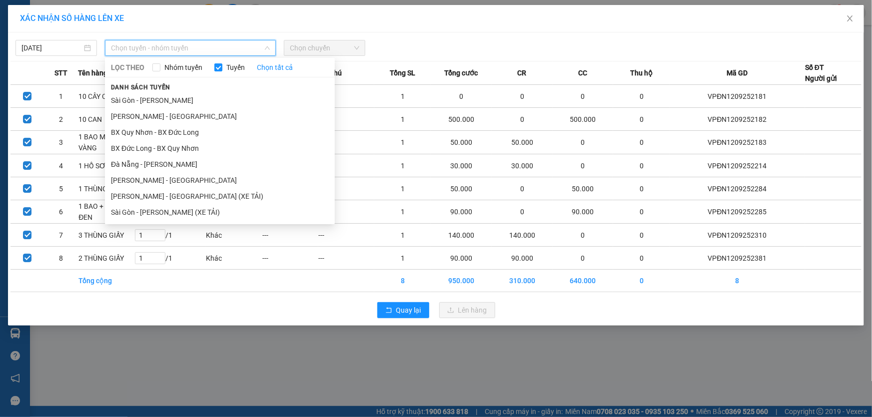
drag, startPoint x: 135, startPoint y: 161, endPoint x: 336, endPoint y: 75, distance: 218.0
click at [135, 161] on li "Đà Nẵng - [PERSON_NAME]" at bounding box center [220, 164] width 230 height 16
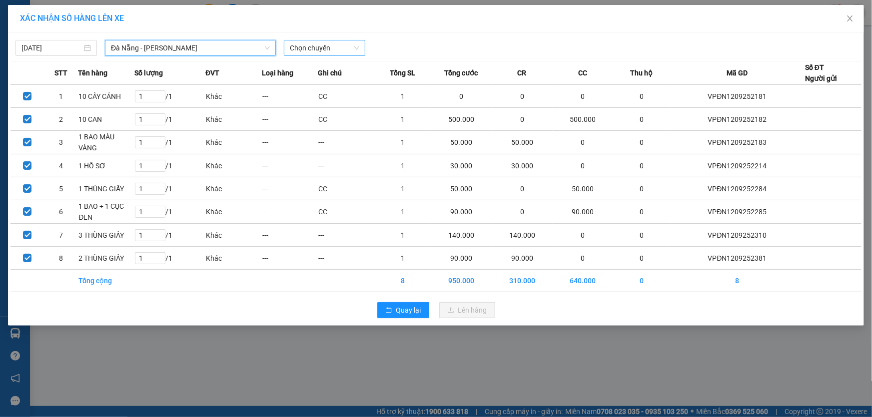
click at [322, 51] on span "Chọn chuyến" at bounding box center [324, 47] width 69 height 15
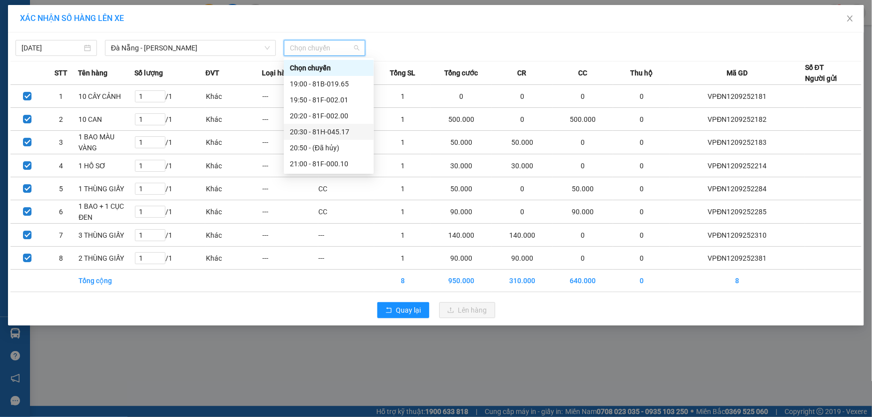
click at [337, 129] on div "20:30 - 81H-045.17" at bounding box center [329, 131] width 78 height 11
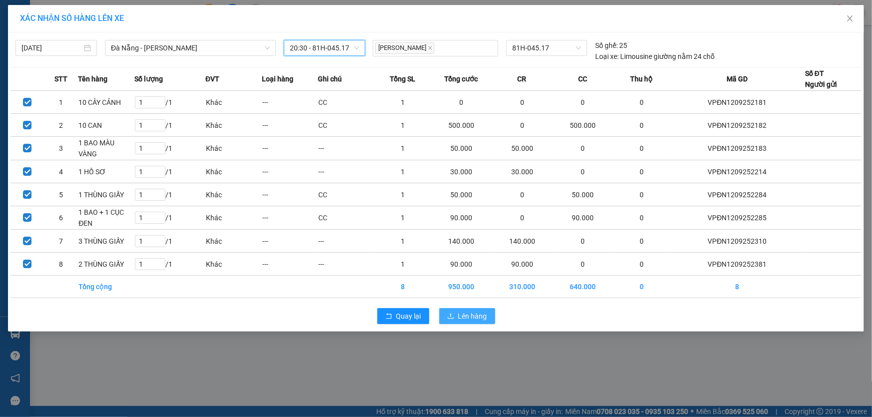
click at [476, 311] on span "Lên hàng" at bounding box center [472, 316] width 29 height 11
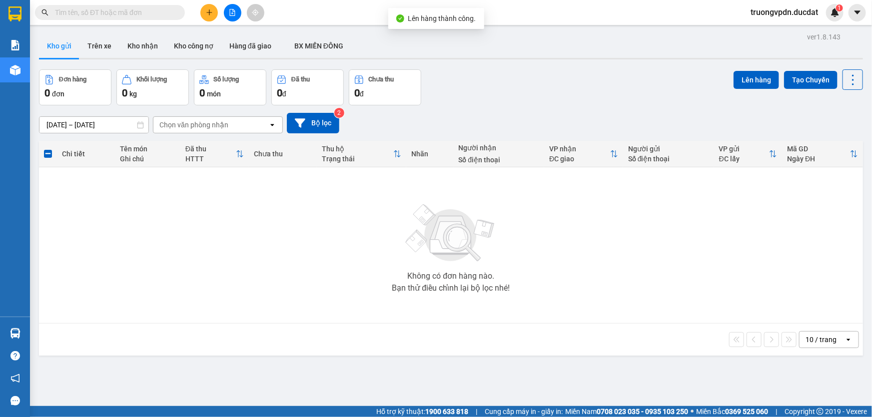
click at [234, 13] on icon "file-add" at bounding box center [232, 12] width 5 height 7
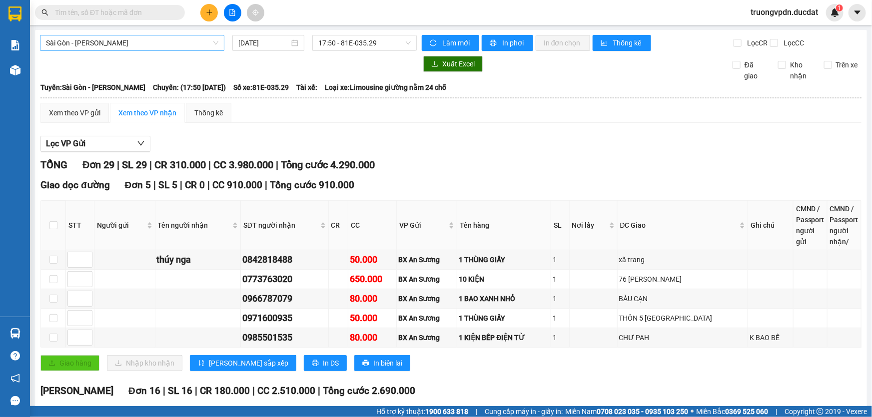
click at [170, 46] on span "Sài Gòn - [PERSON_NAME]" at bounding box center [132, 42] width 172 height 15
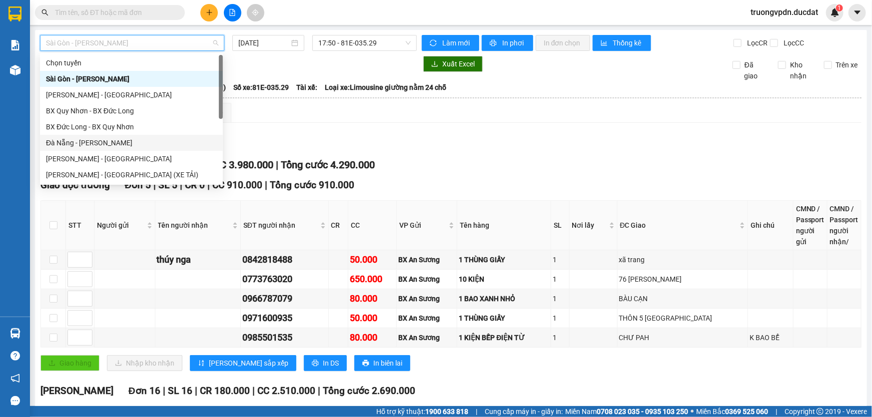
click at [86, 140] on div "Đà Nẵng - [PERSON_NAME]" at bounding box center [131, 142] width 171 height 11
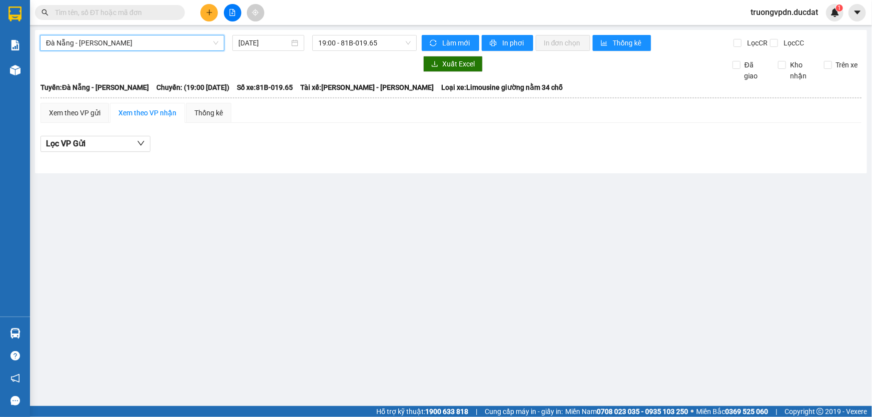
click at [170, 42] on span "Đà Nẵng - [PERSON_NAME]" at bounding box center [132, 42] width 172 height 15
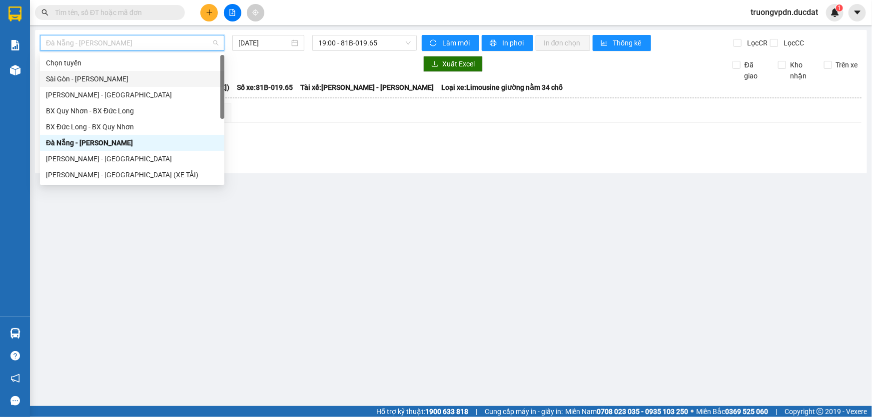
click at [89, 80] on div "Sài Gòn - [PERSON_NAME]" at bounding box center [132, 78] width 172 height 11
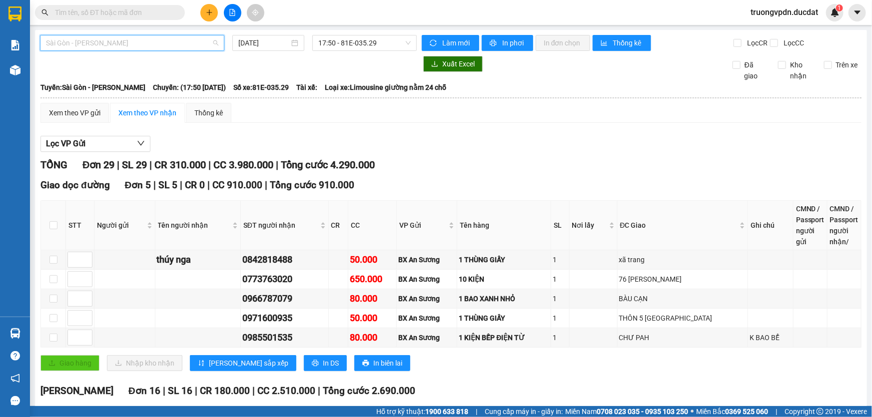
click at [133, 42] on span "Sài Gòn - [PERSON_NAME]" at bounding box center [132, 42] width 172 height 15
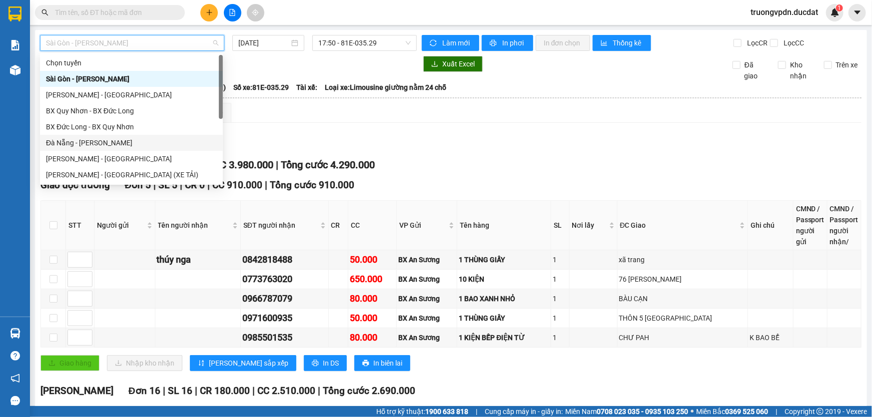
click at [72, 140] on div "Đà Nẵng - [PERSON_NAME]" at bounding box center [131, 142] width 171 height 11
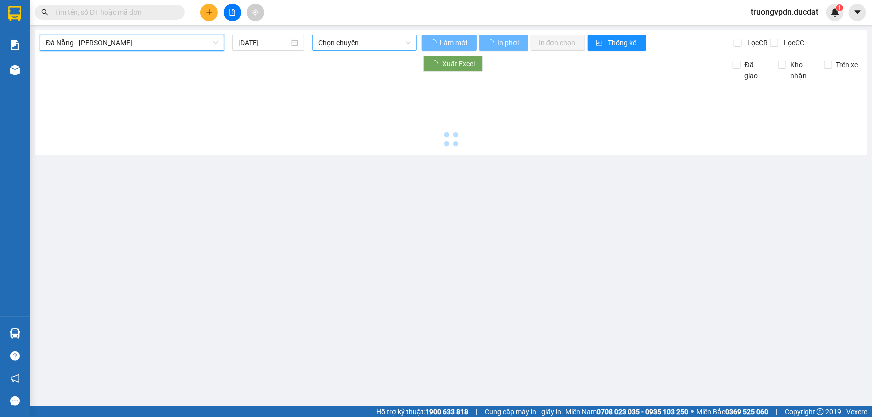
click at [350, 41] on span "Chọn chuyến" at bounding box center [364, 42] width 92 height 15
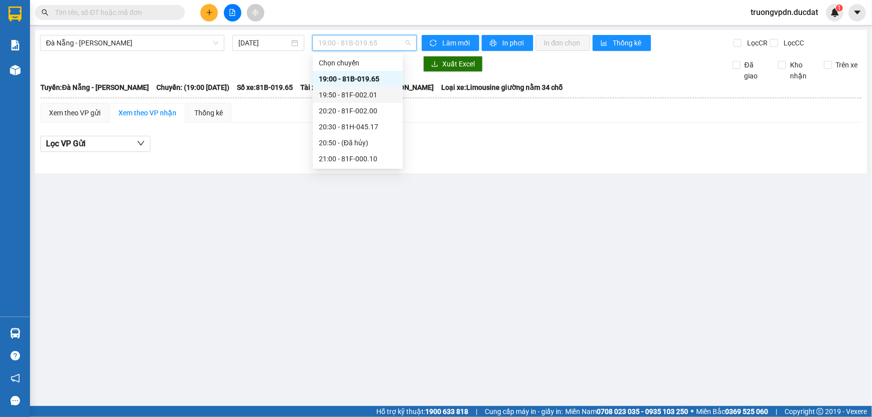
click at [369, 95] on div "19:50 - 81F-002.01" at bounding box center [358, 94] width 78 height 11
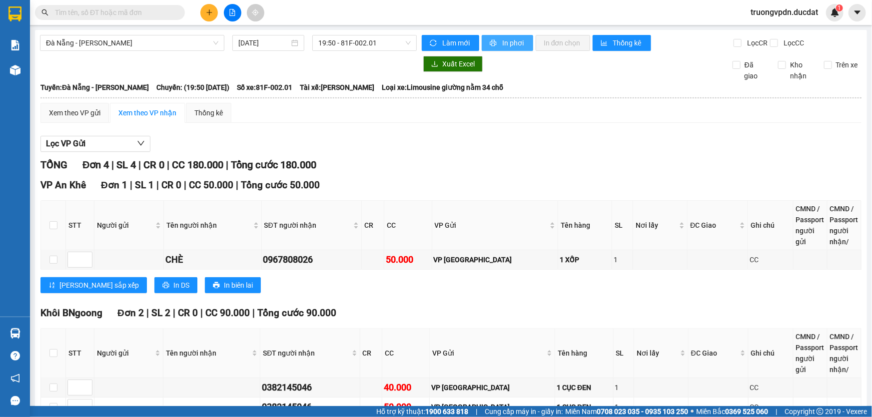
click at [515, 43] on span "In phơi" at bounding box center [513, 42] width 23 height 11
click at [210, 14] on icon "plus" at bounding box center [209, 12] width 7 height 7
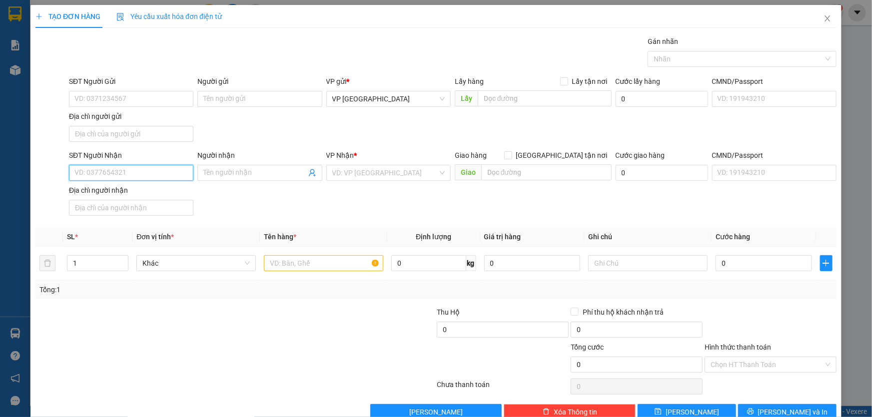
click at [136, 170] on input "SĐT Người Nhận" at bounding box center [131, 173] width 124 height 16
click at [367, 170] on input "search" at bounding box center [384, 172] width 105 height 15
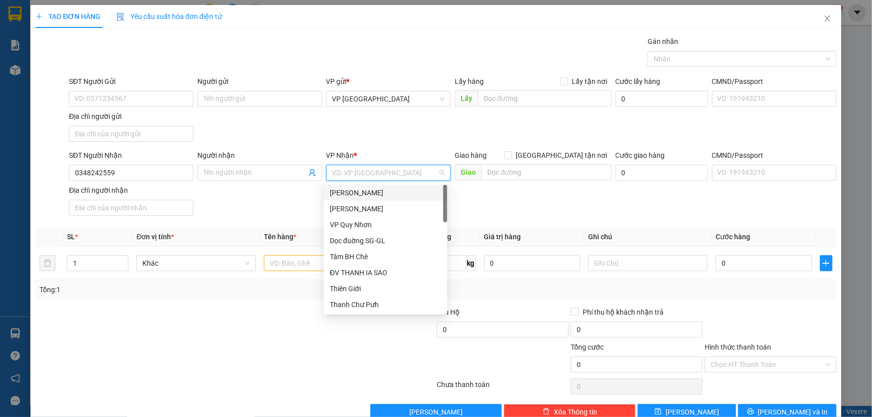
click at [360, 190] on div "[PERSON_NAME]" at bounding box center [385, 192] width 111 height 11
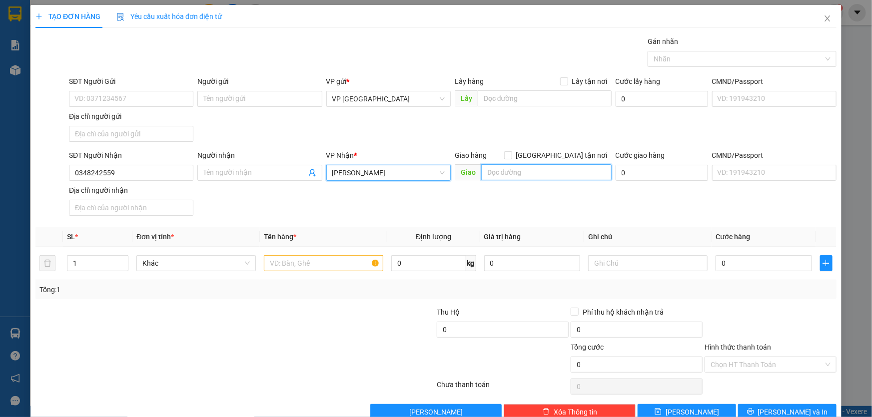
click at [553, 170] on input "text" at bounding box center [546, 172] width 130 height 16
click at [296, 267] on input "text" at bounding box center [323, 263] width 119 height 16
click at [792, 409] on span "[PERSON_NAME] và In" at bounding box center [793, 412] width 70 height 11
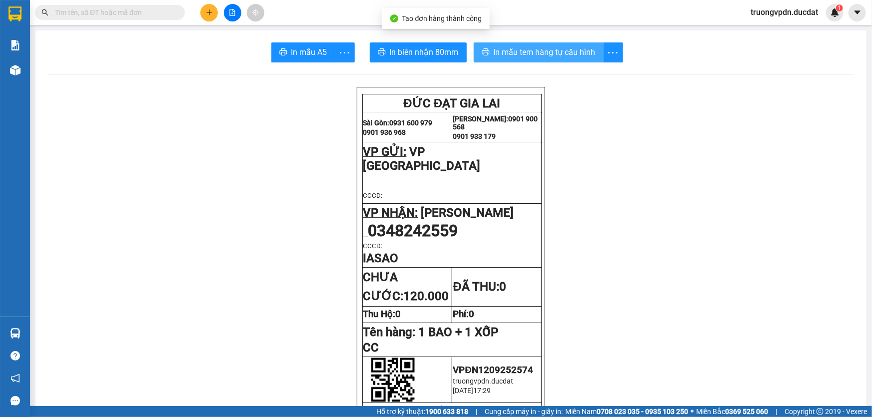
click at [561, 58] on span "In mẫu tem hàng tự cấu hình" at bounding box center [545, 52] width 102 height 12
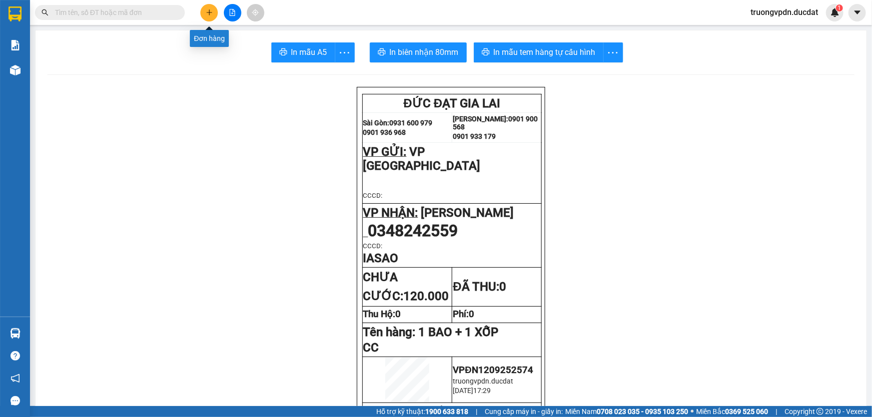
click at [203, 10] on button at bounding box center [208, 12] width 17 height 17
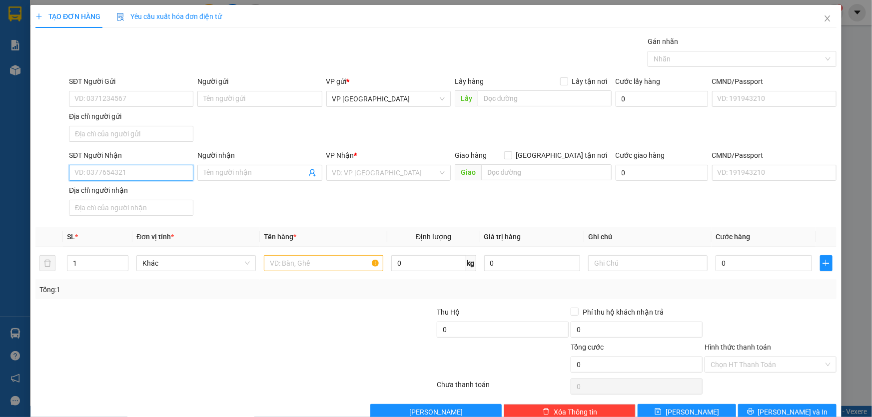
click at [173, 170] on input "SĐT Người Nhận" at bounding box center [131, 173] width 124 height 16
click at [124, 195] on div "0984082910" at bounding box center [129, 192] width 111 height 11
click at [301, 259] on input "text" at bounding box center [323, 263] width 119 height 16
click at [775, 360] on input "Hình thức thanh toán" at bounding box center [767, 364] width 113 height 15
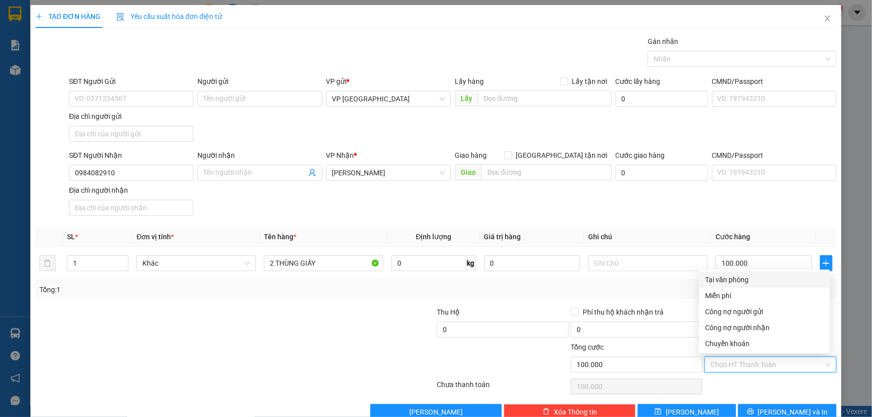
click at [731, 276] on div "Tại văn phòng" at bounding box center [764, 279] width 119 height 11
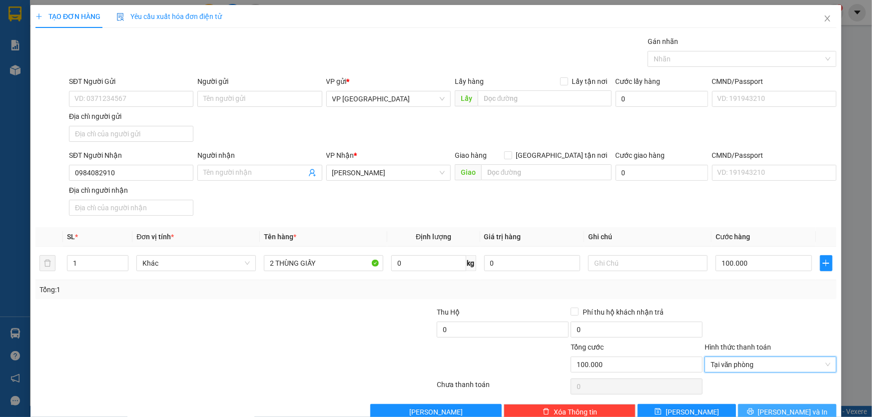
click at [784, 411] on span "[PERSON_NAME] và In" at bounding box center [793, 412] width 70 height 11
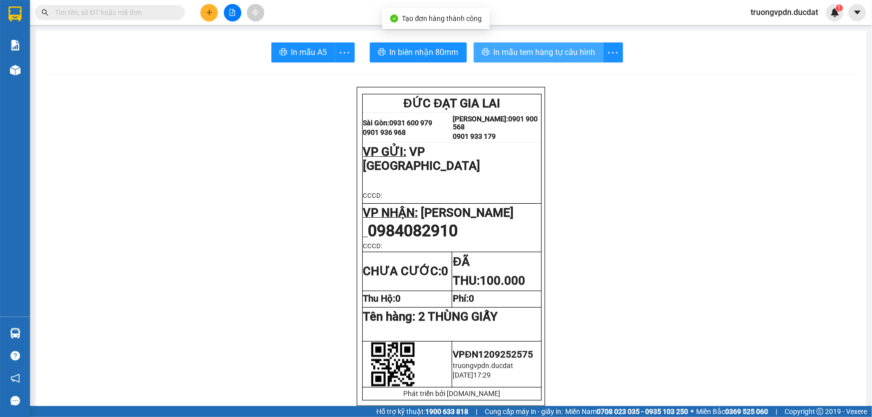
click at [516, 55] on span "In mẫu tem hàng tự cấu hình" at bounding box center [545, 52] width 102 height 12
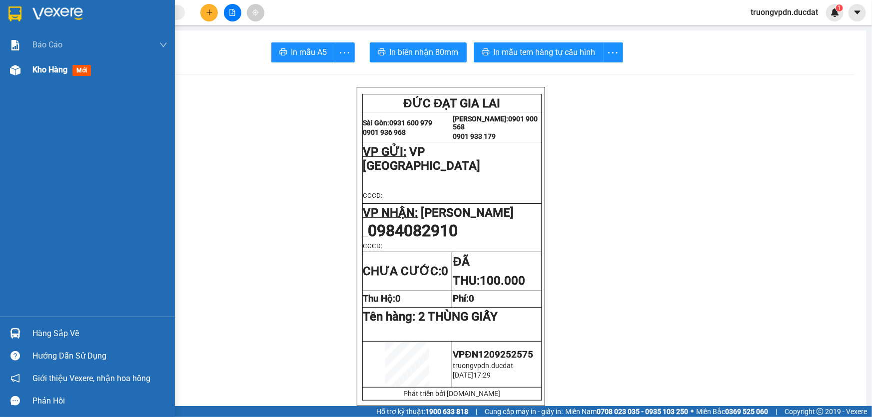
click at [41, 73] on span "Kho hàng" at bounding box center [49, 69] width 35 height 9
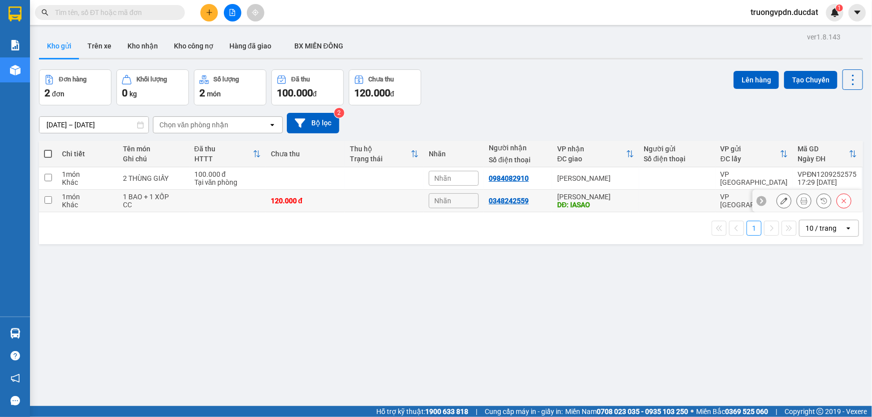
click at [627, 202] on div "DĐ: IASAO" at bounding box center [595, 205] width 77 height 8
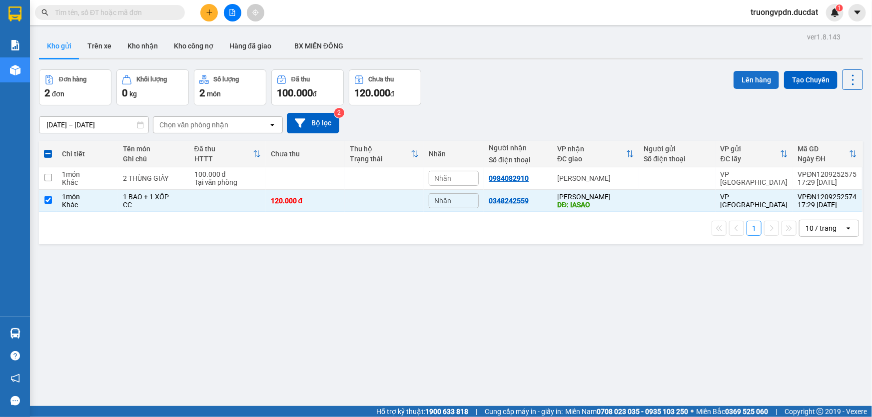
click at [755, 80] on button "Lên hàng" at bounding box center [756, 80] width 45 height 18
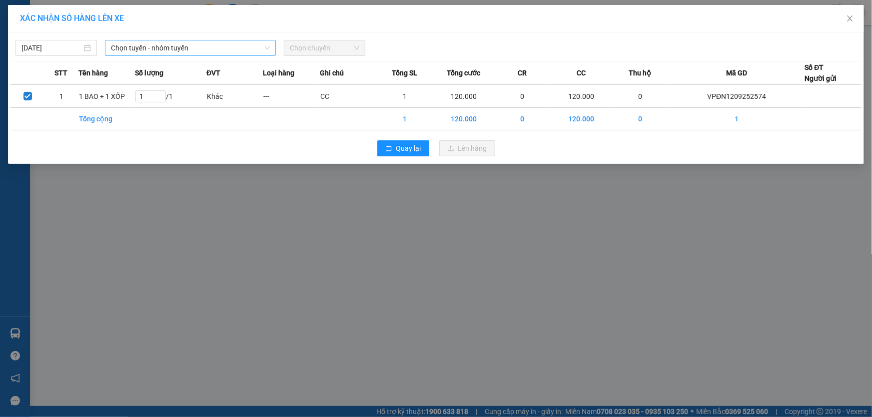
click at [163, 47] on span "Chọn tuyến - nhóm tuyến" at bounding box center [190, 47] width 159 height 15
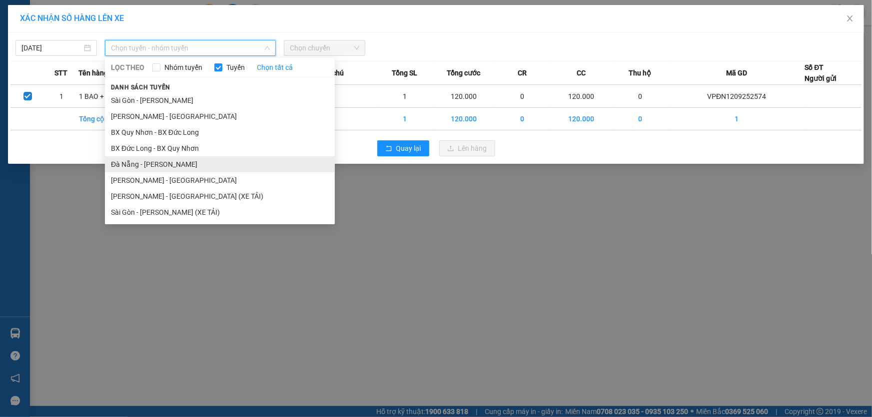
click at [139, 158] on li "Đà Nẵng - [PERSON_NAME]" at bounding box center [220, 164] width 230 height 16
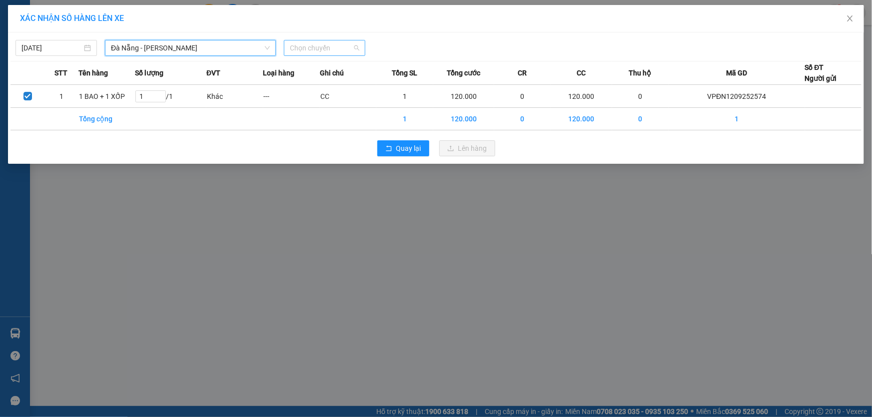
click at [324, 48] on span "Chọn chuyến" at bounding box center [324, 47] width 69 height 15
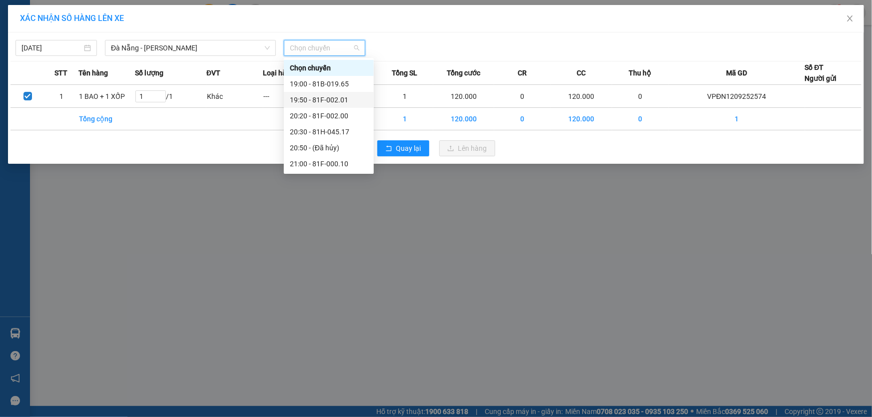
click at [337, 98] on div "19:50 - 81F-002.01" at bounding box center [329, 99] width 78 height 11
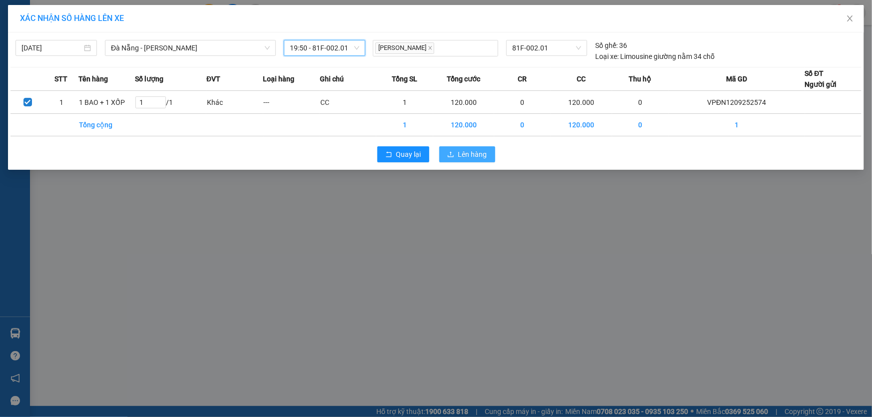
click at [474, 156] on span "Lên hàng" at bounding box center [472, 154] width 29 height 11
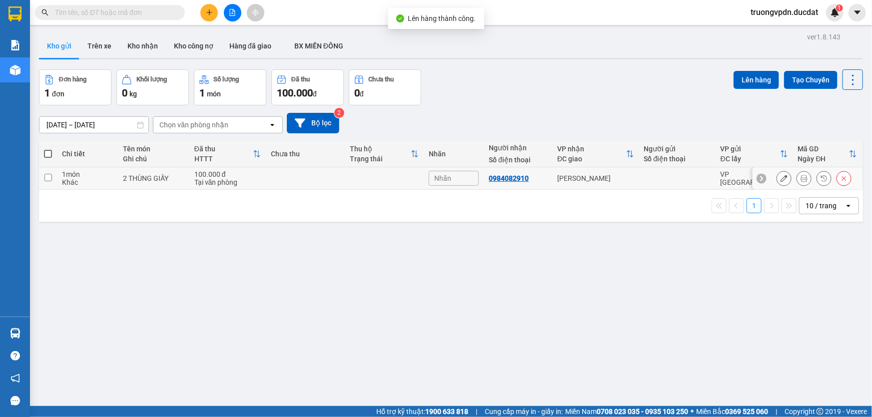
click at [541, 178] on div "0984082910" at bounding box center [518, 178] width 58 height 8
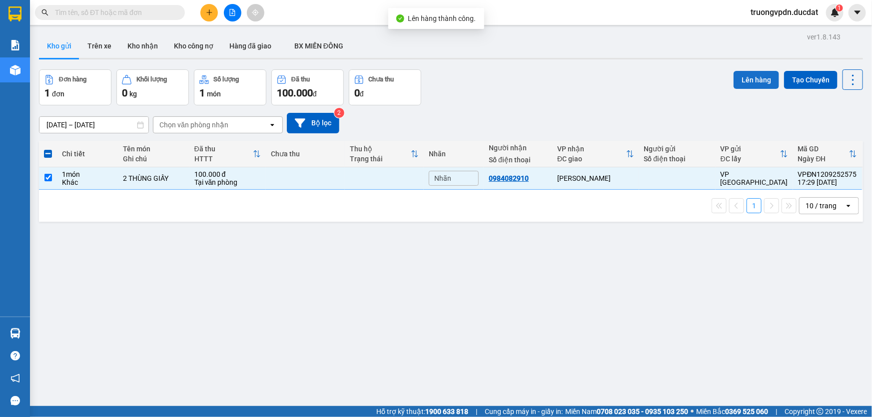
click at [752, 75] on button "Lên hàng" at bounding box center [756, 80] width 45 height 18
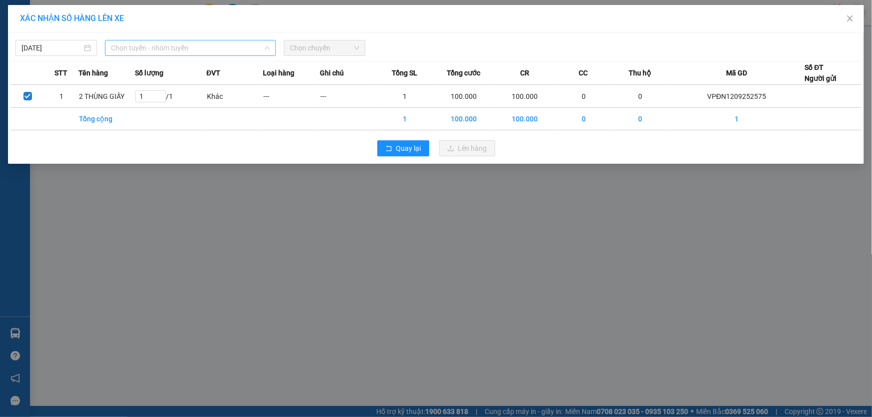
click at [171, 51] on span "Chọn tuyến - nhóm tuyến" at bounding box center [190, 47] width 159 height 15
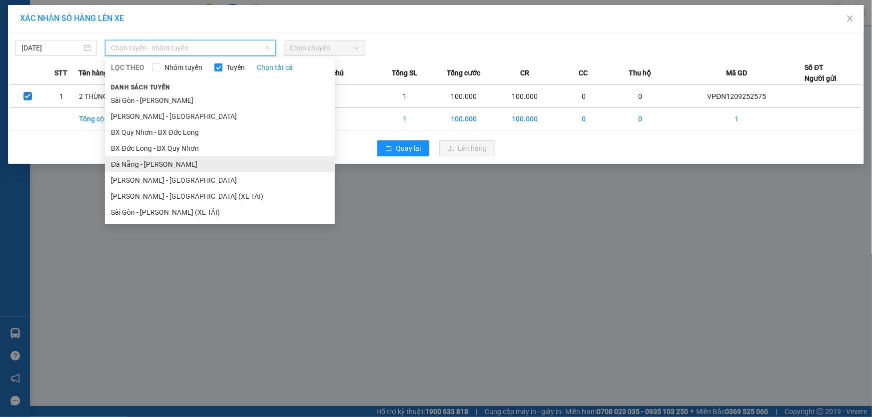
click at [148, 162] on li "Đà Nẵng - [PERSON_NAME]" at bounding box center [220, 164] width 230 height 16
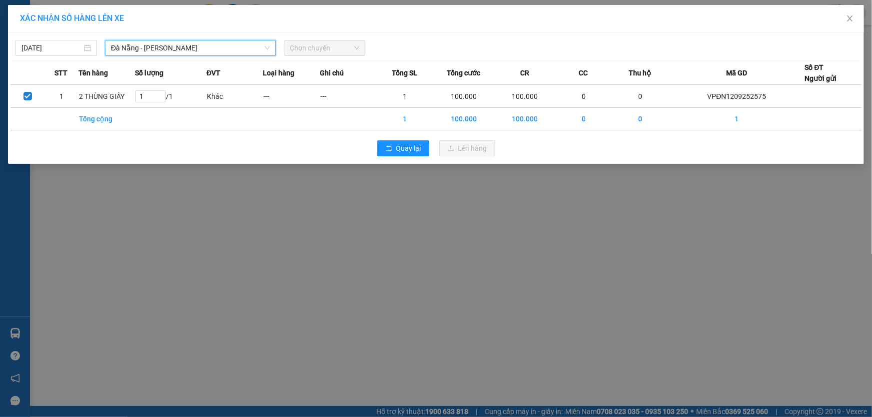
drag, startPoint x: 314, startPoint y: 52, endPoint x: 379, endPoint y: 99, distance: 80.5
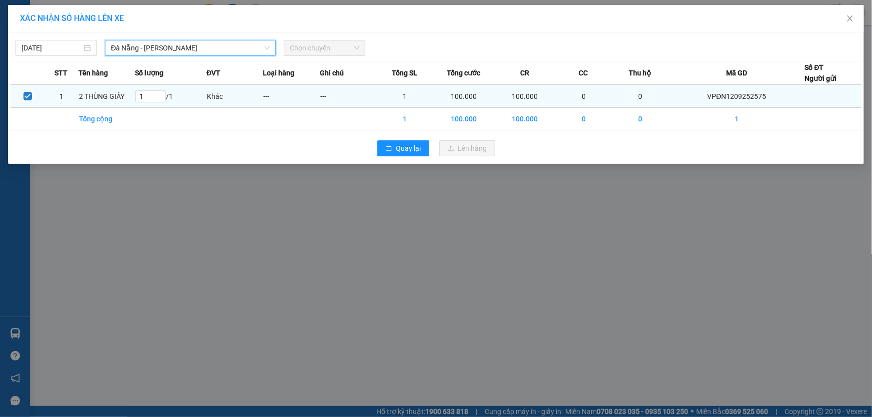
click at [314, 51] on span "Chọn chuyến" at bounding box center [324, 47] width 69 height 15
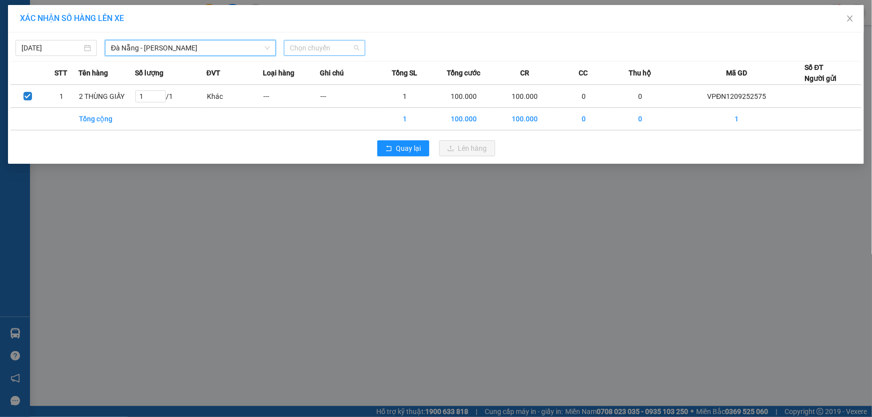
click at [305, 48] on span "Chọn chuyến" at bounding box center [324, 47] width 69 height 15
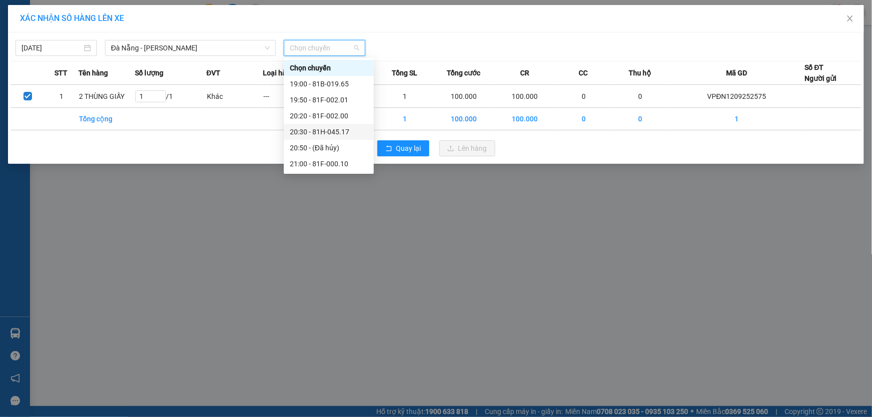
drag, startPoint x: 333, startPoint y: 134, endPoint x: 369, endPoint y: 135, distance: 36.5
click at [333, 133] on div "20:30 - 81H-045.17" at bounding box center [329, 131] width 78 height 11
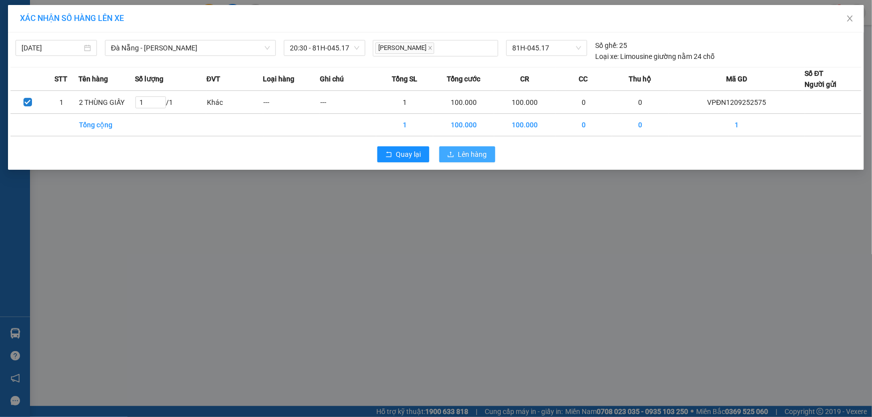
click at [478, 155] on span "Lên hàng" at bounding box center [472, 154] width 29 height 11
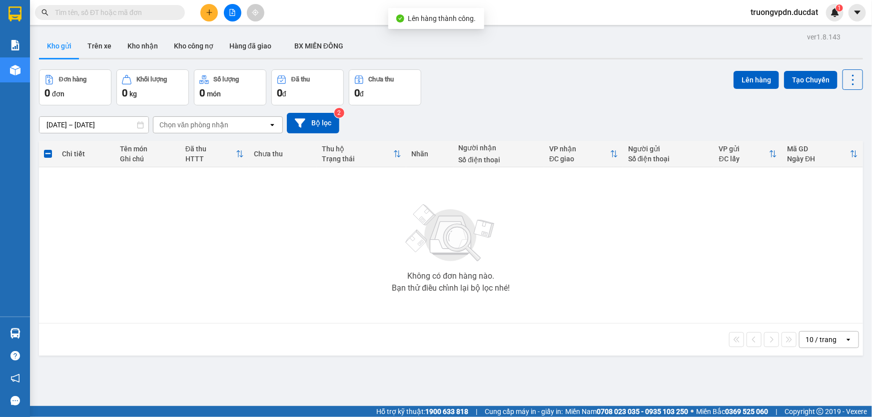
click at [235, 11] on icon "file-add" at bounding box center [232, 12] width 7 height 7
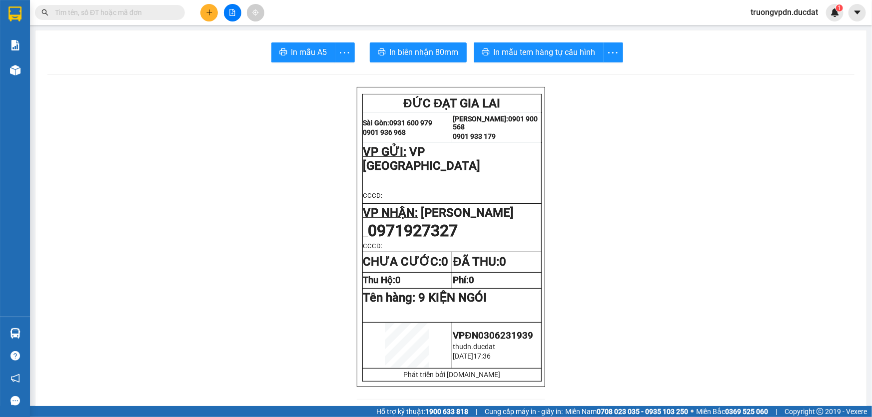
click at [206, 15] on icon "plus" at bounding box center [209, 12] width 7 height 7
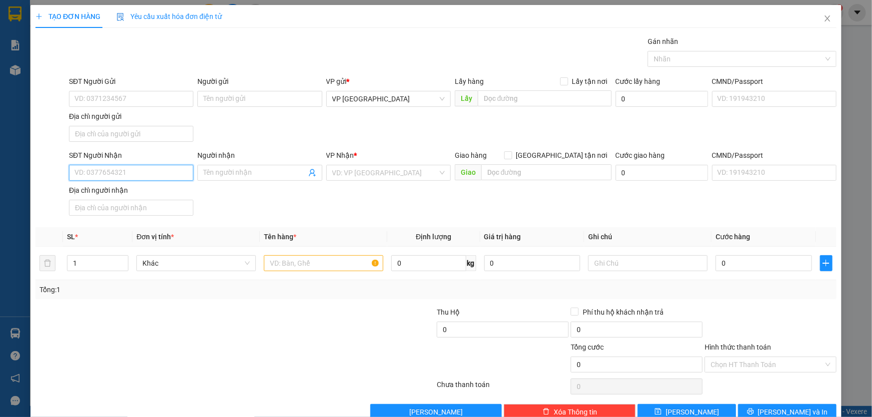
click at [136, 168] on input "SĐT Người Nhận" at bounding box center [131, 173] width 124 height 16
click at [106, 193] on div "0968577305" at bounding box center [129, 192] width 111 height 11
type input "0968577305"
click at [108, 101] on input "SĐT Người Gửi" at bounding box center [131, 99] width 124 height 16
type input "0393031995"
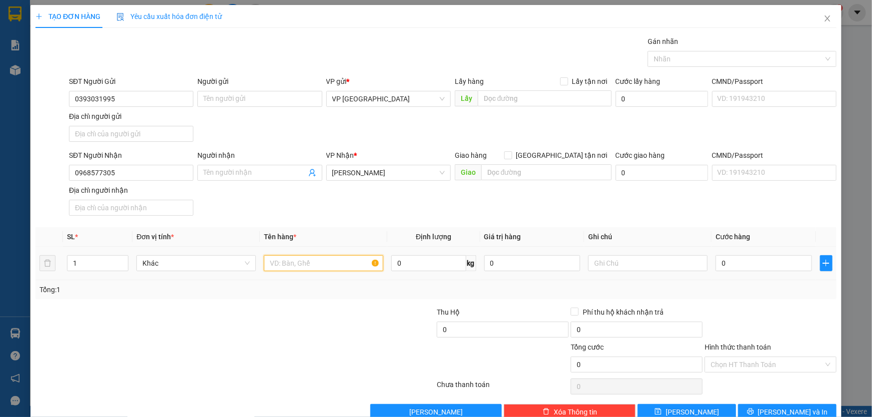
click at [320, 259] on input "text" at bounding box center [323, 263] width 119 height 16
type input "1 KIỆN HỒ SƠ"
type input "CC"
type input "3"
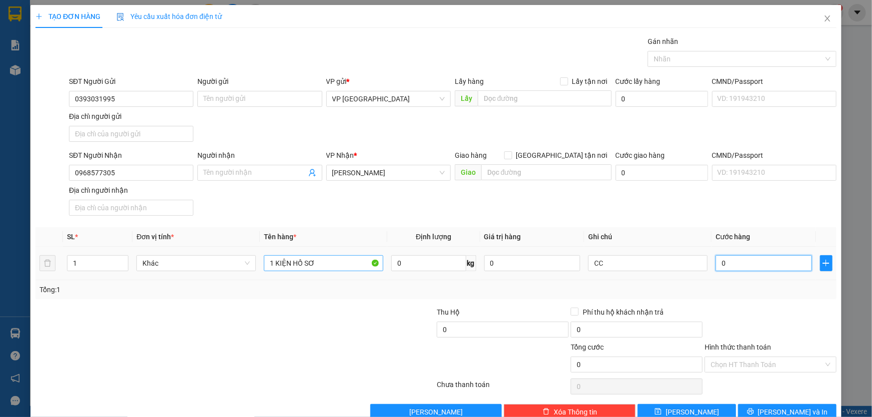
type input "3"
type input "30"
type input "300"
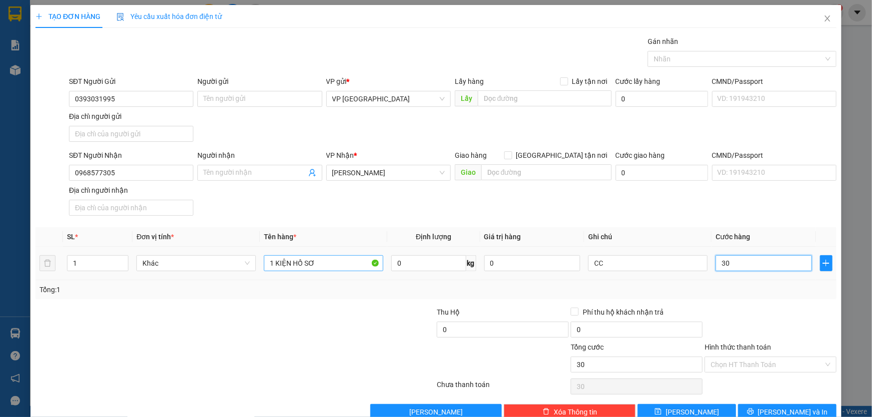
type input "300"
type input "3.000"
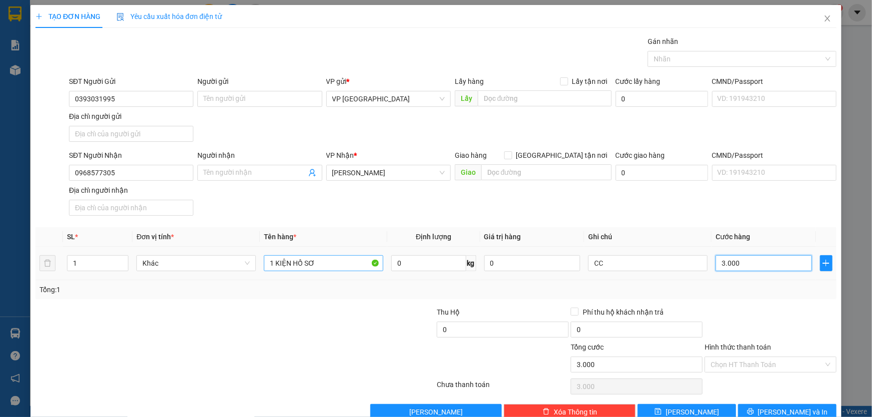
type input "30.000"
click at [790, 410] on span "[PERSON_NAME] và In" at bounding box center [793, 412] width 70 height 11
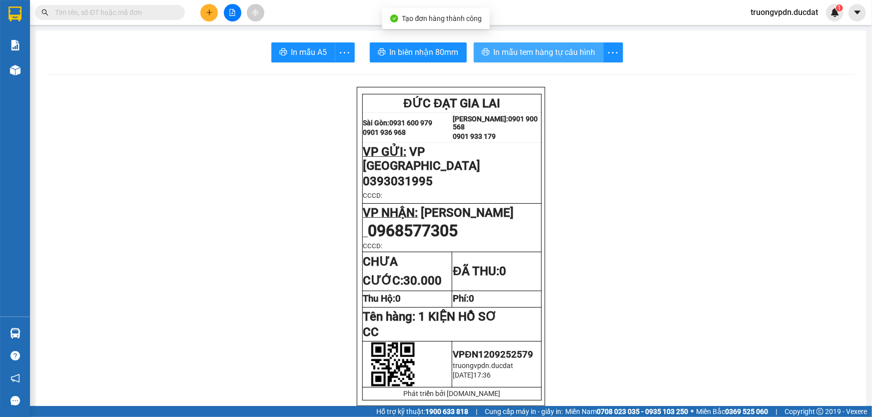
click at [575, 55] on span "In mẫu tem hàng tự cấu hình" at bounding box center [545, 52] width 102 height 12
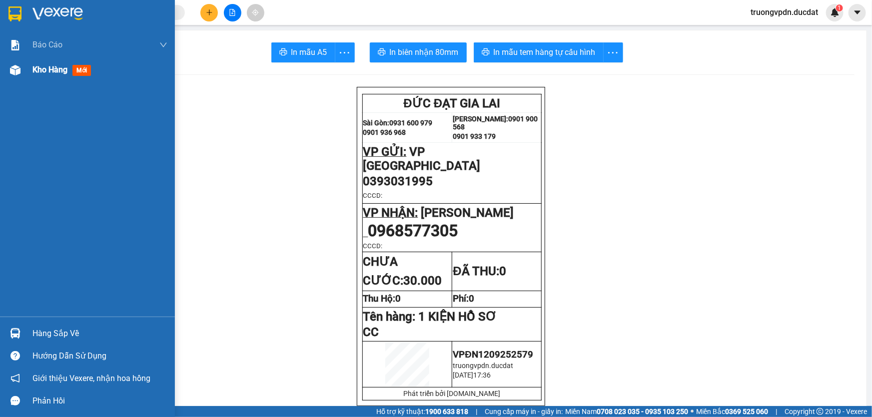
drag, startPoint x: 57, startPoint y: 73, endPoint x: 64, endPoint y: 61, distance: 14.6
click at [56, 73] on span "Kho hàng" at bounding box center [49, 69] width 35 height 9
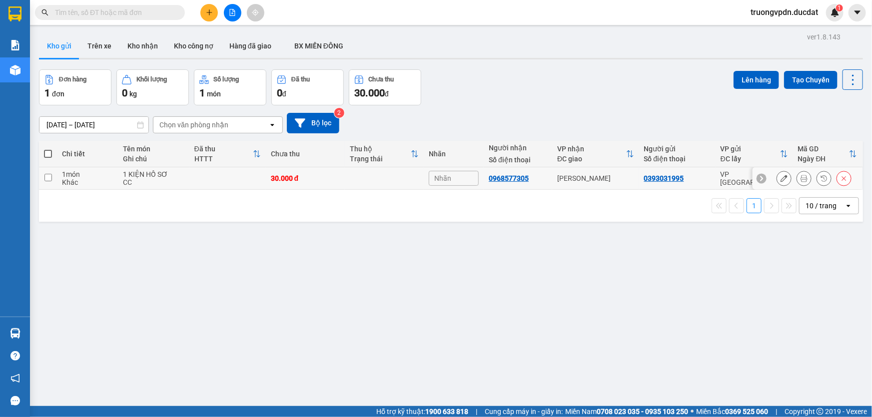
click at [623, 180] on div "[PERSON_NAME]" at bounding box center [595, 178] width 77 height 8
checkbox input "true"
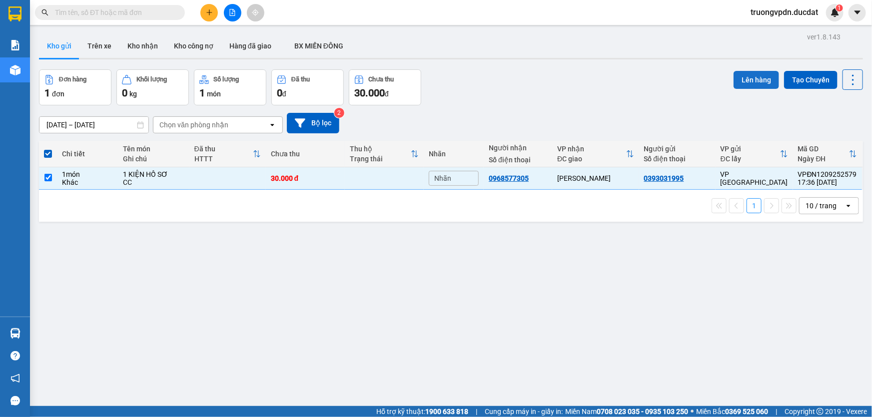
click at [750, 79] on button "Lên hàng" at bounding box center [756, 80] width 45 height 18
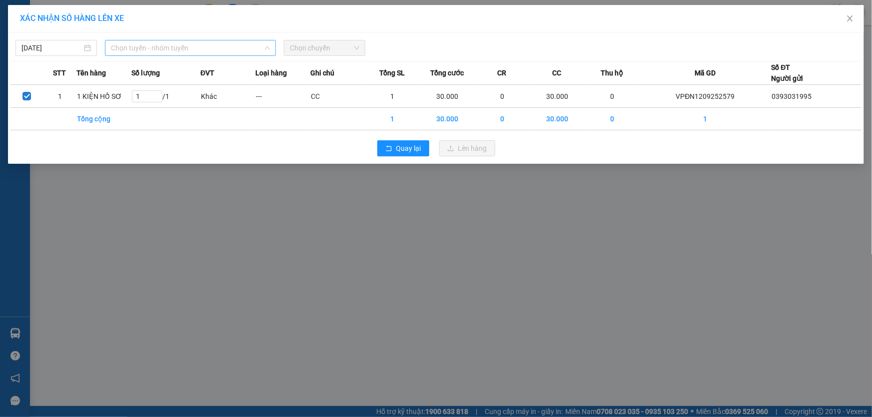
click at [197, 48] on span "Chọn tuyến - nhóm tuyến" at bounding box center [190, 47] width 159 height 15
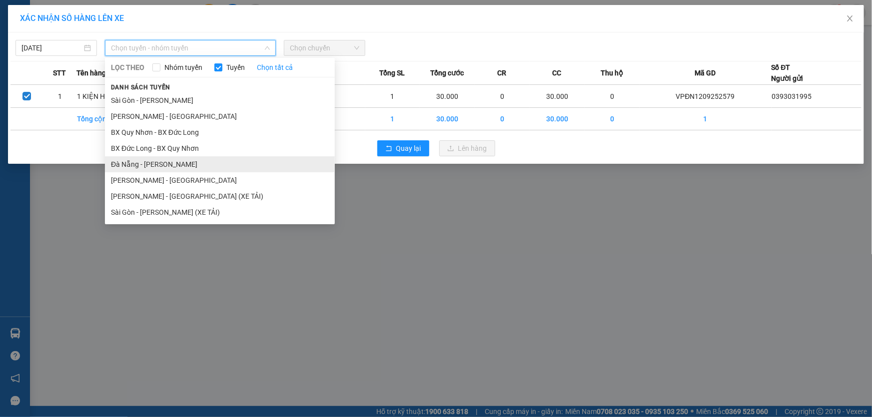
click at [146, 167] on li "Đà Nẵng - [PERSON_NAME]" at bounding box center [220, 164] width 230 height 16
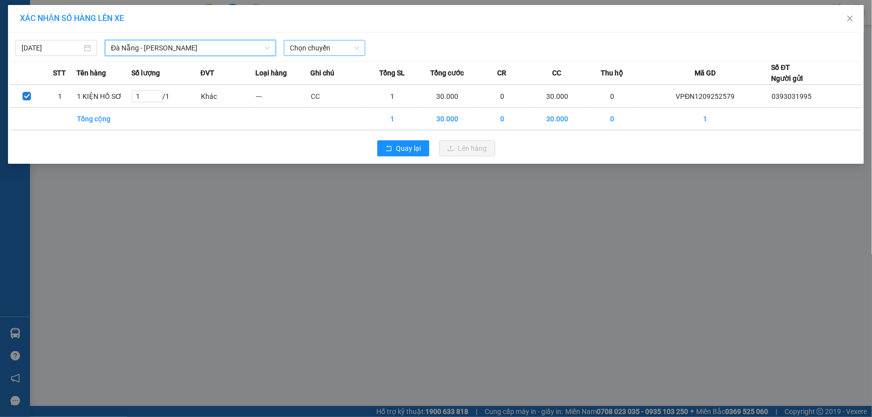
click at [326, 54] on span "Chọn chuyến" at bounding box center [324, 47] width 69 height 15
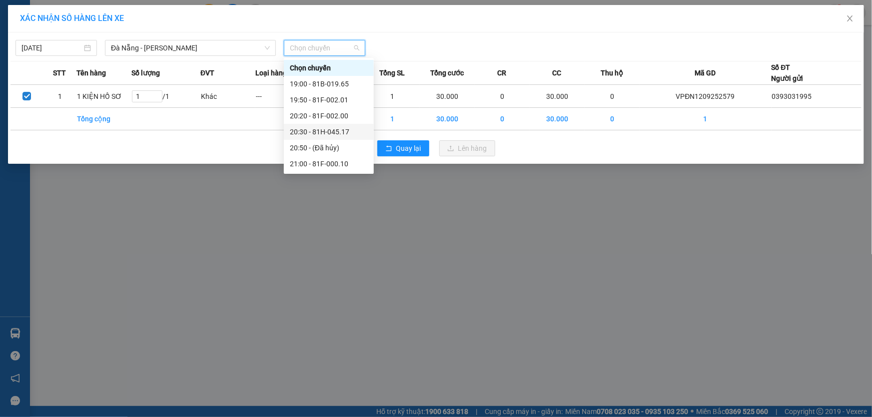
drag, startPoint x: 343, startPoint y: 132, endPoint x: 341, endPoint y: 119, distance: 12.7
click at [343, 130] on div "20:30 - 81H-045.17" at bounding box center [329, 131] width 78 height 11
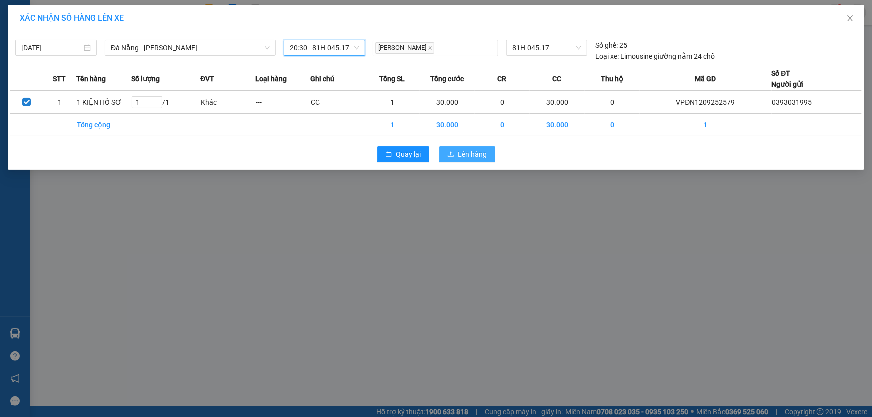
click at [472, 156] on span "Lên hàng" at bounding box center [472, 154] width 29 height 11
